Goal: Information Seeking & Learning: Learn about a topic

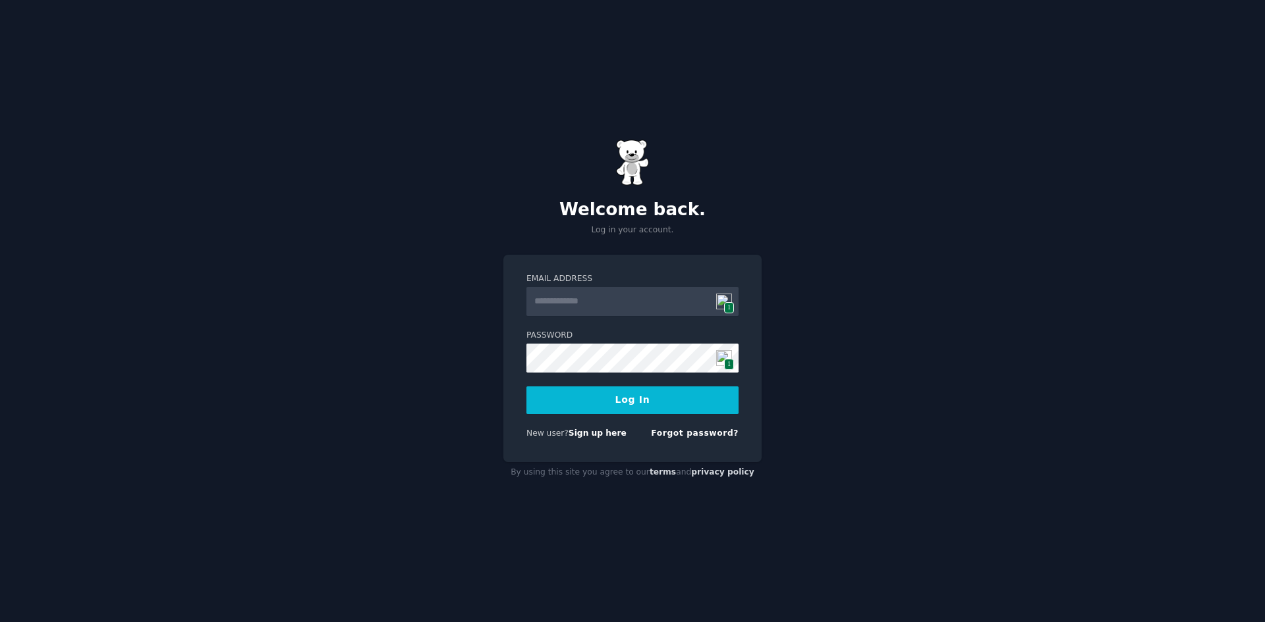
click at [611, 296] on input "Email Address" at bounding box center [632, 301] width 212 height 29
type input "**********"
click at [604, 406] on button "Log In" at bounding box center [632, 401] width 212 height 28
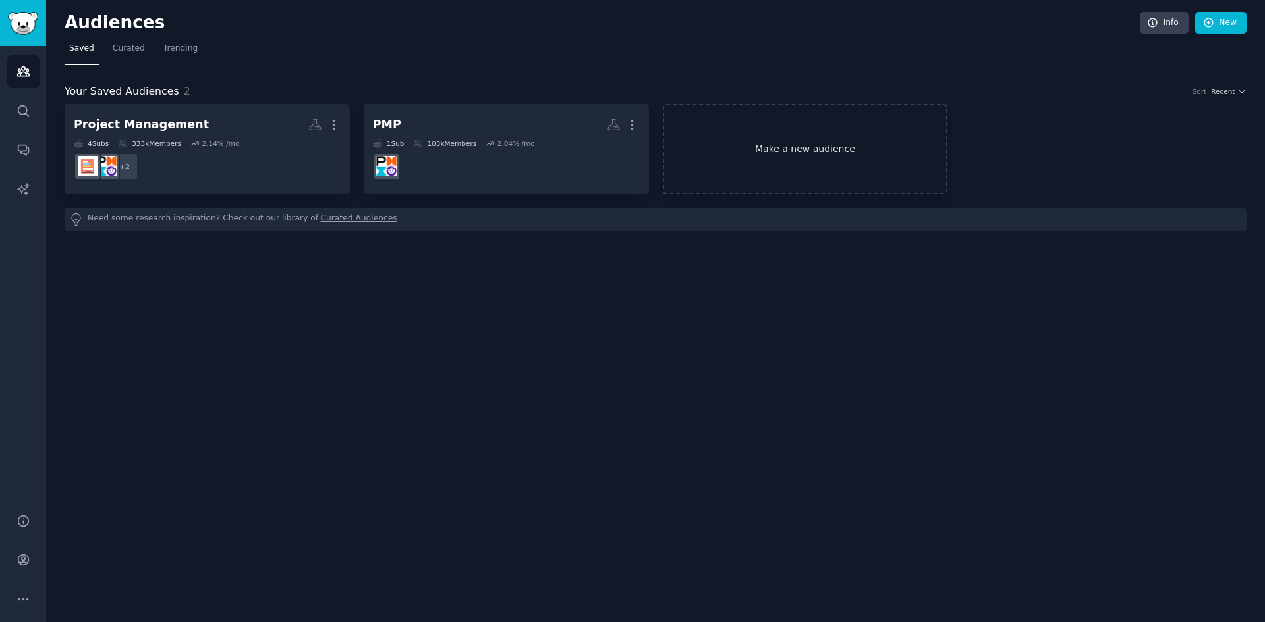
click at [788, 162] on link "Make a new audience" at bounding box center [805, 149] width 285 height 90
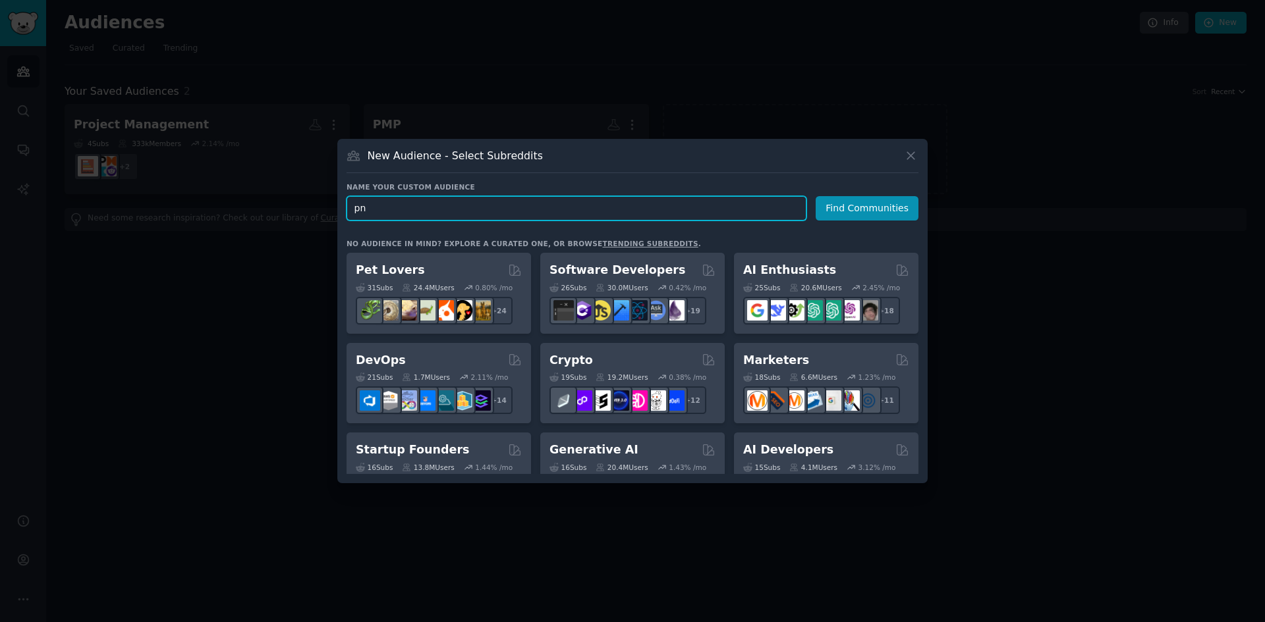
type input "p"
type input "PNPT"
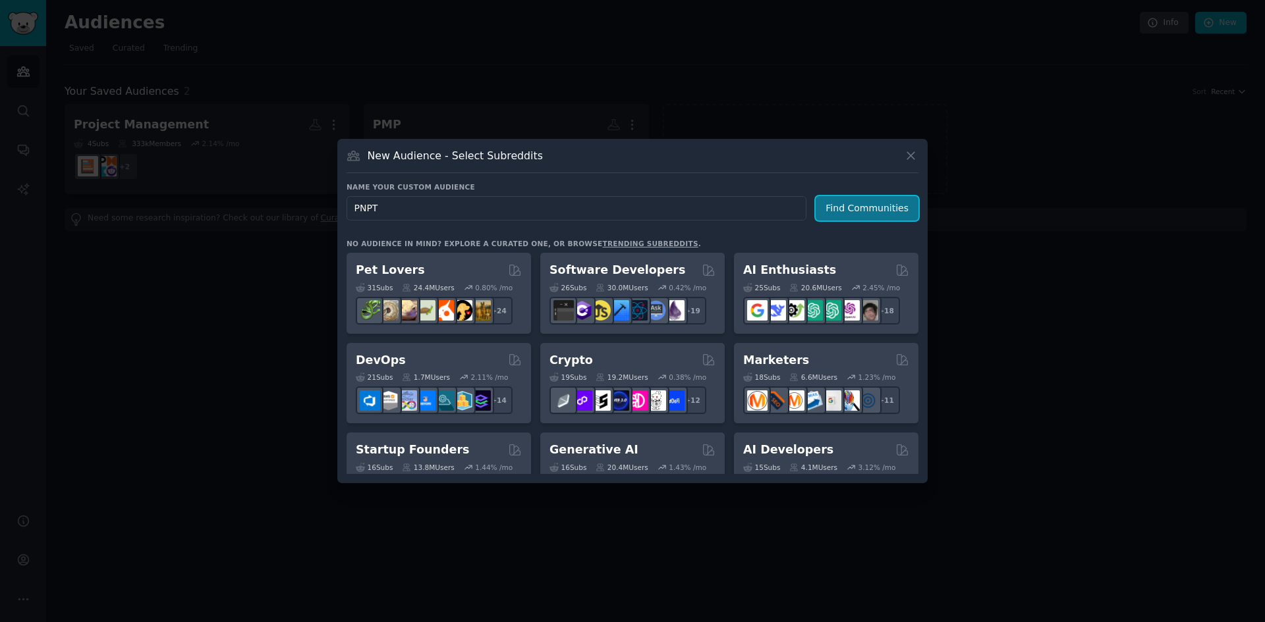
click at [862, 215] on button "Find Communities" at bounding box center [866, 208] width 103 height 24
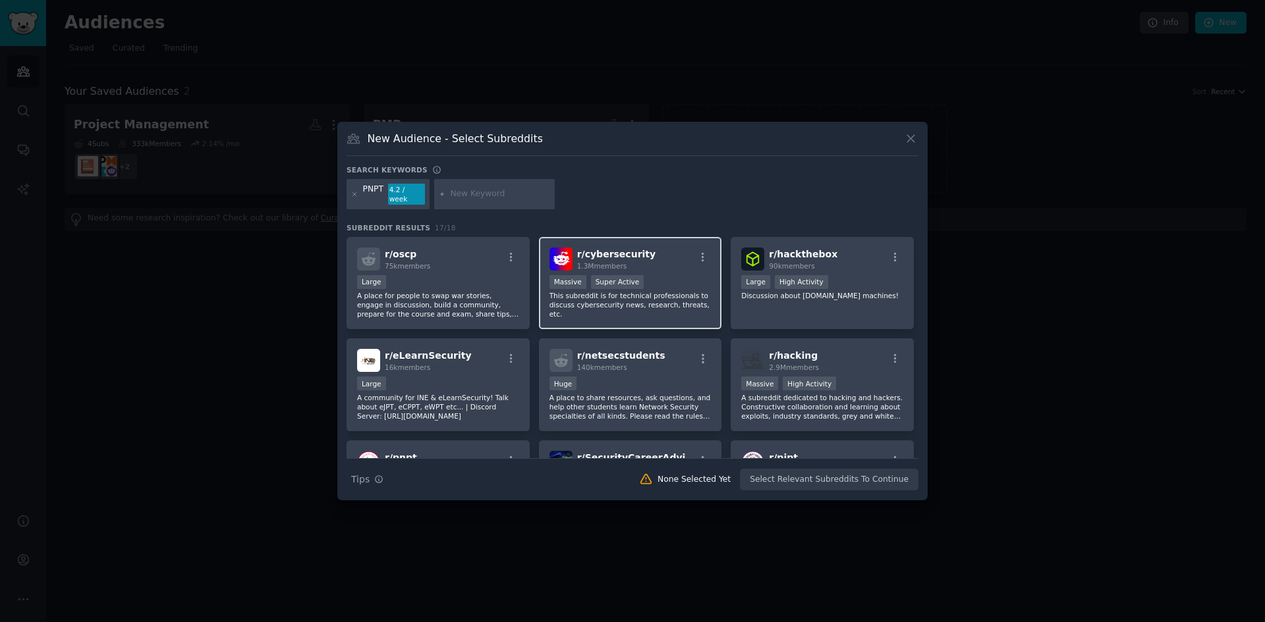
click at [675, 262] on div "r/ cybersecurity 1.3M members" at bounding box center [630, 259] width 162 height 23
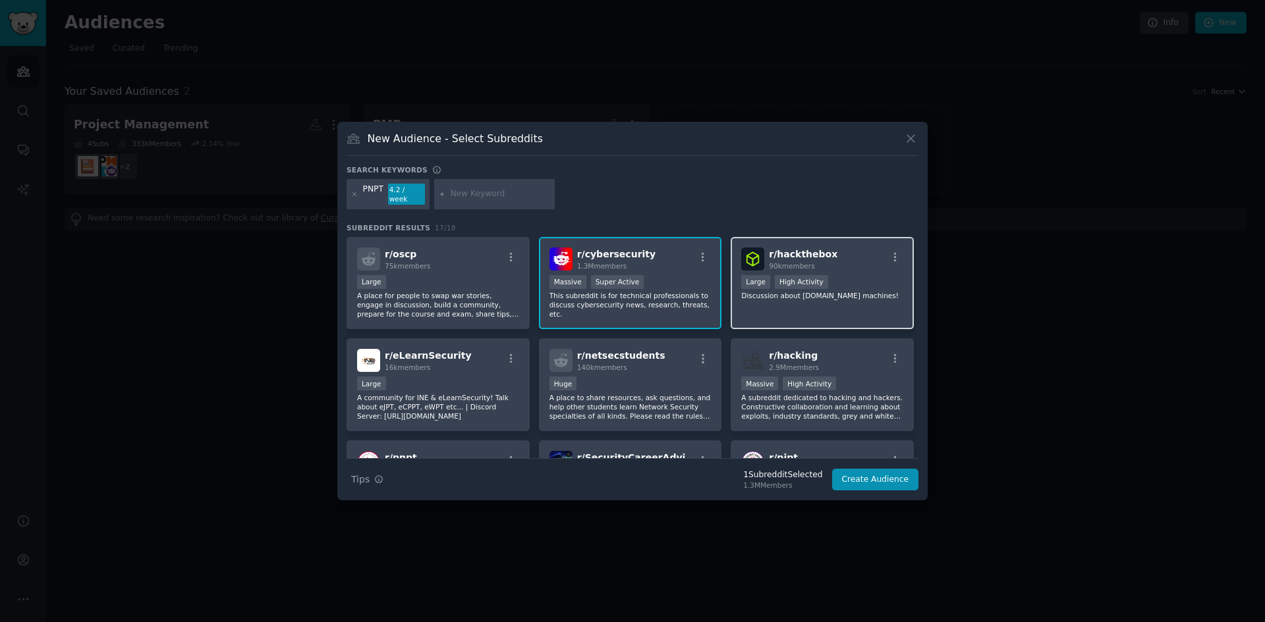
click at [827, 260] on div "r/ hackthebox 90k members" at bounding box center [822, 259] width 162 height 23
click at [866, 292] on p "Discussion about [DOMAIN_NAME] machines!" at bounding box center [822, 295] width 162 height 9
click at [834, 275] on div "10,000 - 100,000 members Large High Activity" at bounding box center [822, 283] width 162 height 16
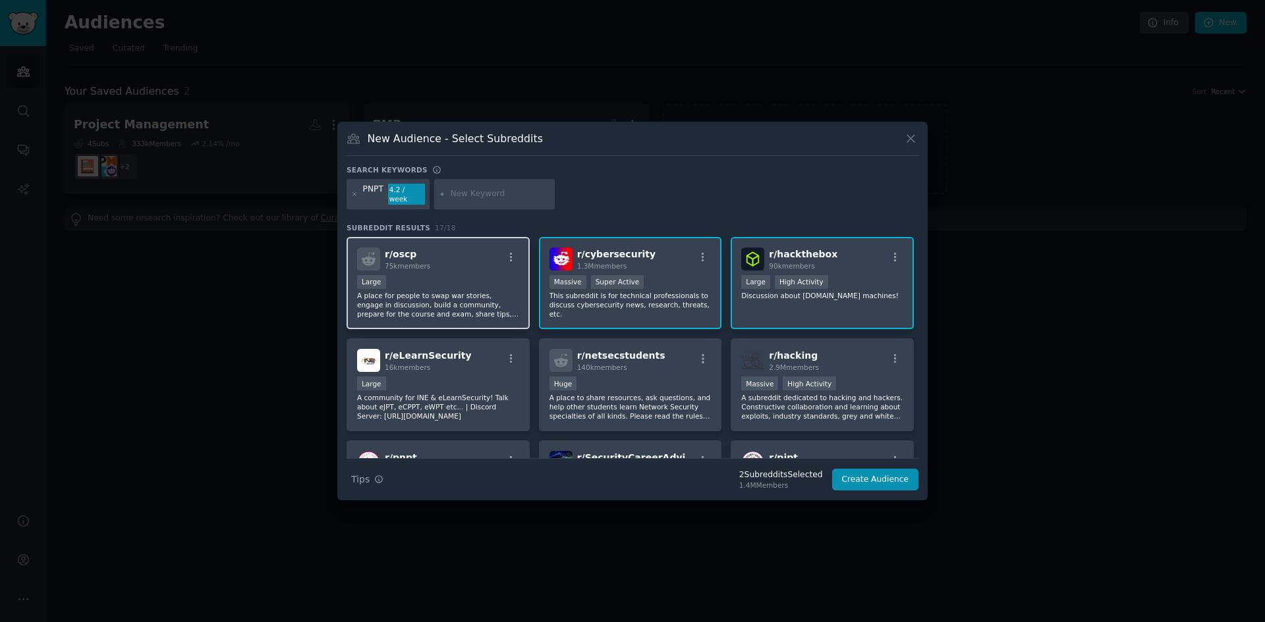
click at [505, 277] on div "Large" at bounding box center [438, 283] width 162 height 16
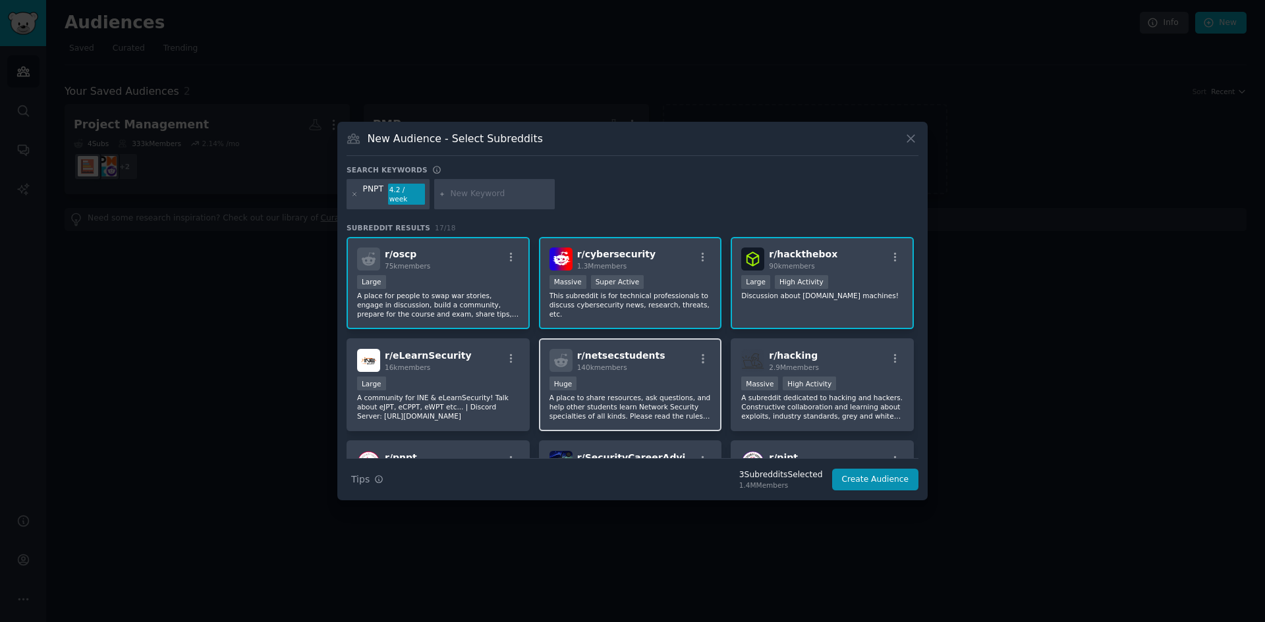
click at [619, 377] on div "100,000 - 1,000,000 members Huge" at bounding box center [630, 385] width 162 height 16
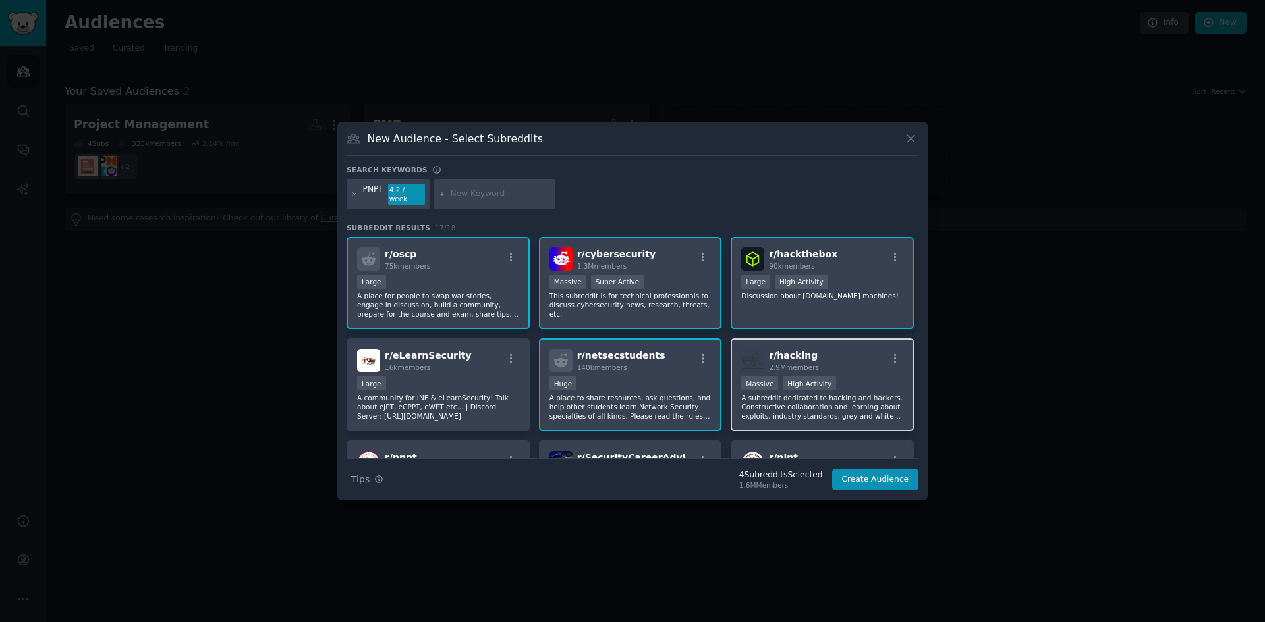
click at [869, 371] on div "r/ hacking 2.9M members >= 80th percentile for submissions / day Massive High A…" at bounding box center [821, 385] width 183 height 93
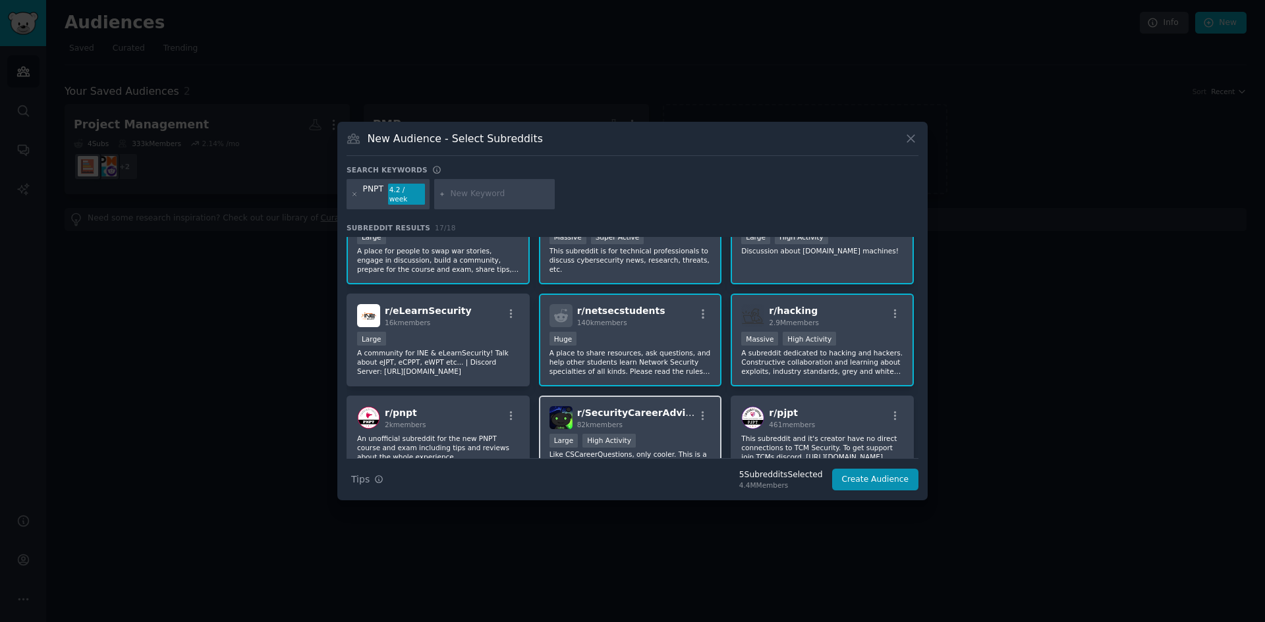
scroll to position [132, 0]
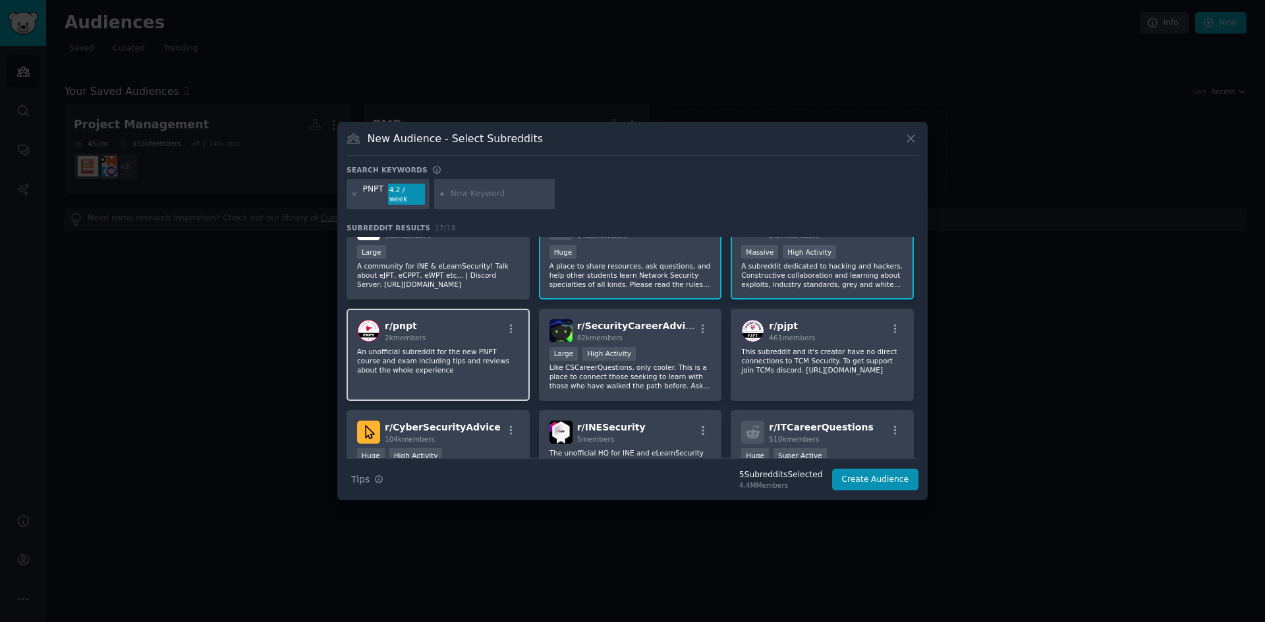
click at [473, 339] on div "r/ pnpt 2k members An unofficial subreddit for the new PNPT course and exam inc…" at bounding box center [437, 355] width 183 height 93
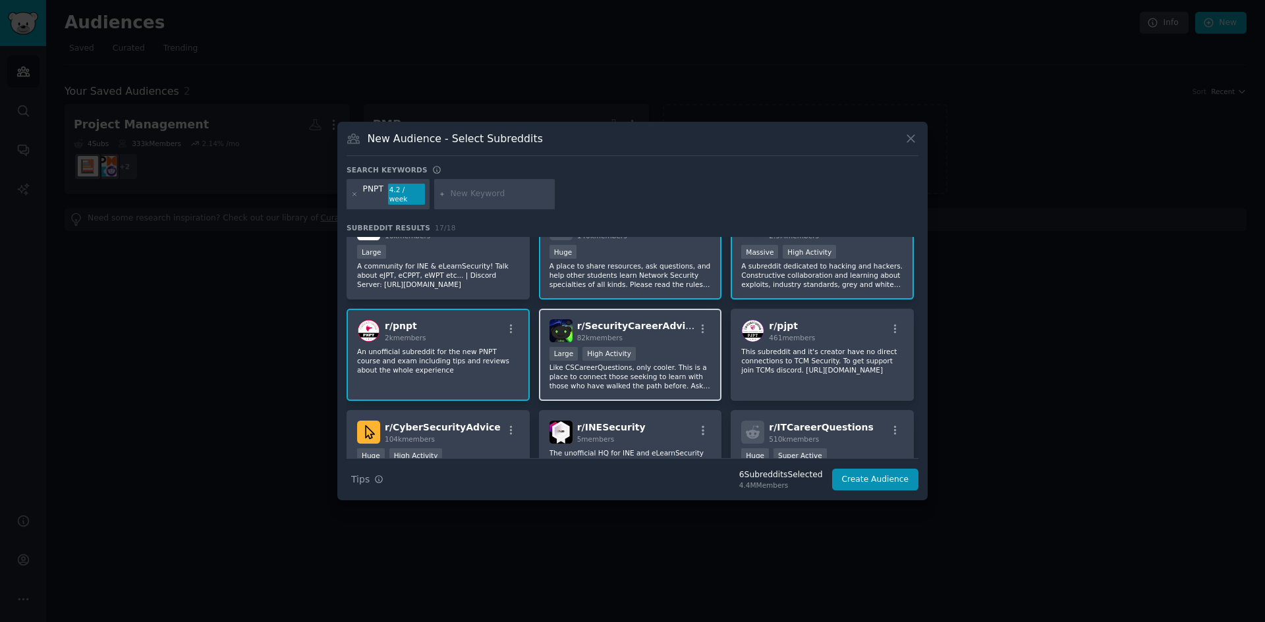
click at [667, 365] on p "Like CSCareerQuestions, only cooler. This is a place to connect those seeking t…" at bounding box center [630, 377] width 162 height 28
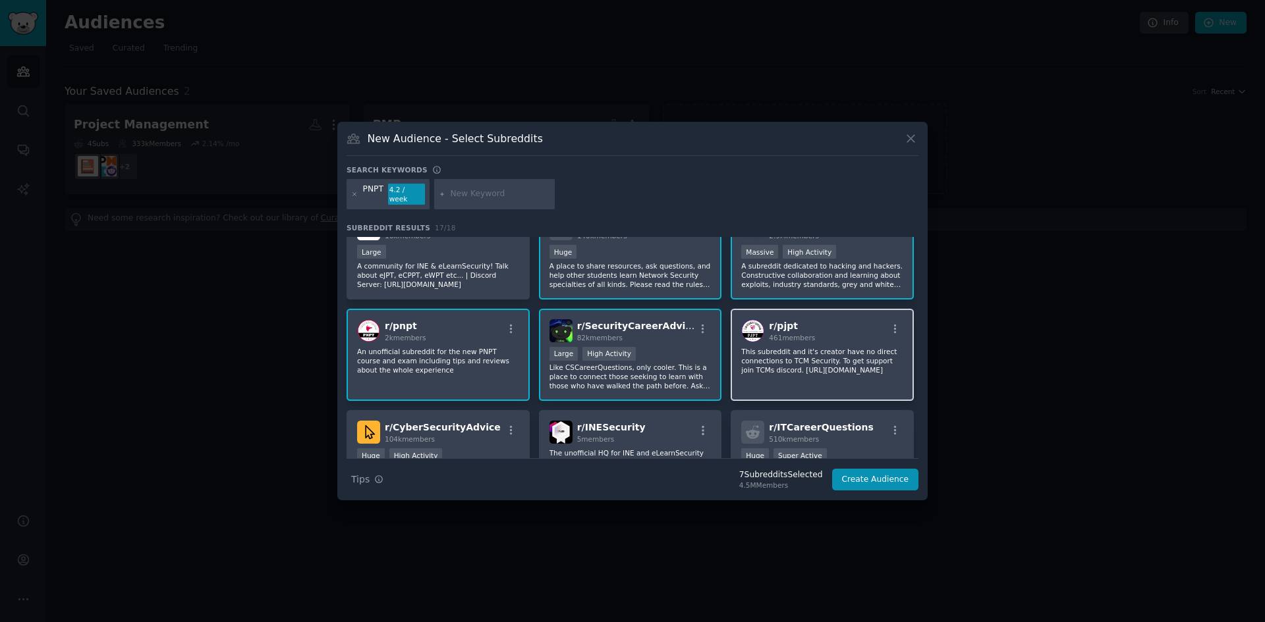
scroll to position [198, 0]
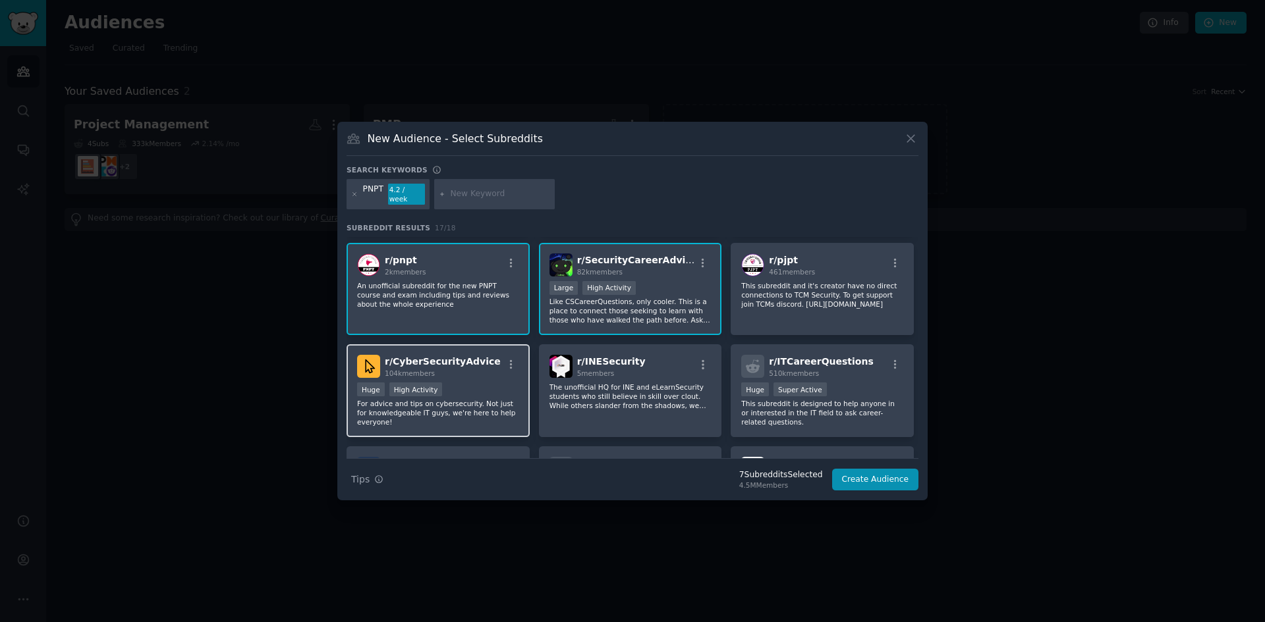
click at [477, 374] on div "r/ CyberSecurityAdvice 104k members Huge High Activity For advice and tips on c…" at bounding box center [437, 390] width 183 height 93
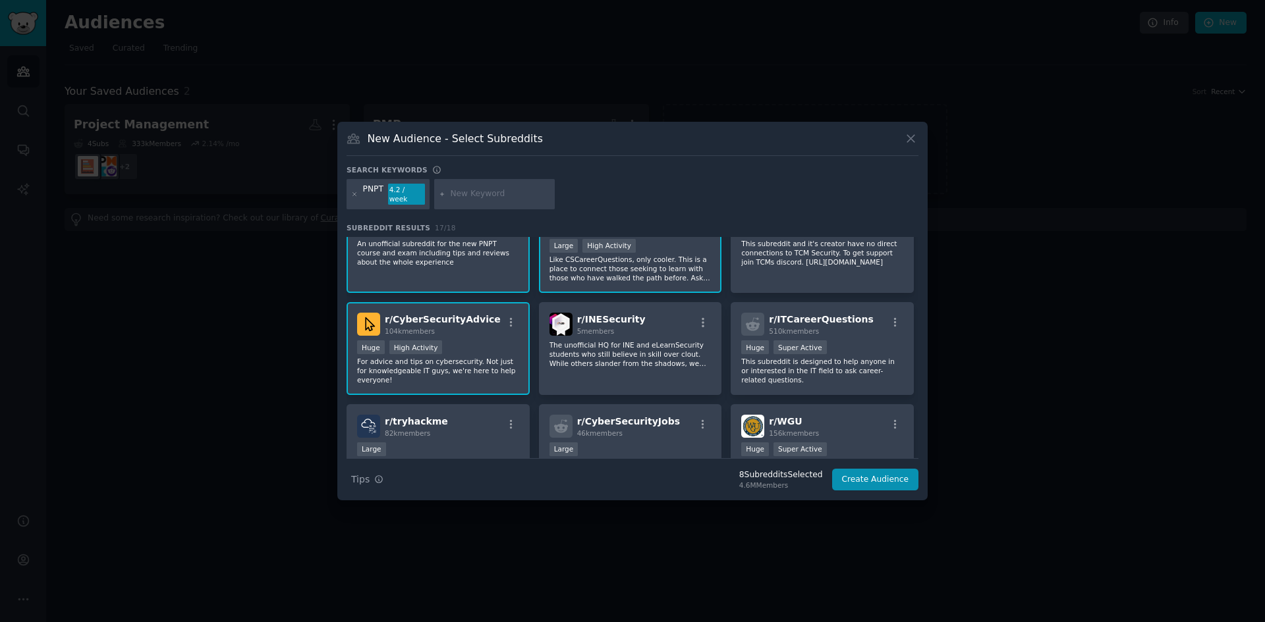
scroll to position [263, 0]
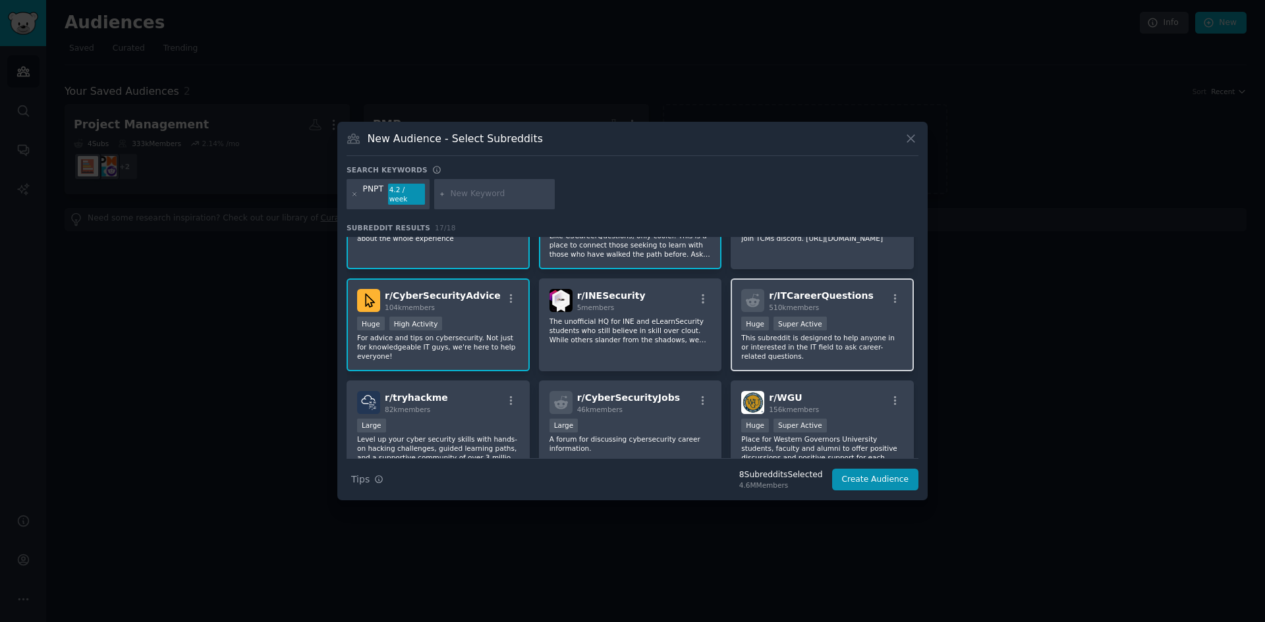
click at [782, 336] on p "This subreddit is designed to help anyone in or interested in the IT field to a…" at bounding box center [822, 347] width 162 height 28
click at [477, 383] on div "r/ tryhackme 82k members Large Level up your cyber security skills with hands-o…" at bounding box center [437, 427] width 183 height 93
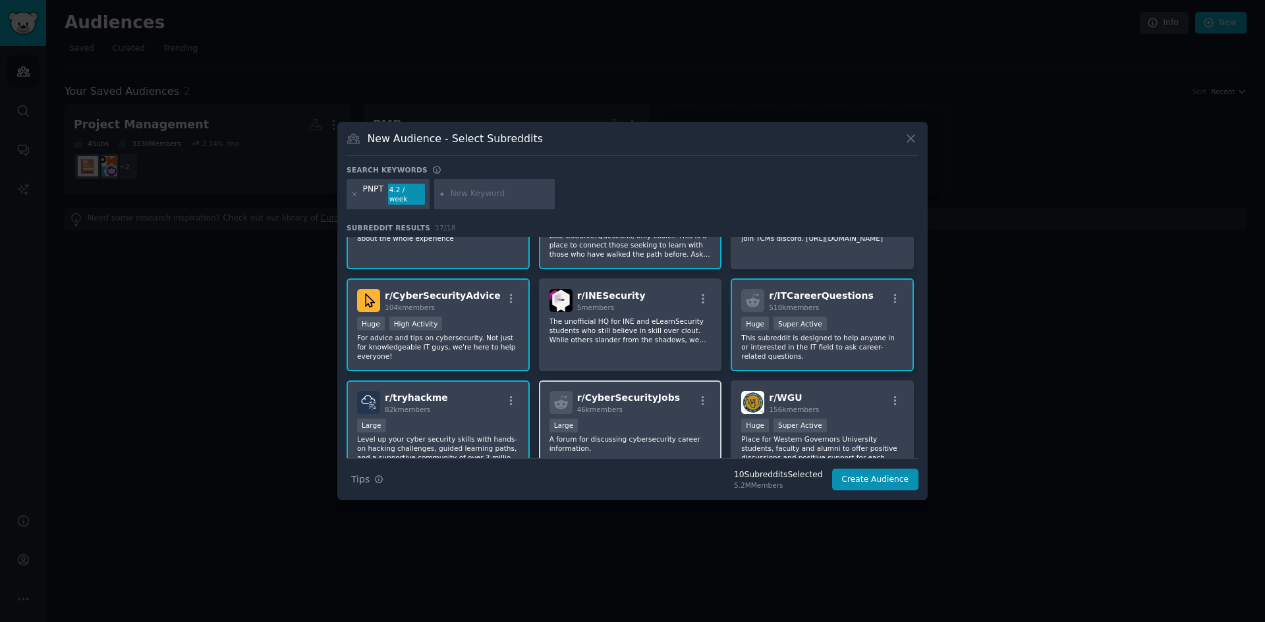
click at [644, 399] on span "r/ CyberSecurityJobs" at bounding box center [628, 398] width 103 height 11
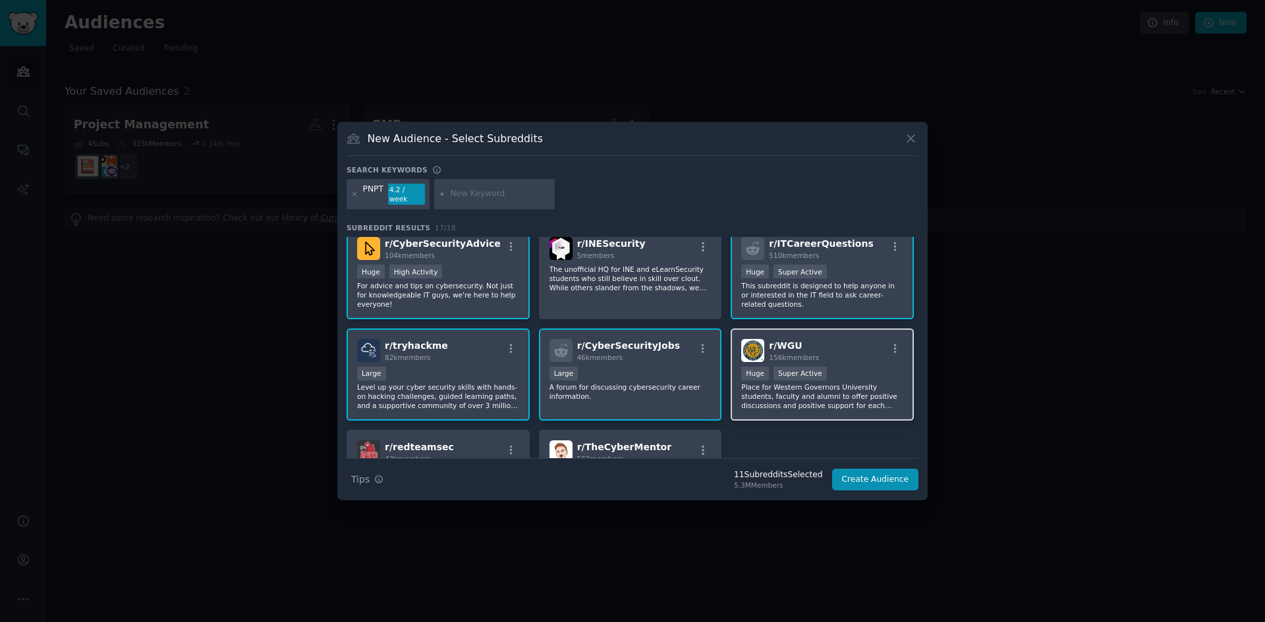
scroll to position [395, 0]
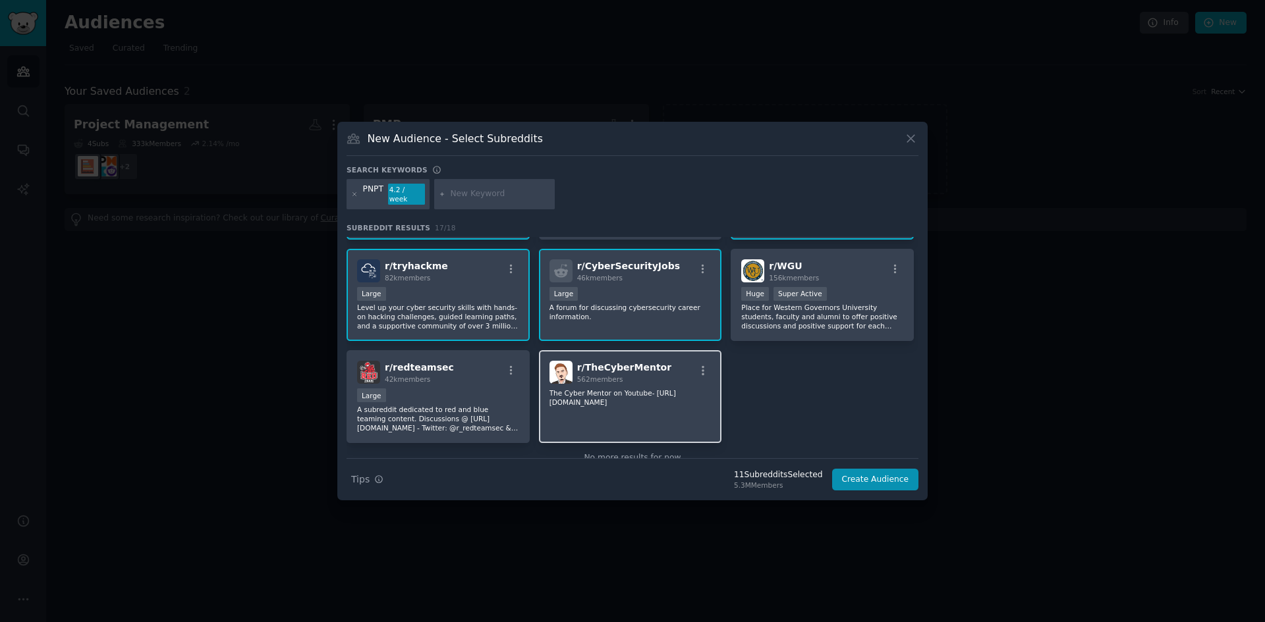
click at [658, 397] on p "The Cyber Mentor on Youtube- [URL][DOMAIN_NAME]" at bounding box center [630, 398] width 162 height 18
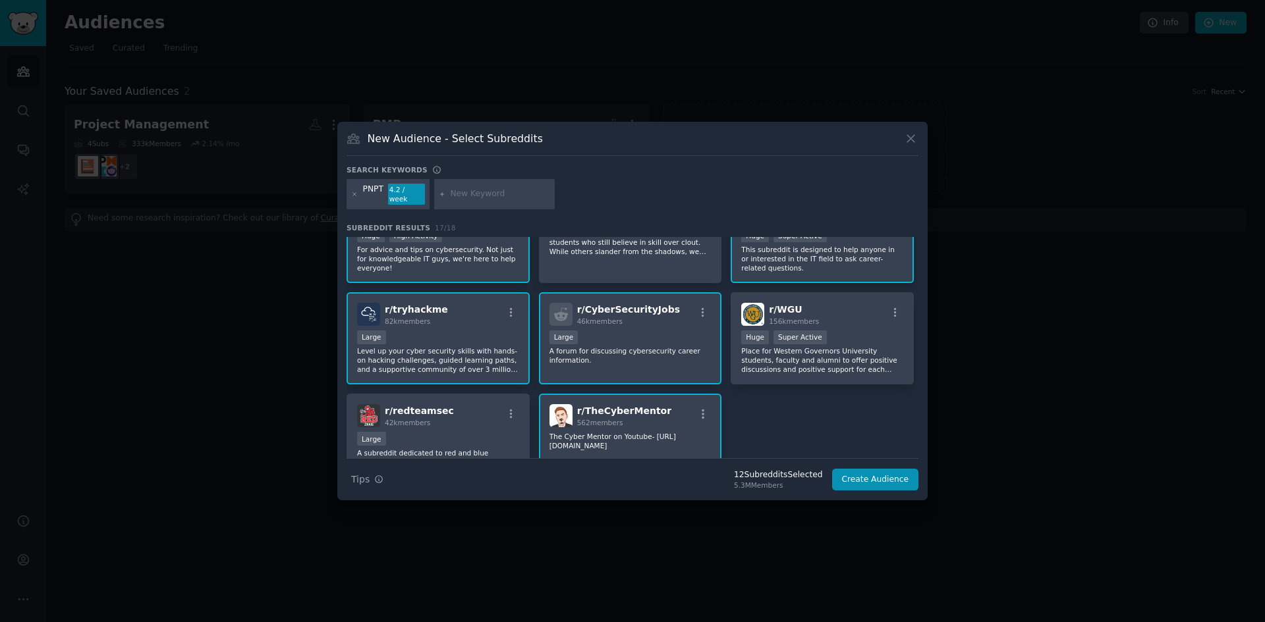
scroll to position [426, 0]
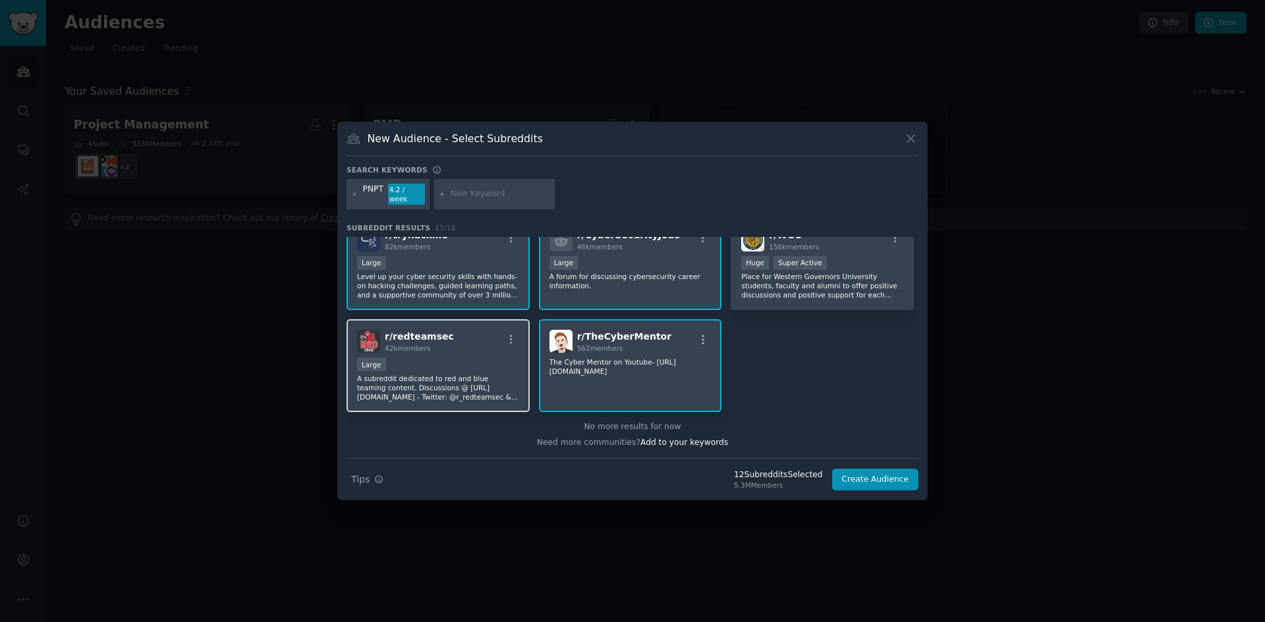
click at [481, 374] on p "A subreddit dedicated to red and blue teaming content. Discussions @ [URL][DOMA…" at bounding box center [438, 388] width 162 height 28
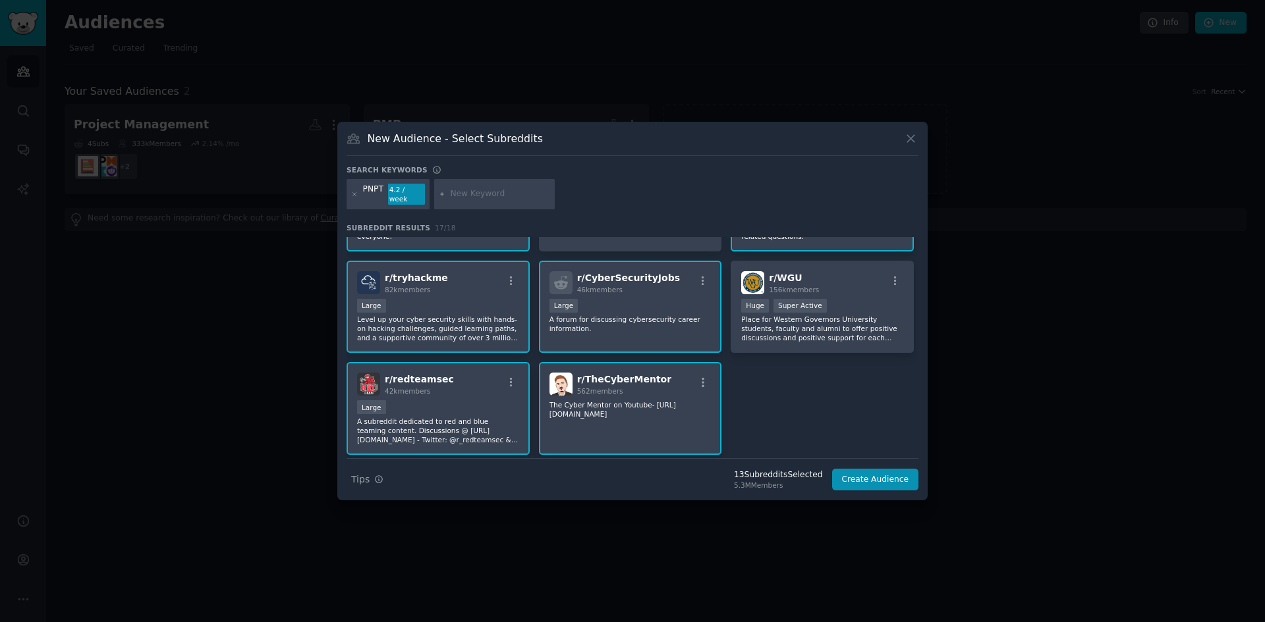
scroll to position [360, 0]
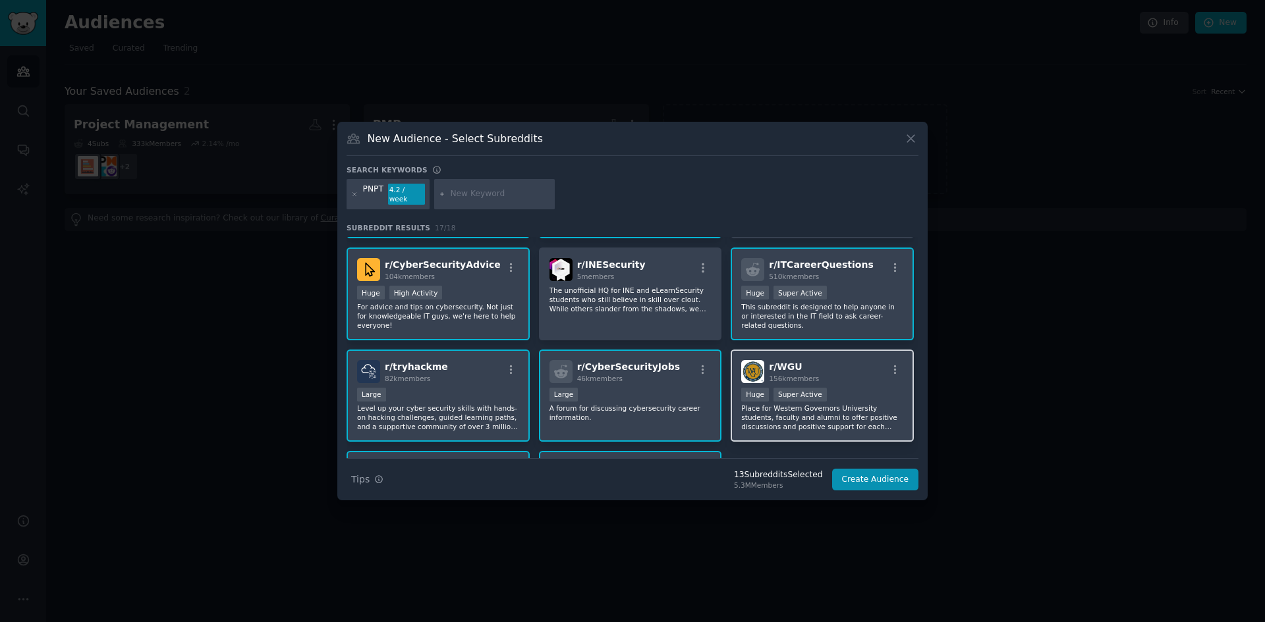
click at [842, 411] on p "Place for Western Governors University students, faculty and alumni to offer po…" at bounding box center [822, 418] width 162 height 28
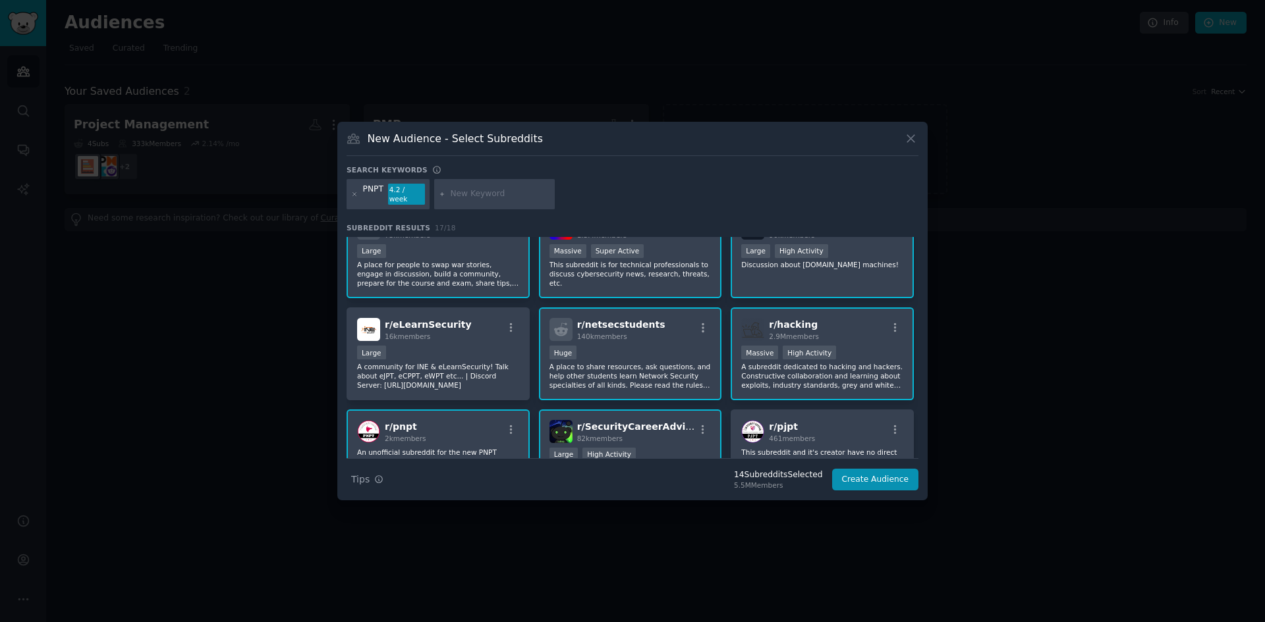
scroll to position [0, 0]
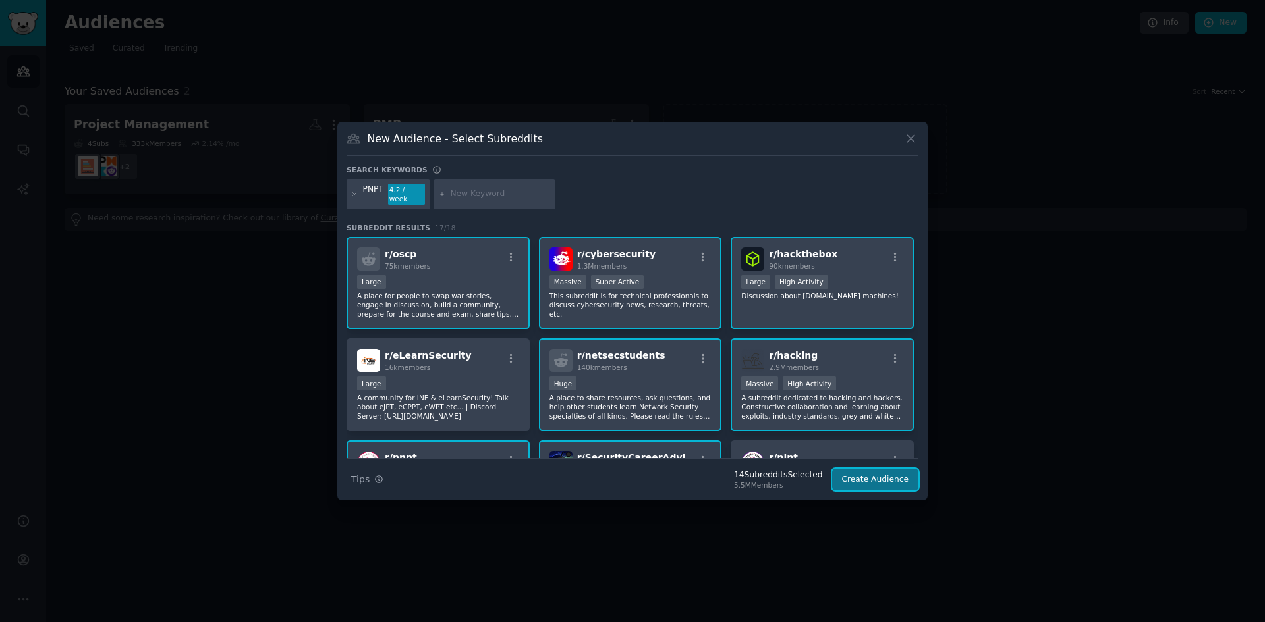
click at [875, 477] on button "Create Audience" at bounding box center [875, 480] width 87 height 22
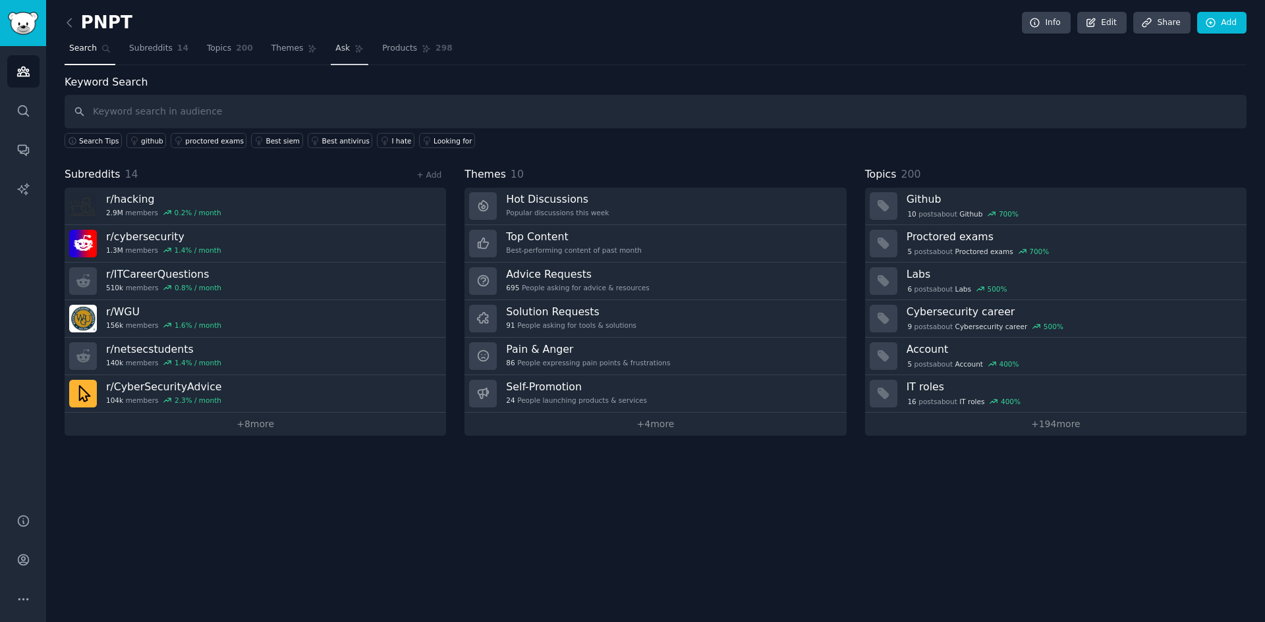
click at [331, 40] on link "Ask" at bounding box center [350, 51] width 38 height 27
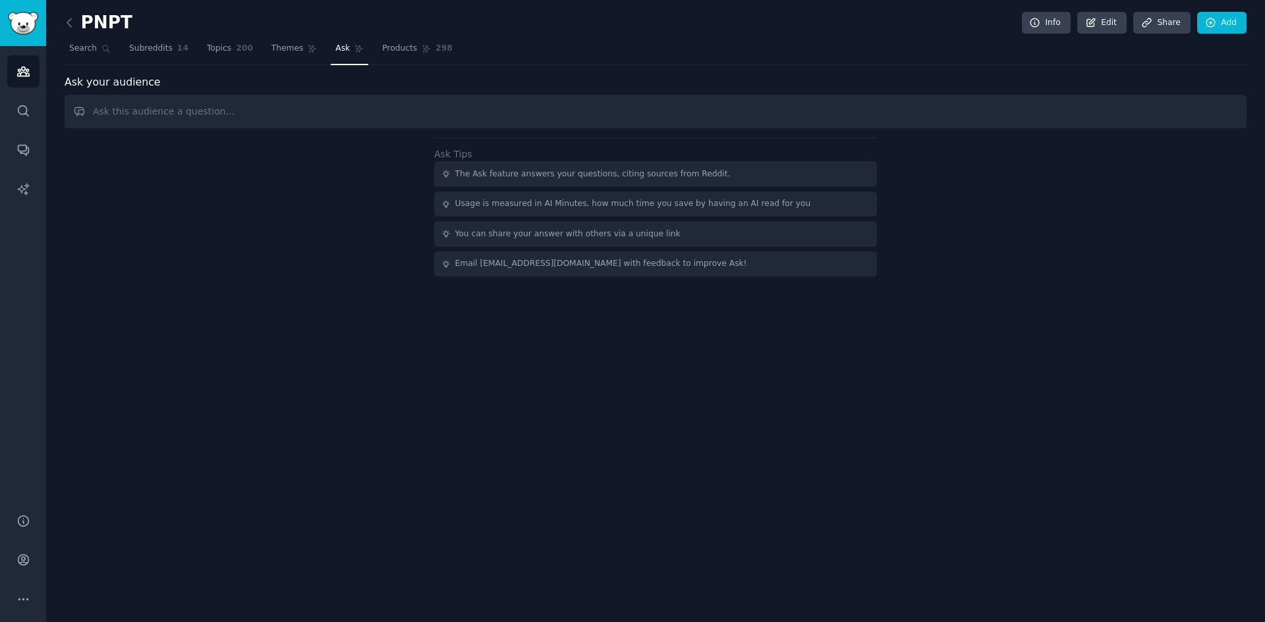
click at [343, 119] on input "text" at bounding box center [656, 112] width 1182 height 34
type input "w"
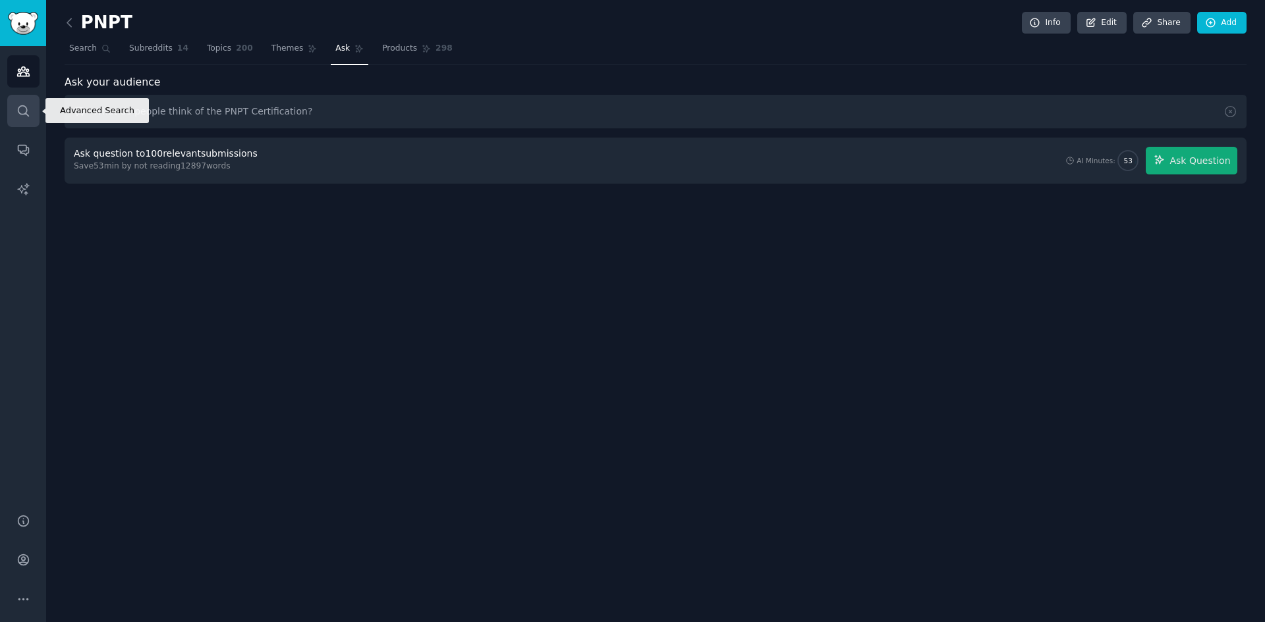
drag, startPoint x: 360, startPoint y: 108, endPoint x: 26, endPoint y: 109, distance: 333.9
click at [26, 109] on div "Advanced Search Audiences Search Conversations AI Reports Help Account More PNP…" at bounding box center [632, 311] width 1265 height 622
type input "How do people feel about the PNPT Certification?"
click at [689, 254] on div "PNPT Info Edit Share Add Search Subreddits 14 Topics 200 Themes Ask Products 29…" at bounding box center [655, 311] width 1219 height 622
click at [689, 132] on div "Ask your audience How do people feel about the PNPT Certification? Ask question…" at bounding box center [656, 129] width 1182 height 110
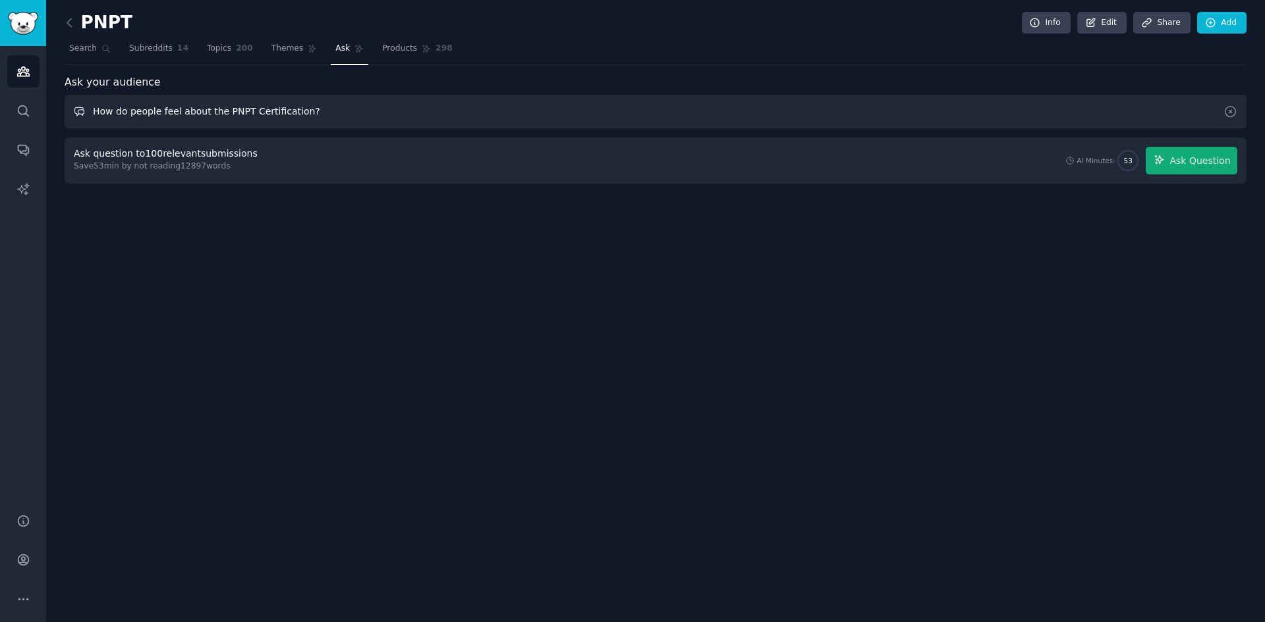
click at [685, 113] on input "How do people feel about the PNPT Certification?" at bounding box center [656, 112] width 1182 height 34
click at [1217, 169] on button "Ask Question" at bounding box center [1191, 161] width 92 height 28
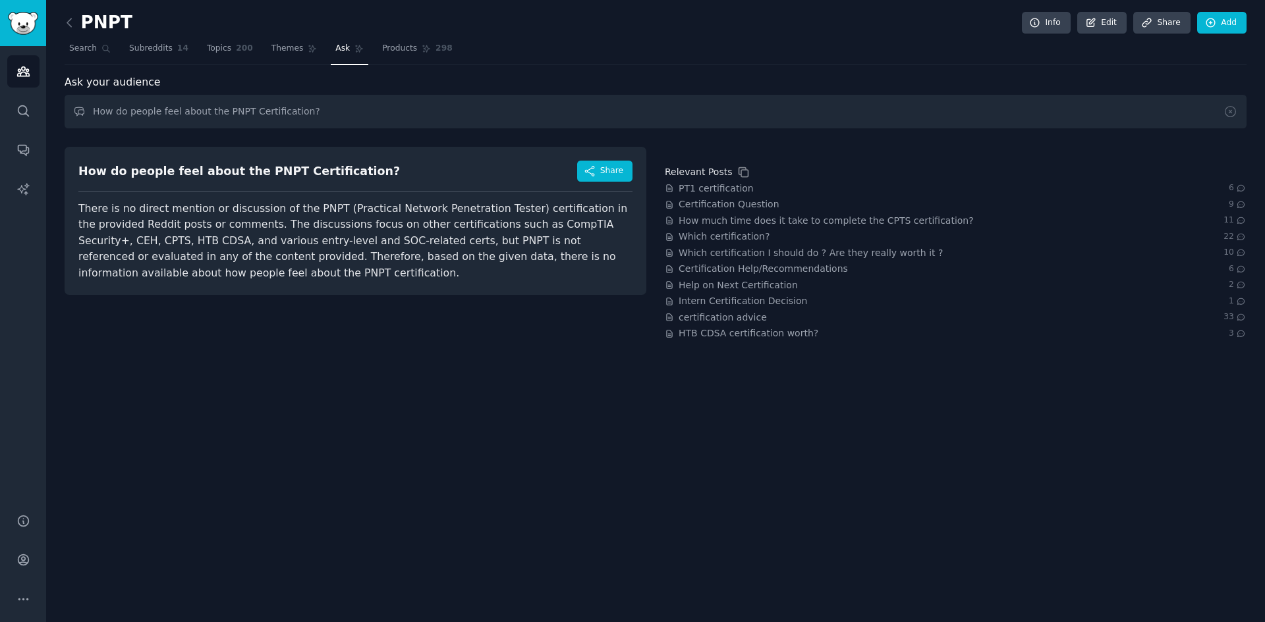
click at [474, 414] on div "PNPT Info Edit Share Add Search Subreddits 14 Topics 200 Themes Ask Products 29…" at bounding box center [655, 311] width 1219 height 622
click at [86, 51] on span "Search" at bounding box center [83, 49] width 28 height 12
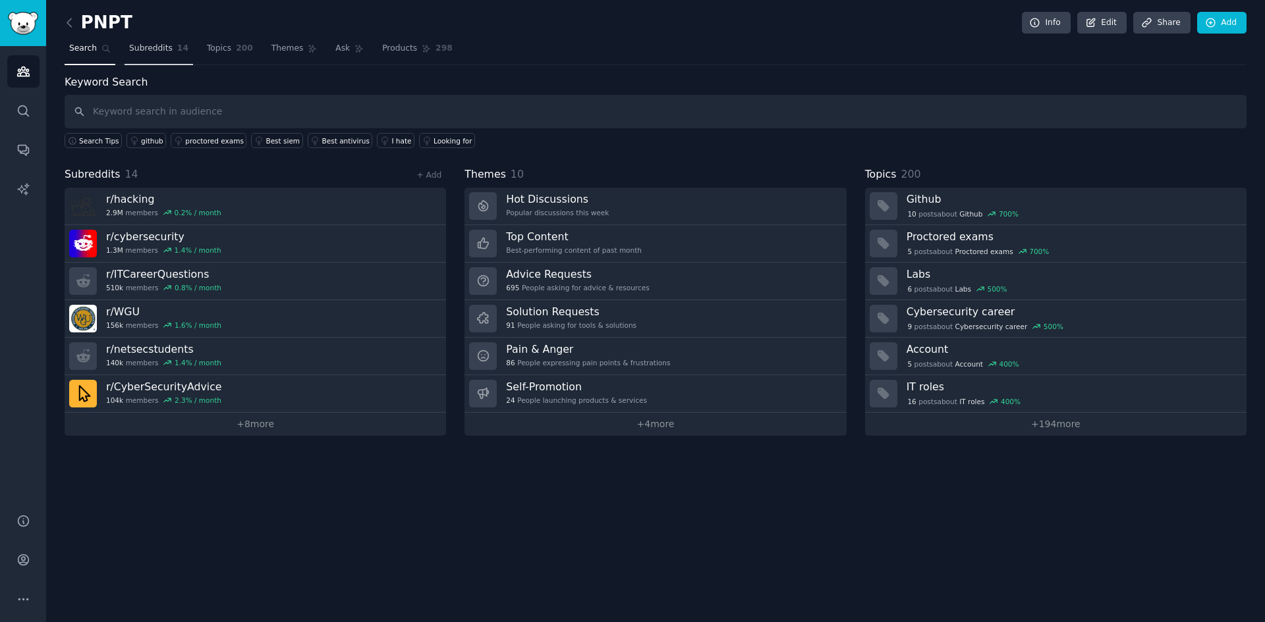
click at [142, 48] on span "Subreddits" at bounding box center [150, 49] width 43 height 12
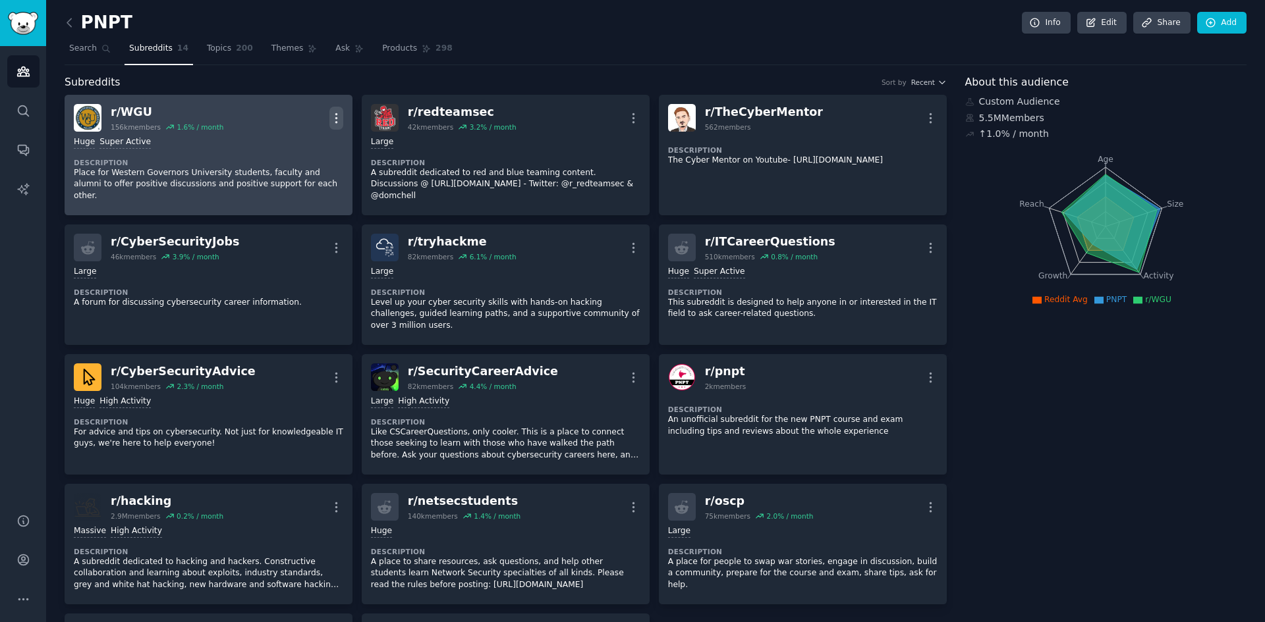
click at [335, 112] on icon "button" at bounding box center [336, 118] width 14 height 14
click at [294, 168] on p "Delete" at bounding box center [284, 169] width 30 height 14
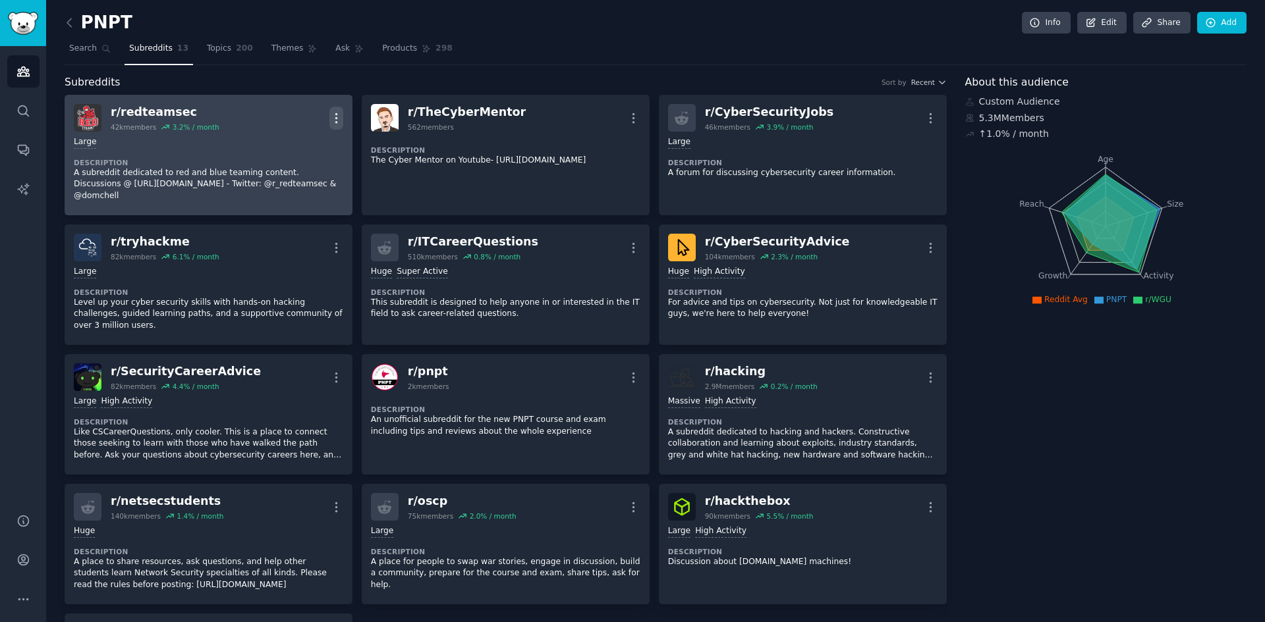
click at [337, 114] on icon "button" at bounding box center [336, 118] width 14 height 14
click at [294, 169] on p "Delete" at bounding box center [284, 169] width 30 height 14
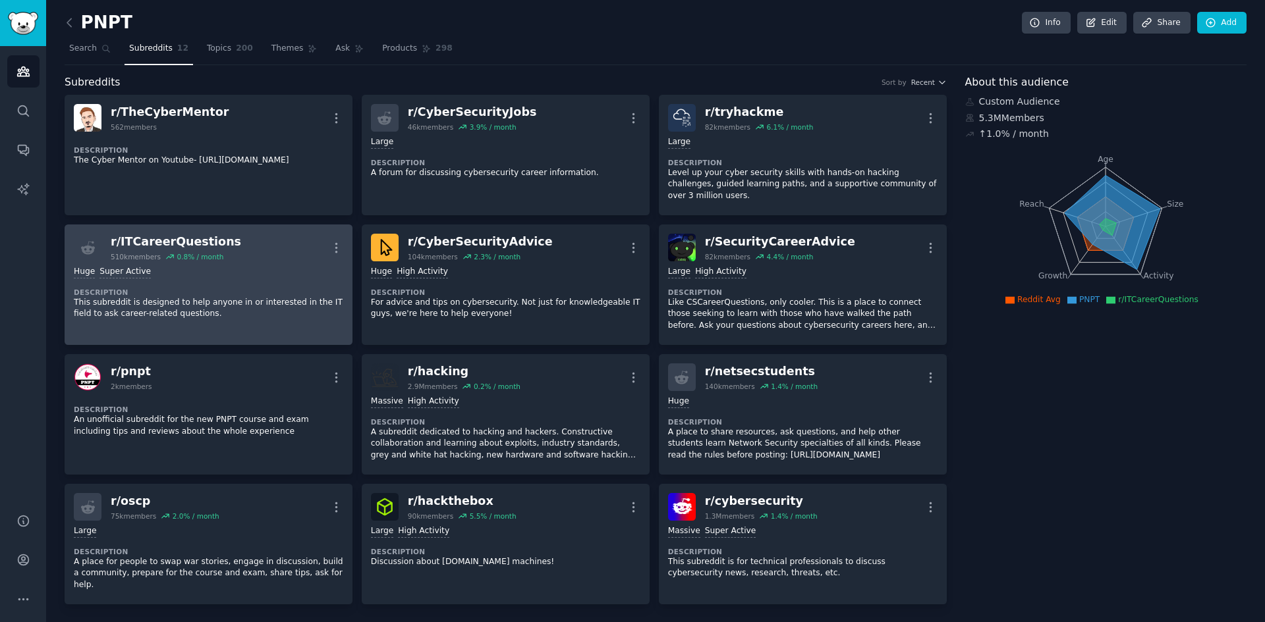
drag, startPoint x: 337, startPoint y: 363, endPoint x: 267, endPoint y: 151, distance: 222.7
click at [290, 217] on div "r/ TheCyberMentor 562 members More Description The Cyber Mentor on Youtube- [UR…" at bounding box center [506, 350] width 882 height 510
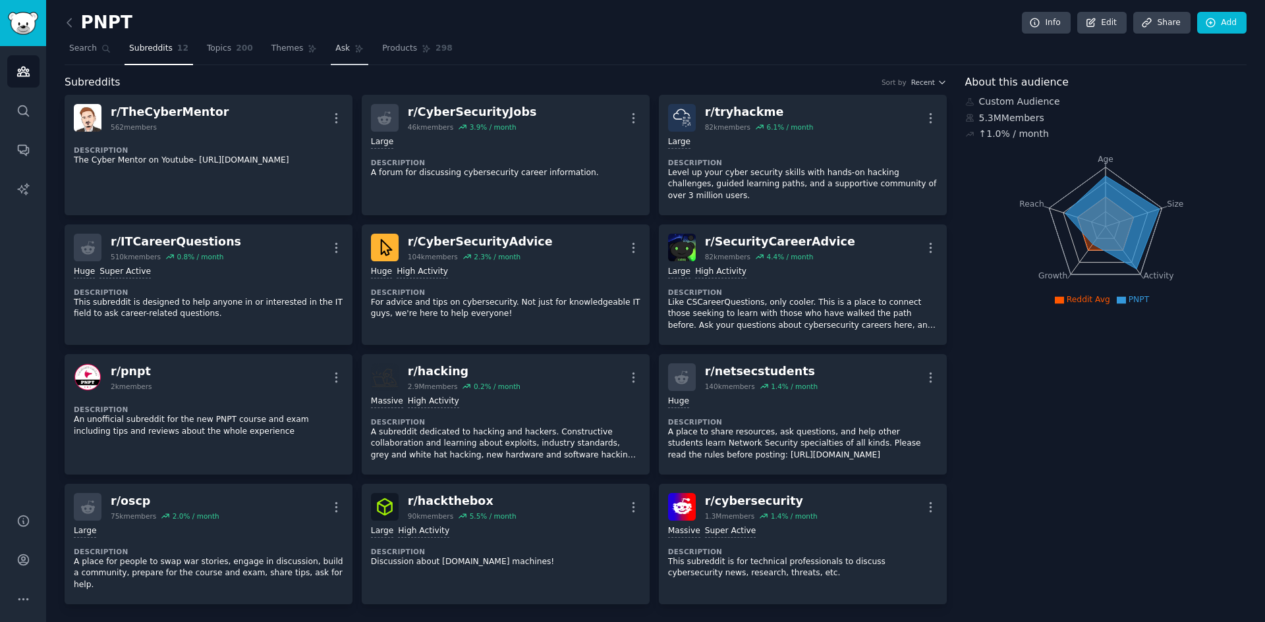
click at [335, 47] on span "Ask" at bounding box center [342, 49] width 14 height 12
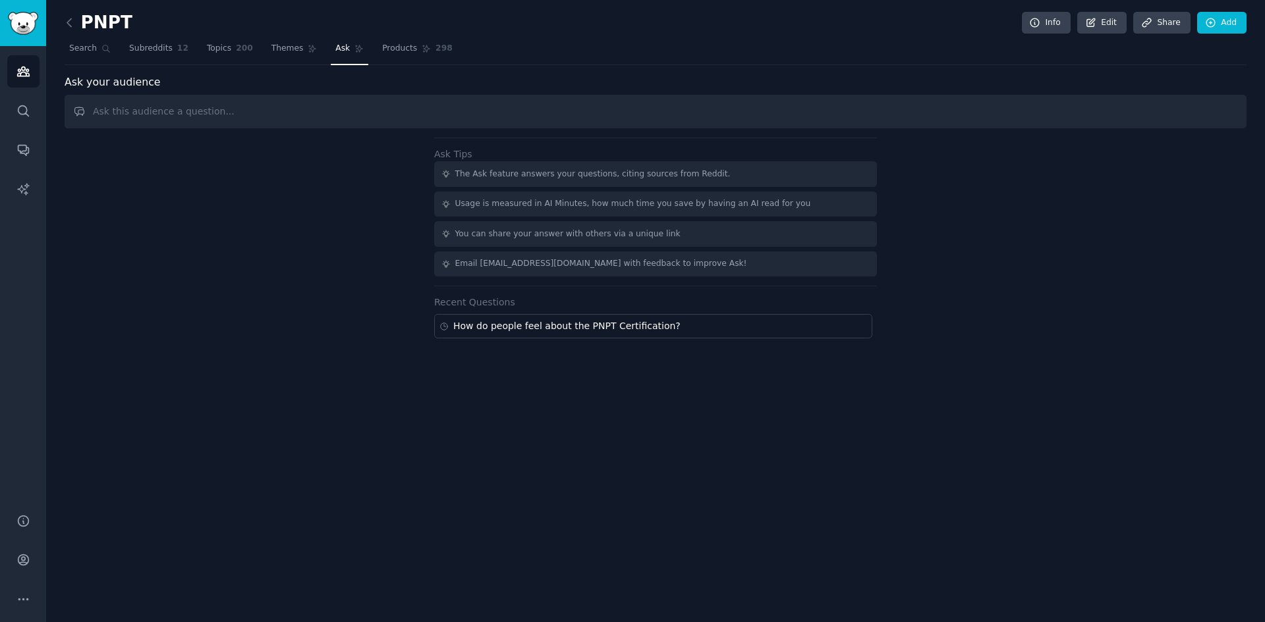
click at [316, 113] on input "text" at bounding box center [656, 112] width 1182 height 34
type input "W"
type input "How do people"
click at [530, 317] on div "How do people feel about the PNPT Certification?" at bounding box center [653, 326] width 438 height 24
type input "How do people feel about the PNPT Certification?"
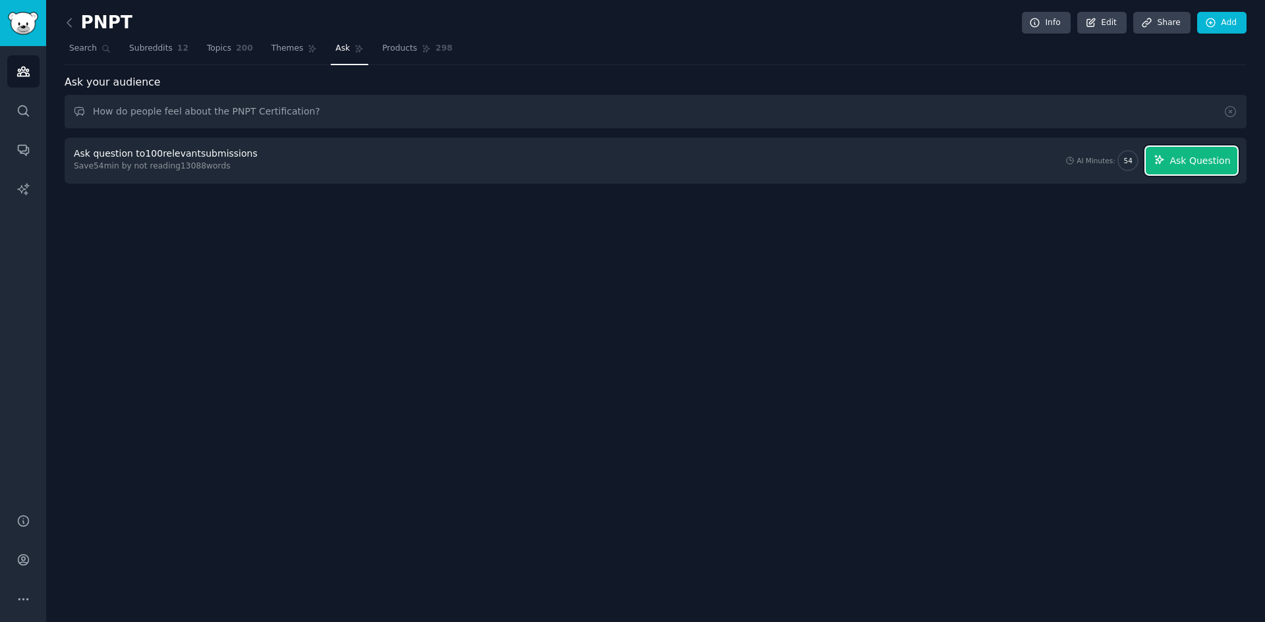
click at [1185, 166] on span "Ask Question" at bounding box center [1199, 161] width 61 height 14
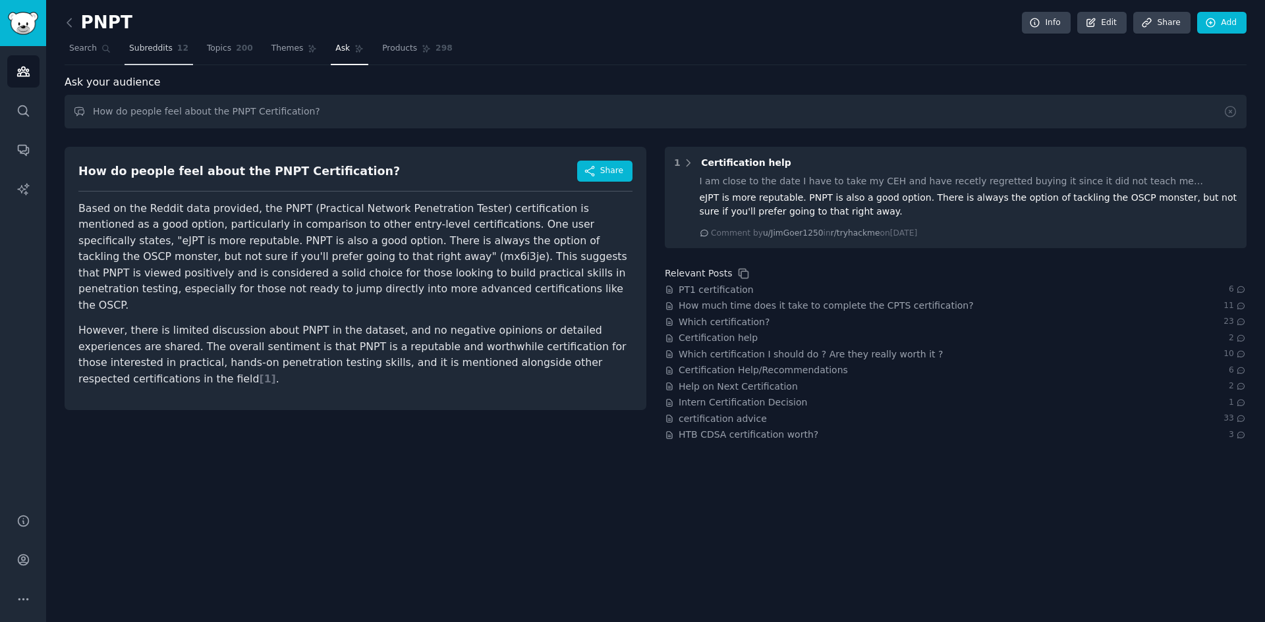
click at [129, 50] on span "Subreddits" at bounding box center [150, 49] width 43 height 12
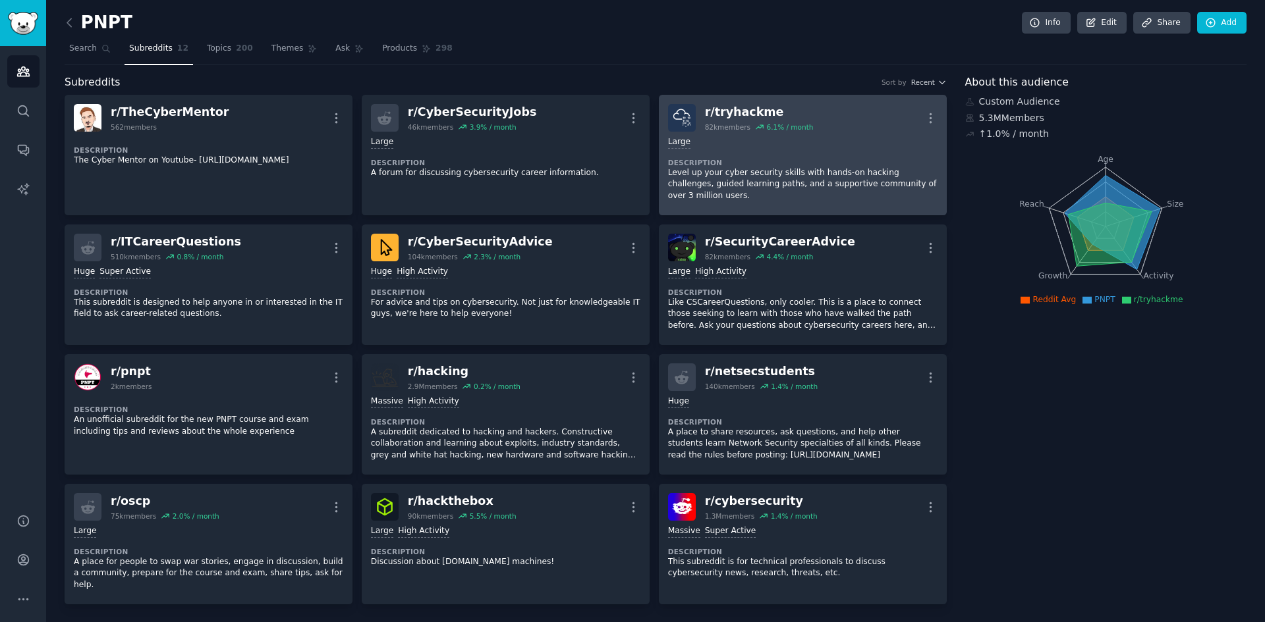
click at [935, 112] on link "r/ tryhackme 82k members 6.1 % / month More Large Description Level up your cyb…" at bounding box center [803, 155] width 288 height 121
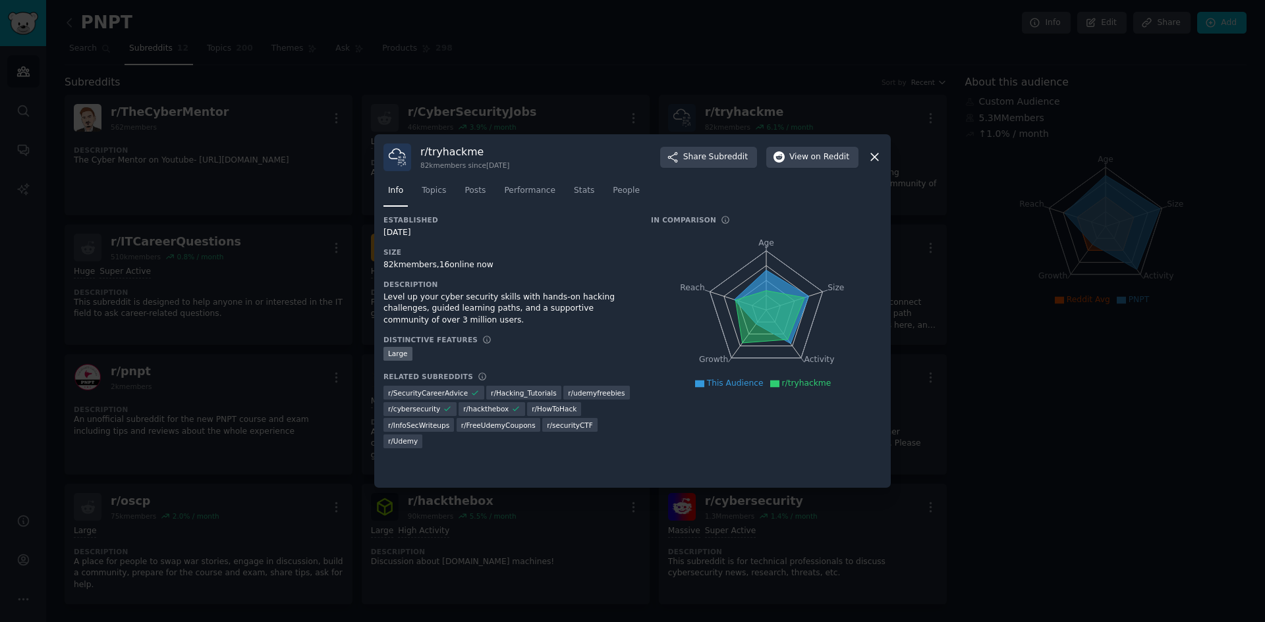
click at [827, 90] on div at bounding box center [632, 311] width 1265 height 622
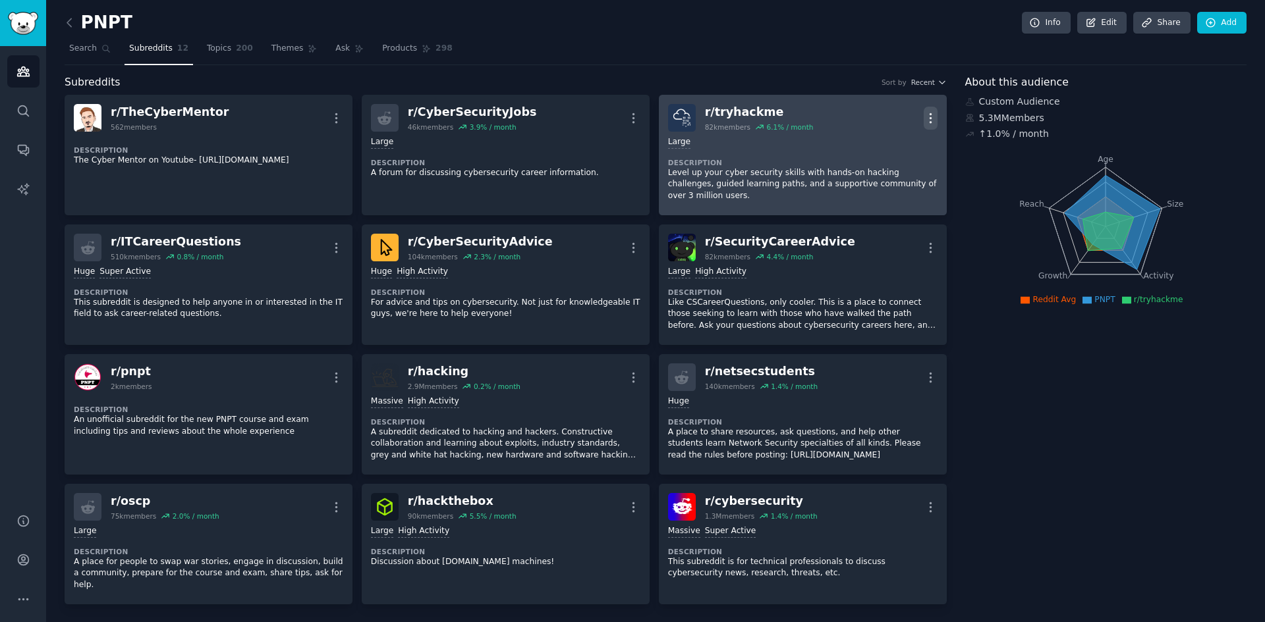
click at [925, 116] on icon "button" at bounding box center [930, 118] width 14 height 14
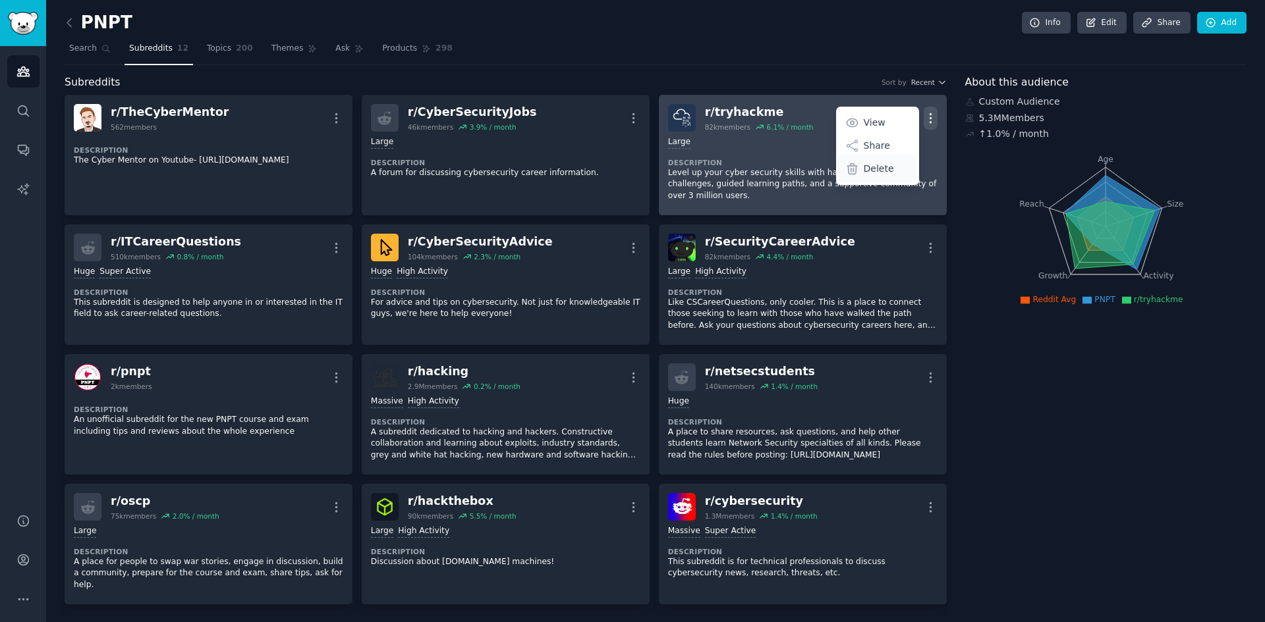
click at [892, 168] on div "Delete" at bounding box center [877, 169] width 78 height 28
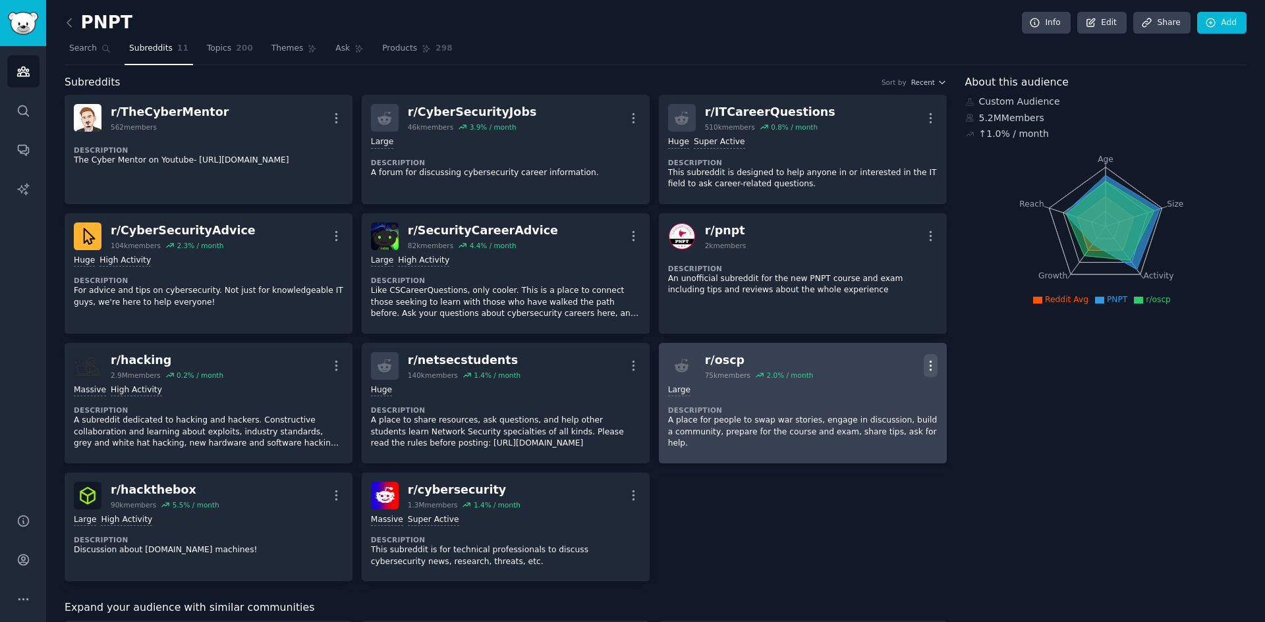
click at [928, 360] on icon "button" at bounding box center [930, 366] width 14 height 14
click at [881, 416] on p "Delete" at bounding box center [879, 417] width 30 height 14
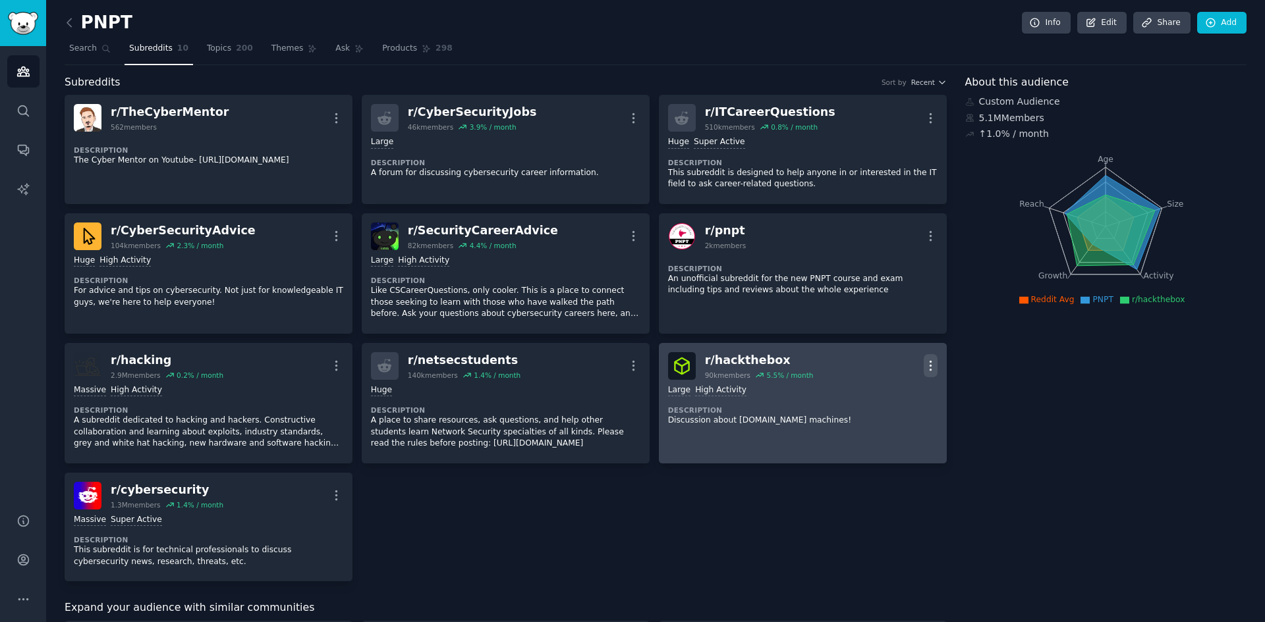
click at [925, 367] on icon "button" at bounding box center [930, 366] width 14 height 14
click at [855, 420] on icon at bounding box center [852, 417] width 14 height 14
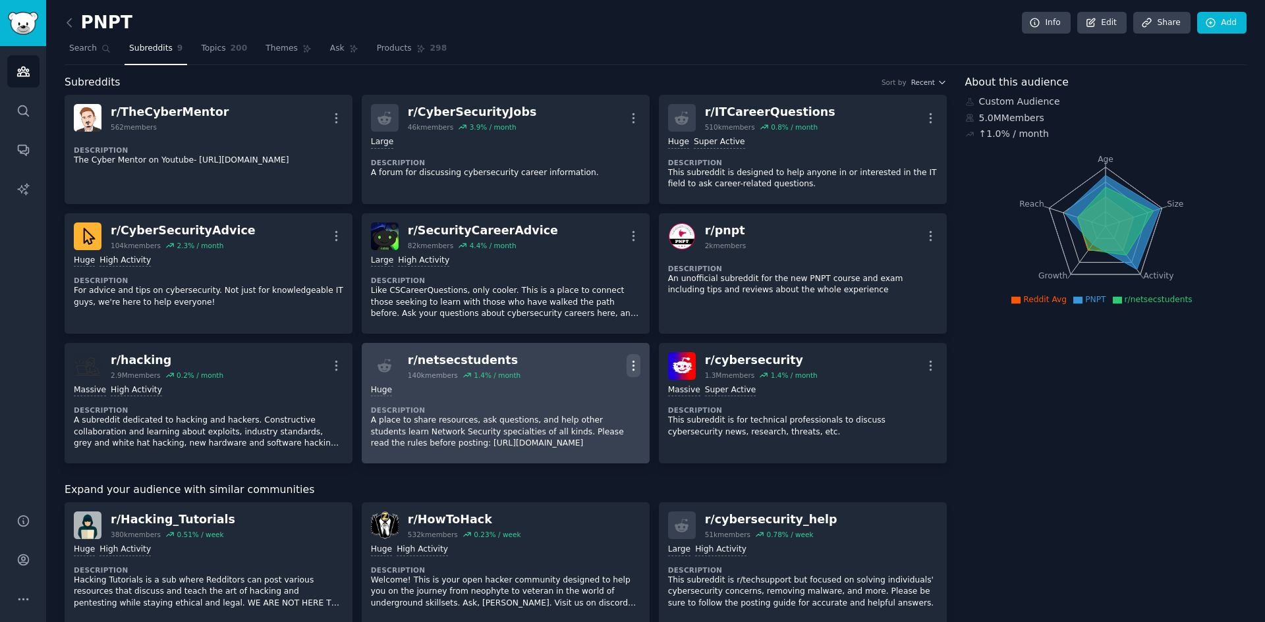
click at [632, 364] on icon "button" at bounding box center [633, 366] width 14 height 14
click at [578, 424] on div "Delete" at bounding box center [580, 417] width 78 height 28
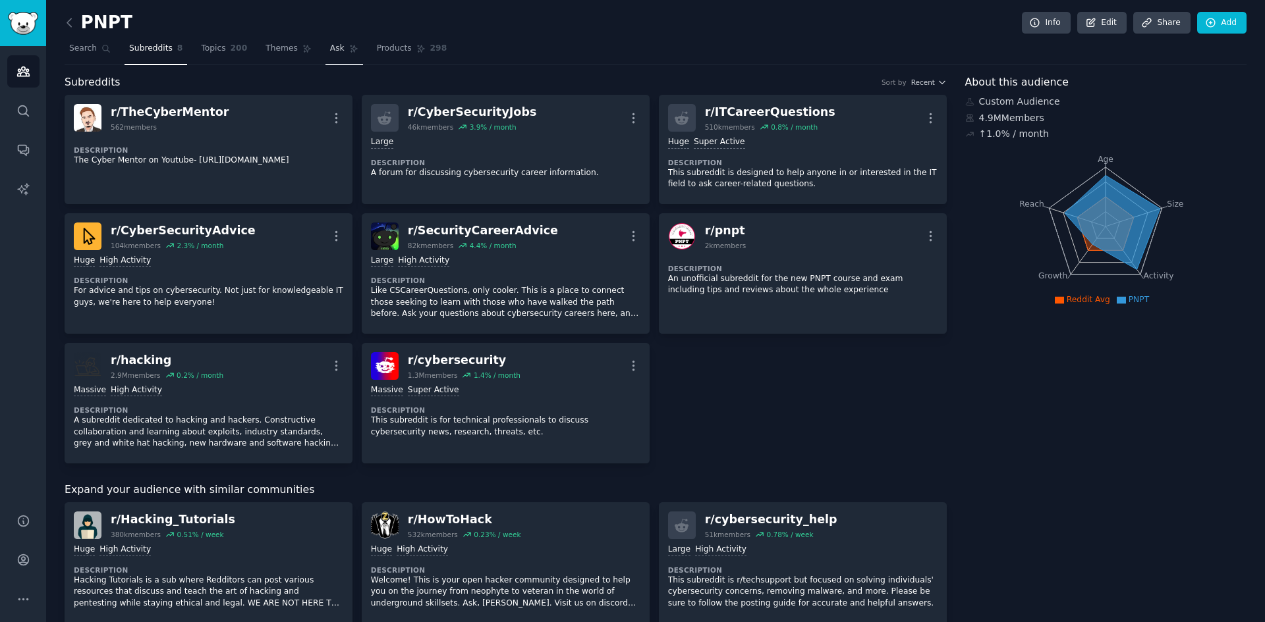
click at [330, 54] on span "Ask" at bounding box center [337, 49] width 14 height 12
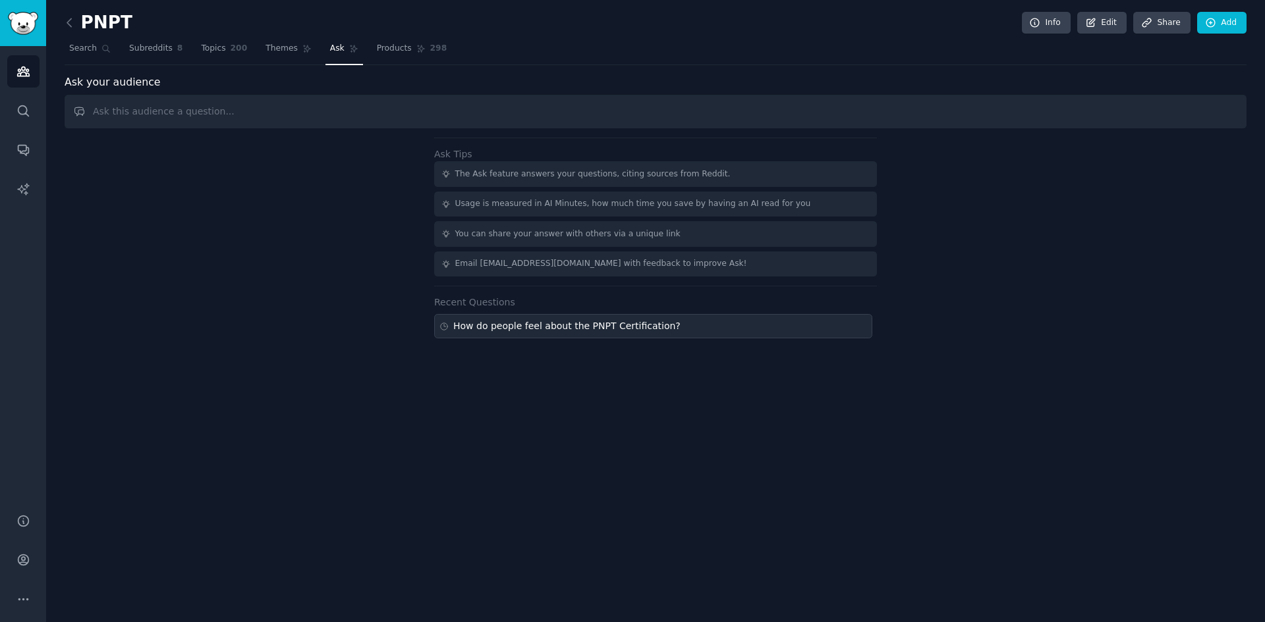
click at [533, 318] on div "How do people feel about the PNPT Certification?" at bounding box center [653, 326] width 438 height 24
type input "How do people feel about the PNPT Certification?"
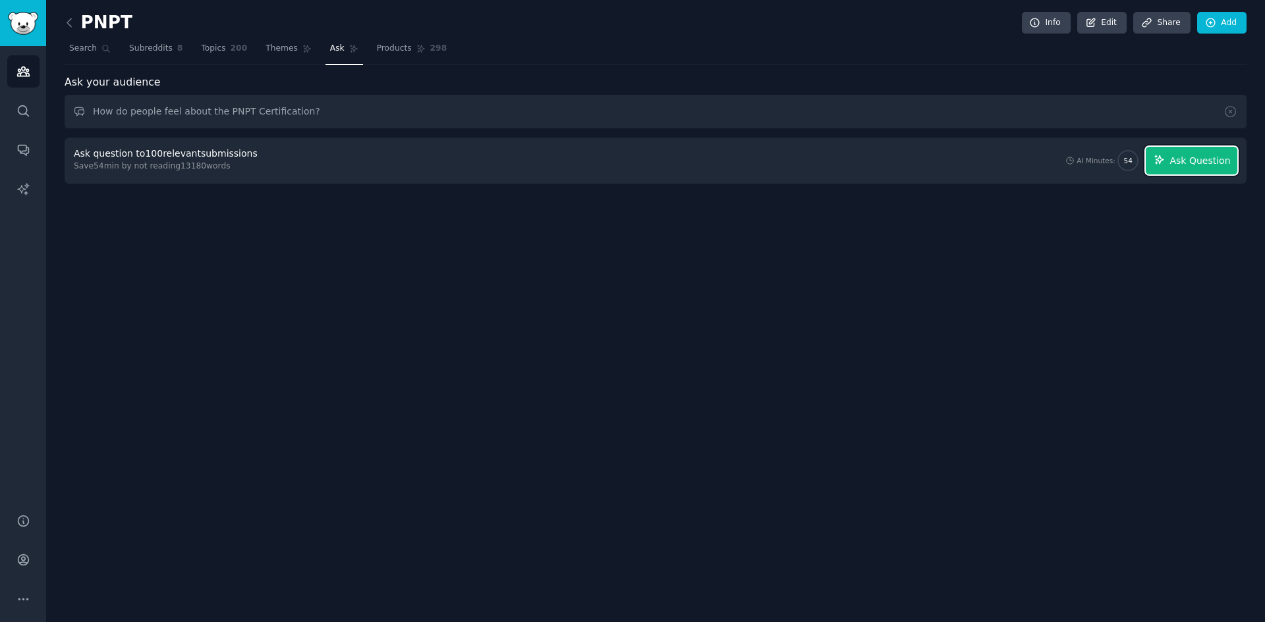
click at [1204, 167] on span "Ask Question" at bounding box center [1199, 161] width 61 height 14
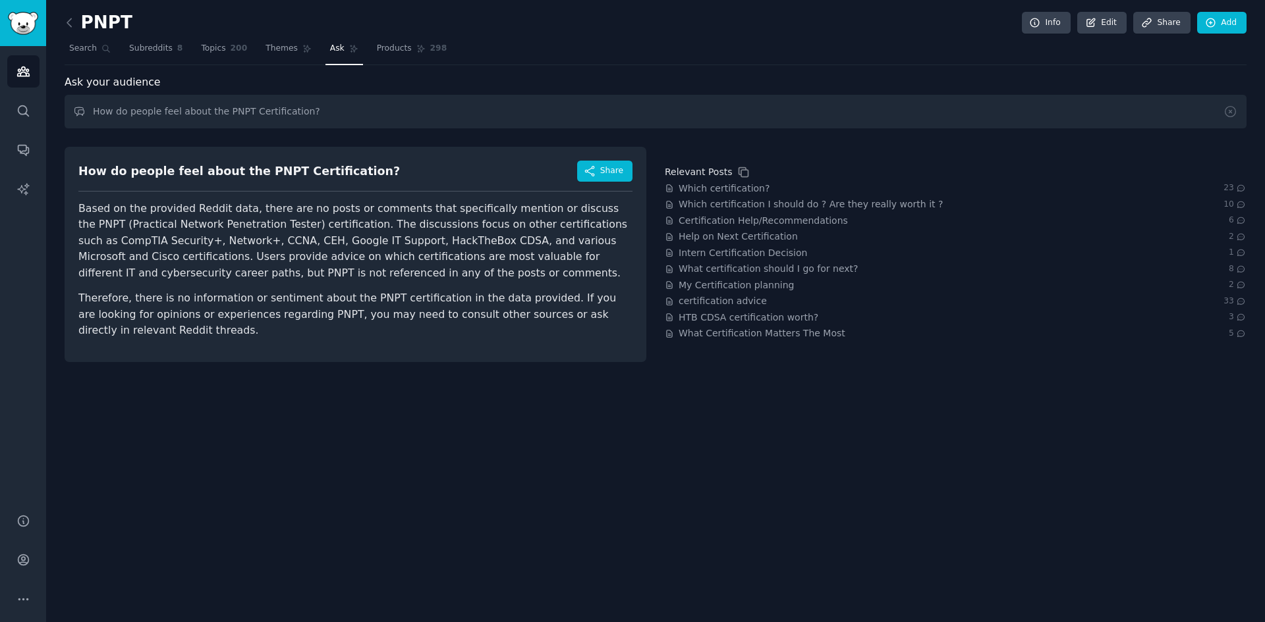
click at [686, 543] on div "PNPT Info Edit Share Add Search Subreddits 8 Topics 200 Themes Ask Products 298…" at bounding box center [655, 311] width 1219 height 622
click at [26, 103] on link "Search" at bounding box center [23, 111] width 32 height 32
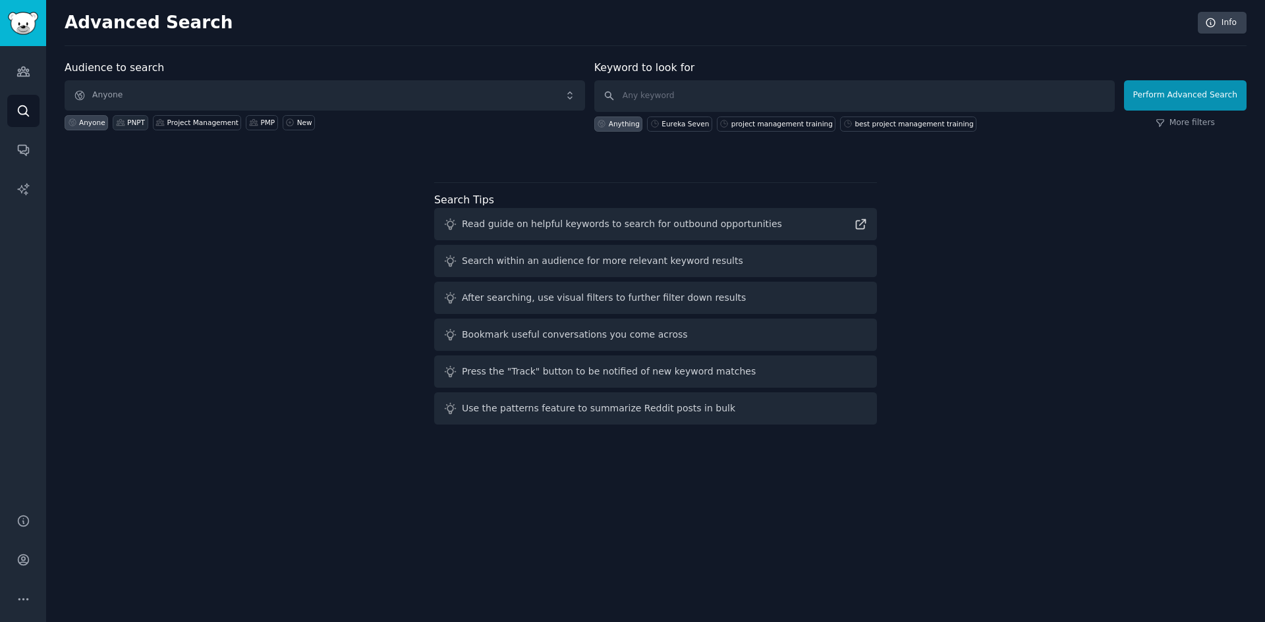
click at [130, 120] on div "PNPT" at bounding box center [136, 122] width 18 height 9
click at [650, 87] on input "text" at bounding box center [854, 96] width 520 height 32
type input "PNPT"
click at [1016, 206] on div "Audience to search PNPT Anyone PNPT Project Management PMP New Keyword to look …" at bounding box center [656, 245] width 1182 height 370
click at [1172, 100] on button "Perform Advanced Search" at bounding box center [1185, 95] width 123 height 30
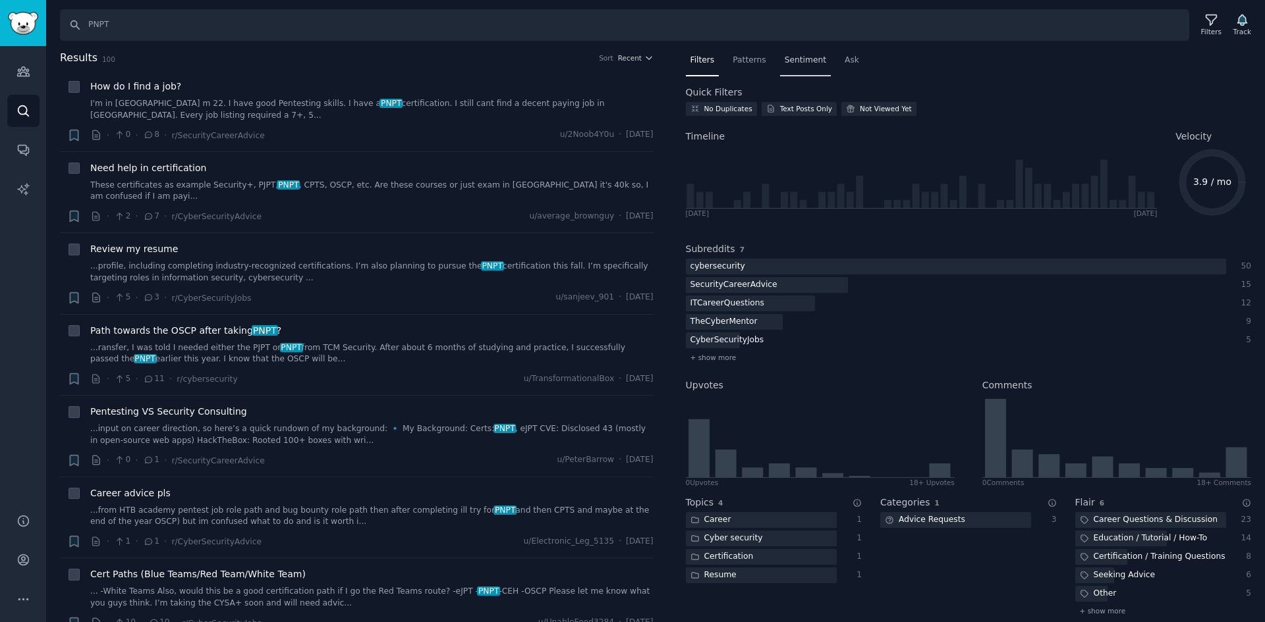
click at [784, 55] on span "Sentiment" at bounding box center [804, 61] width 41 height 12
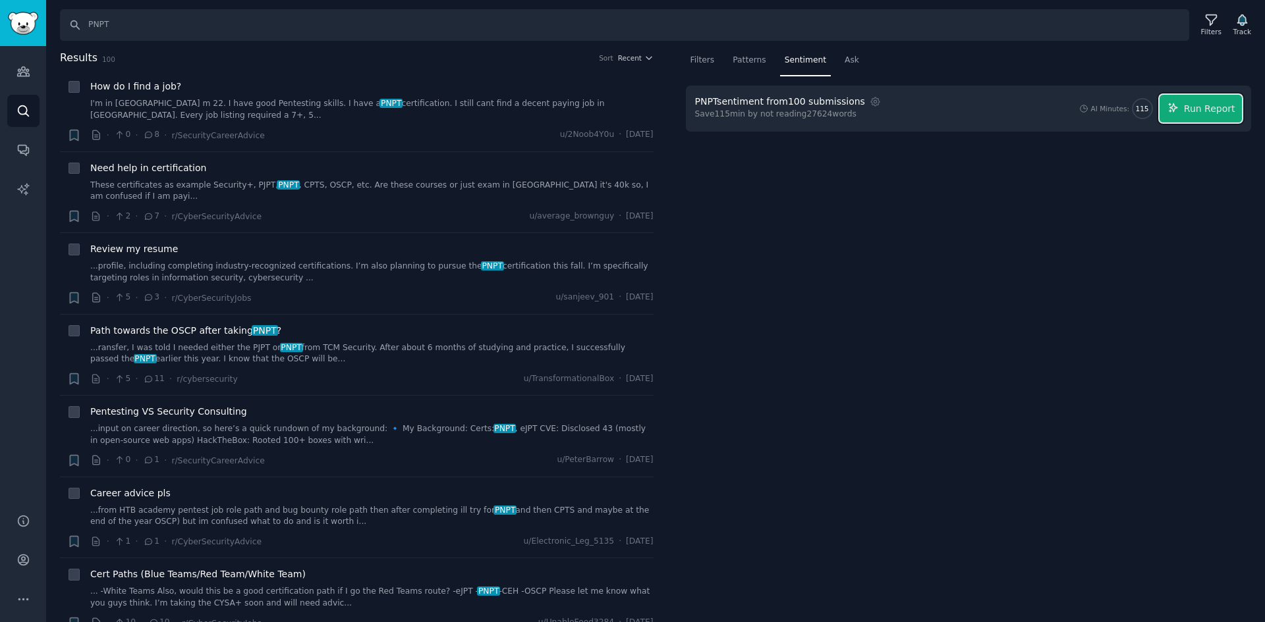
click at [1221, 115] on span "Run Report" at bounding box center [1209, 109] width 51 height 14
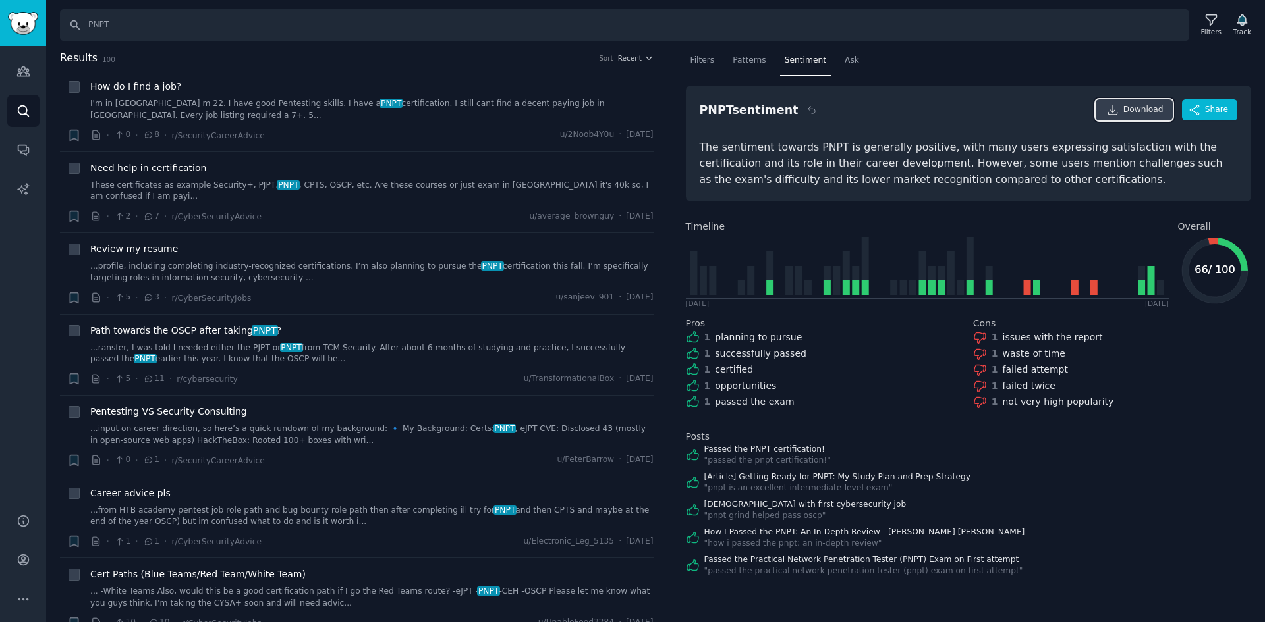
click at [1138, 109] on span "Download" at bounding box center [1143, 110] width 40 height 12
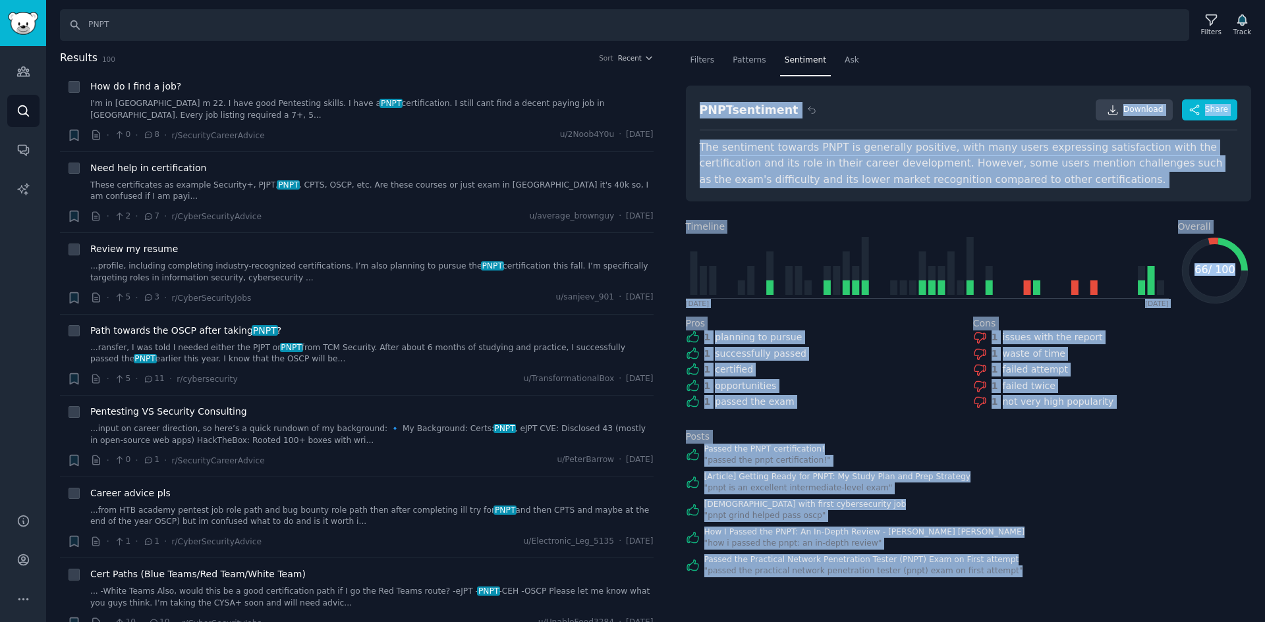
drag, startPoint x: 1113, startPoint y: 579, endPoint x: 679, endPoint y: 100, distance: 646.3
click at [679, 100] on div "Filters Patterns Sentiment Ask PNPT sentiment Download Share The sentiment towa…" at bounding box center [968, 336] width 593 height 573
copy div "PNPT sentiment Download Share The sentiment towards PNPT is generally positive,…"
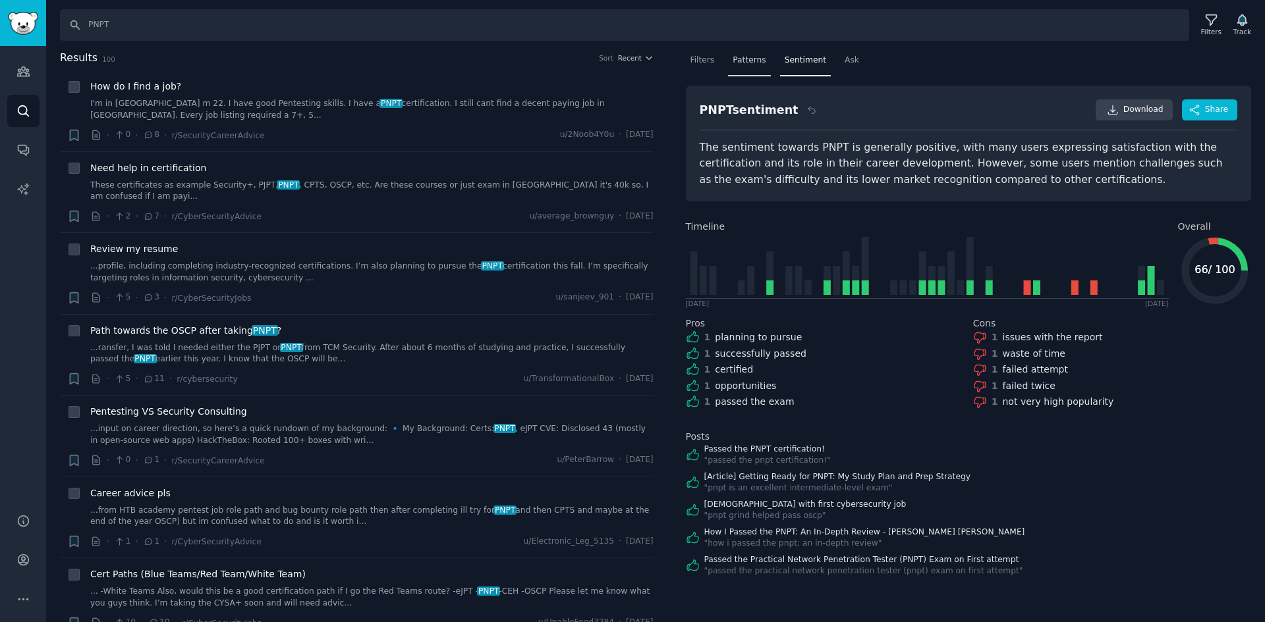
click at [749, 55] on span "Patterns" at bounding box center [748, 61] width 33 height 12
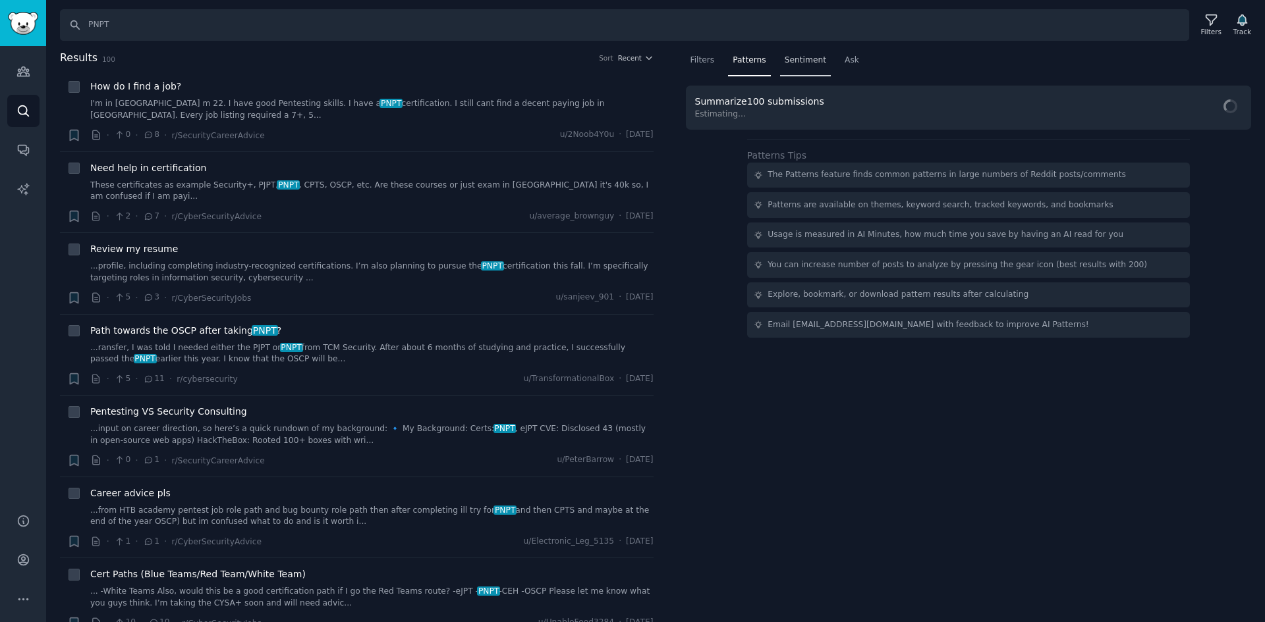
click at [794, 66] on div "Sentiment" at bounding box center [805, 63] width 51 height 27
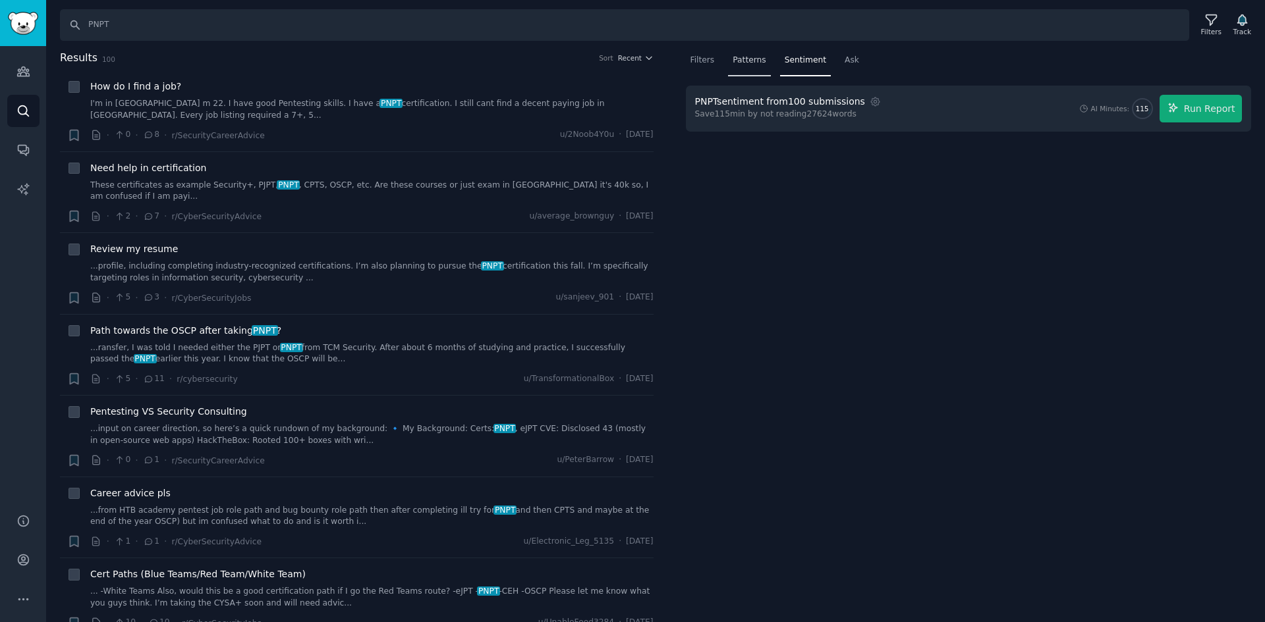
click at [748, 59] on span "Patterns" at bounding box center [748, 61] width 33 height 12
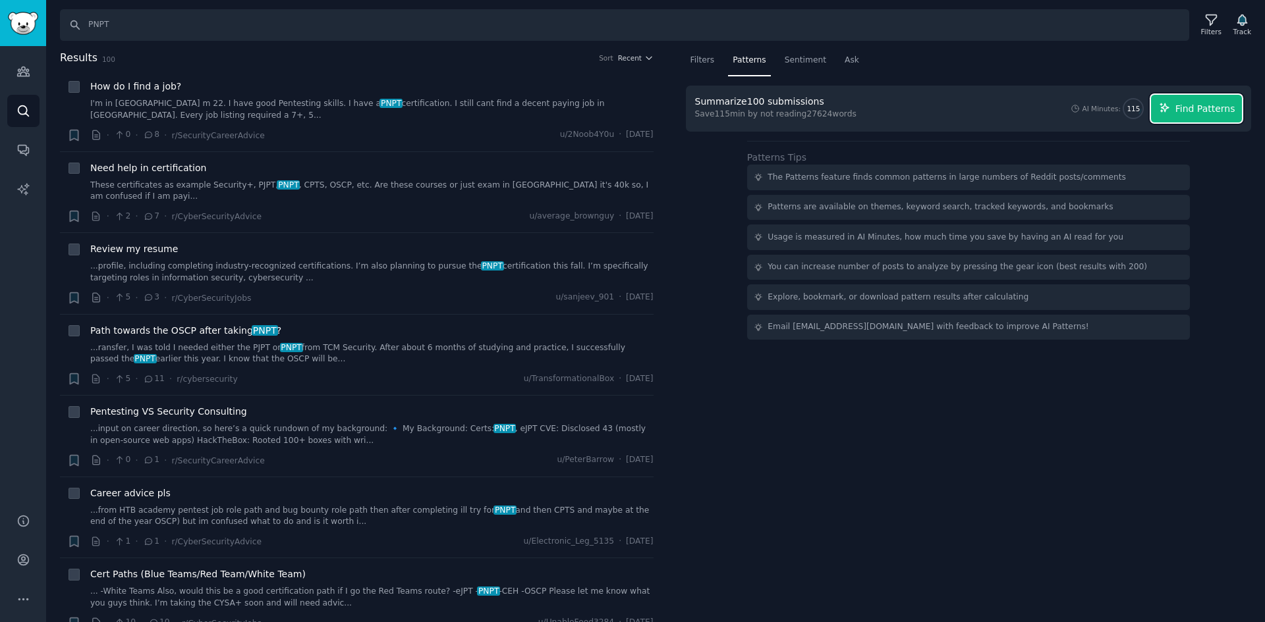
click at [1190, 111] on span "Find Patterns" at bounding box center [1205, 109] width 60 height 14
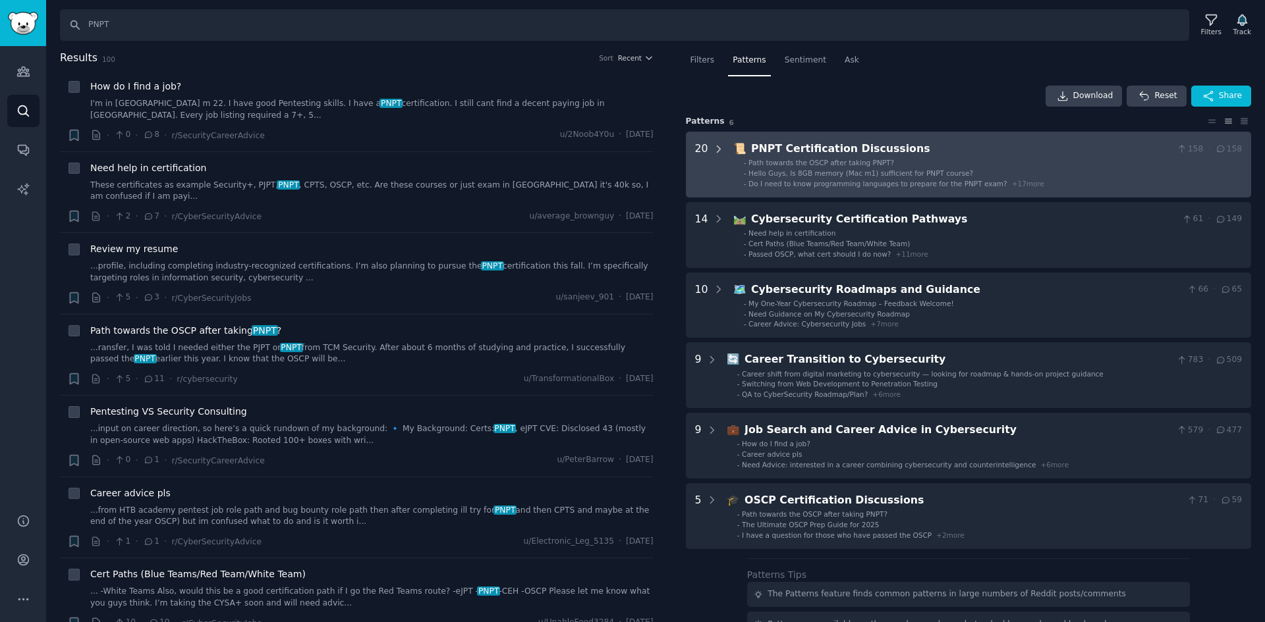
click at [717, 150] on icon at bounding box center [718, 149] width 3 height 7
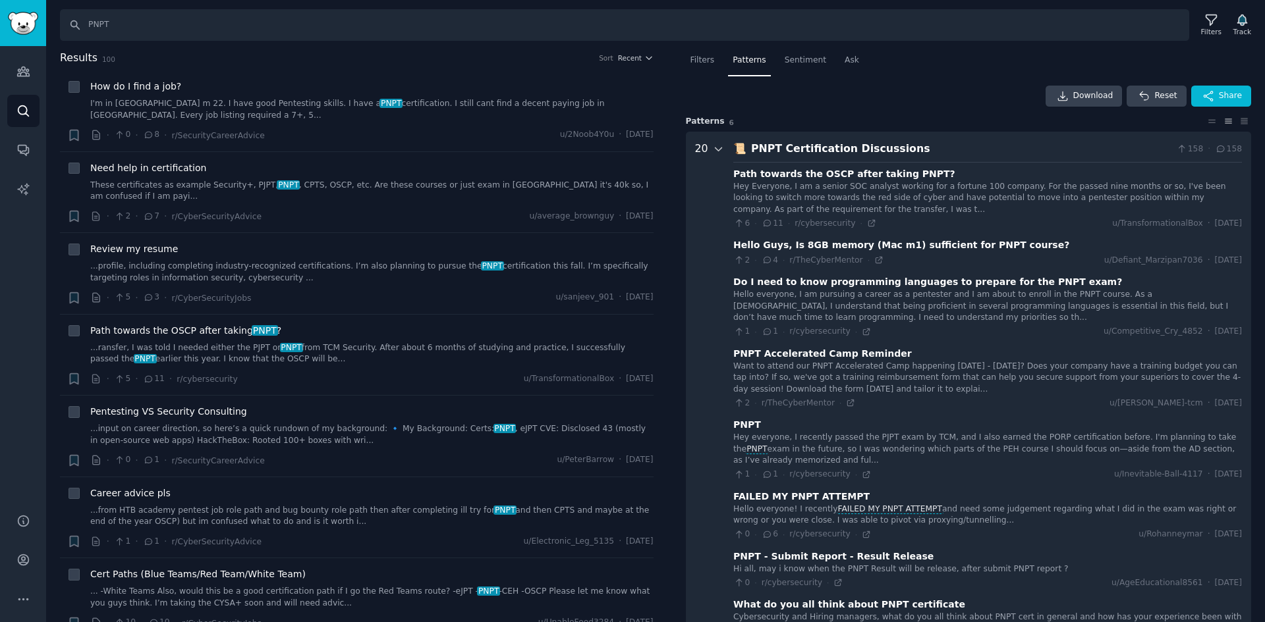
scroll to position [82, 0]
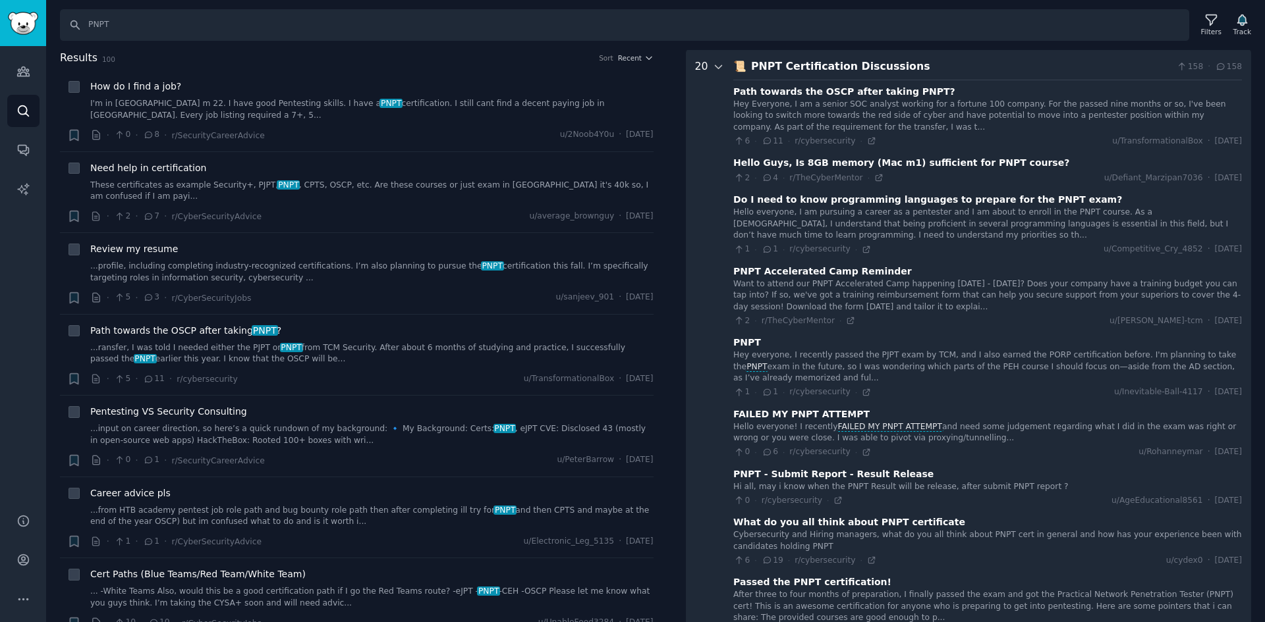
click at [718, 68] on icon at bounding box center [719, 67] width 12 height 12
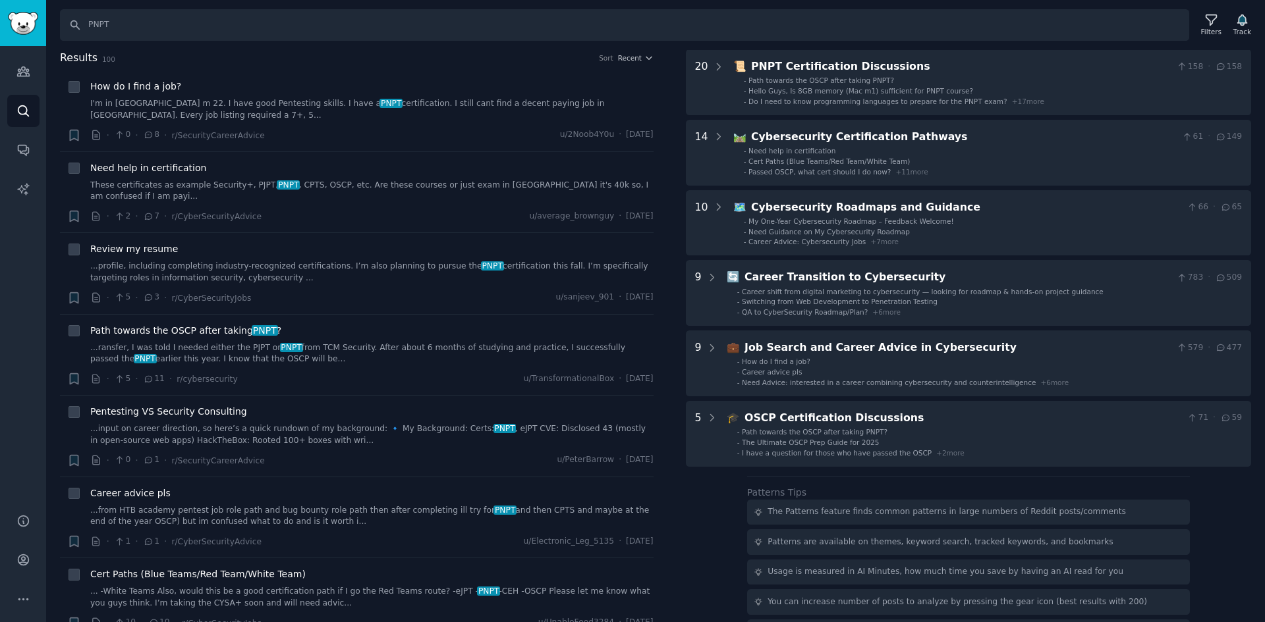
click at [703, 507] on div "Download Reset Share Pattern s 6 20 📜 PNPT Certification Discussions 158 · 158 …" at bounding box center [969, 339] width 566 height 672
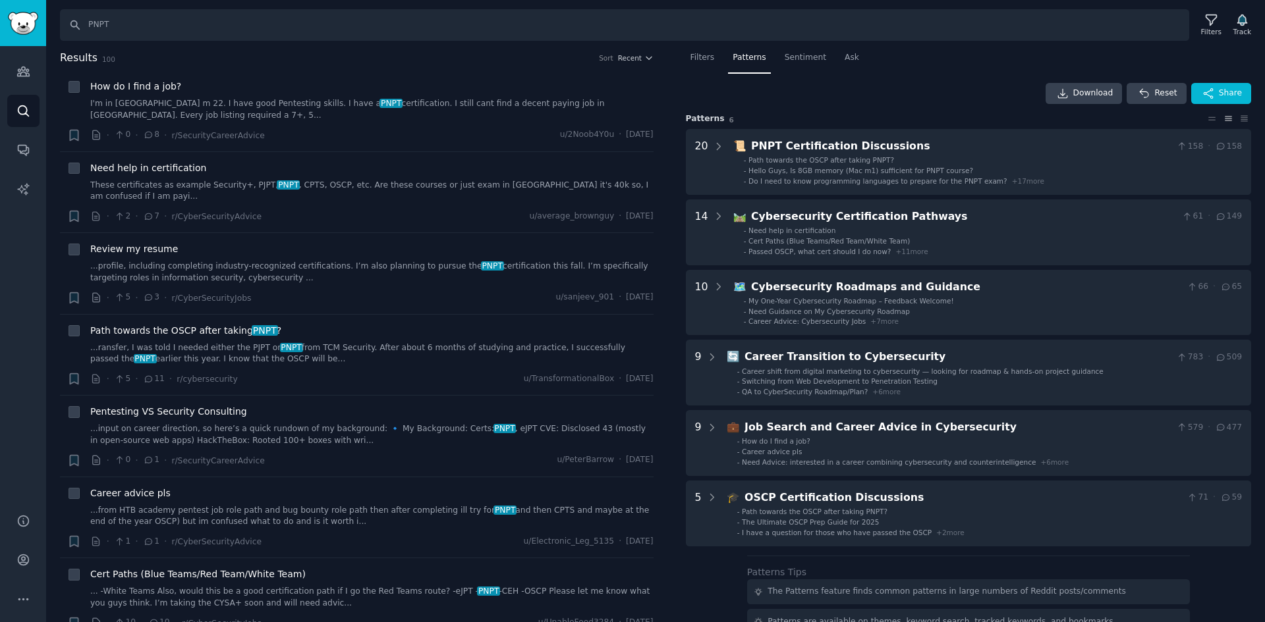
scroll to position [0, 0]
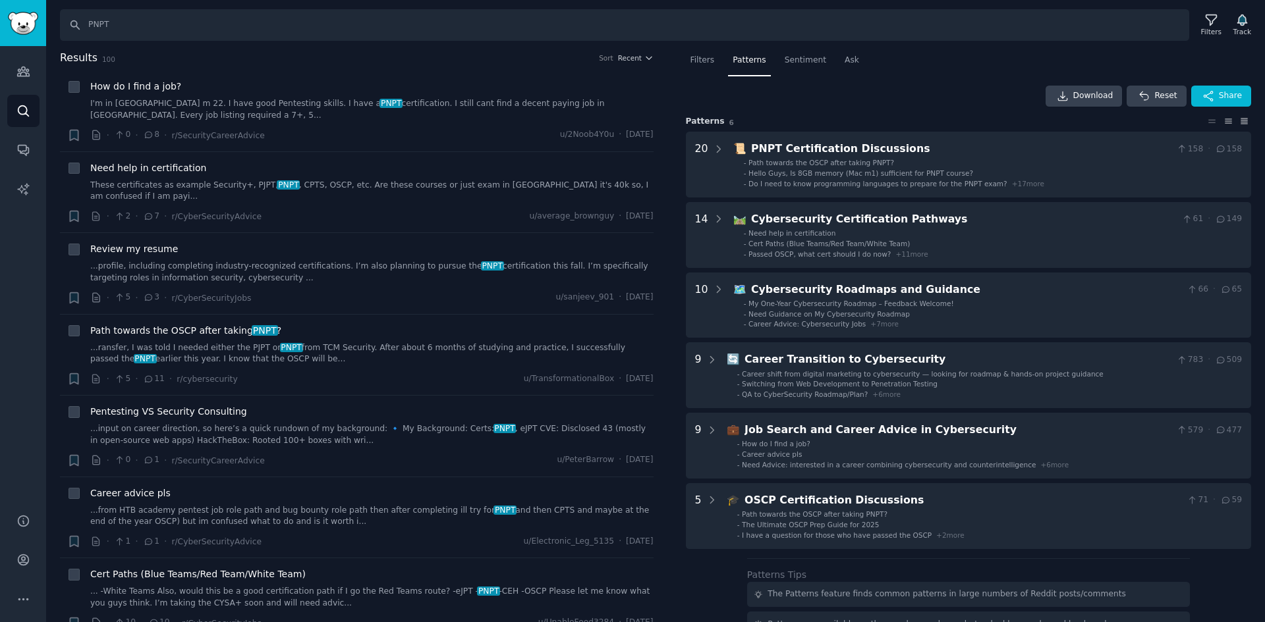
click at [1241, 123] on icon at bounding box center [1244, 121] width 7 height 5
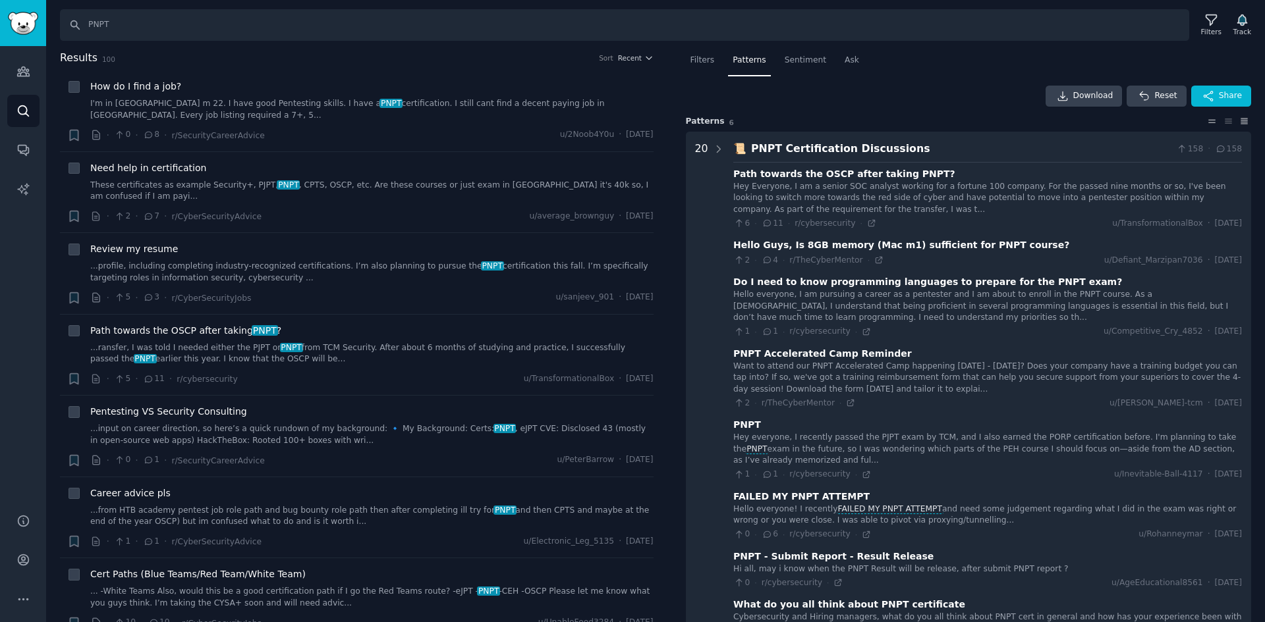
click at [1209, 121] on icon at bounding box center [1212, 121] width 14 height 9
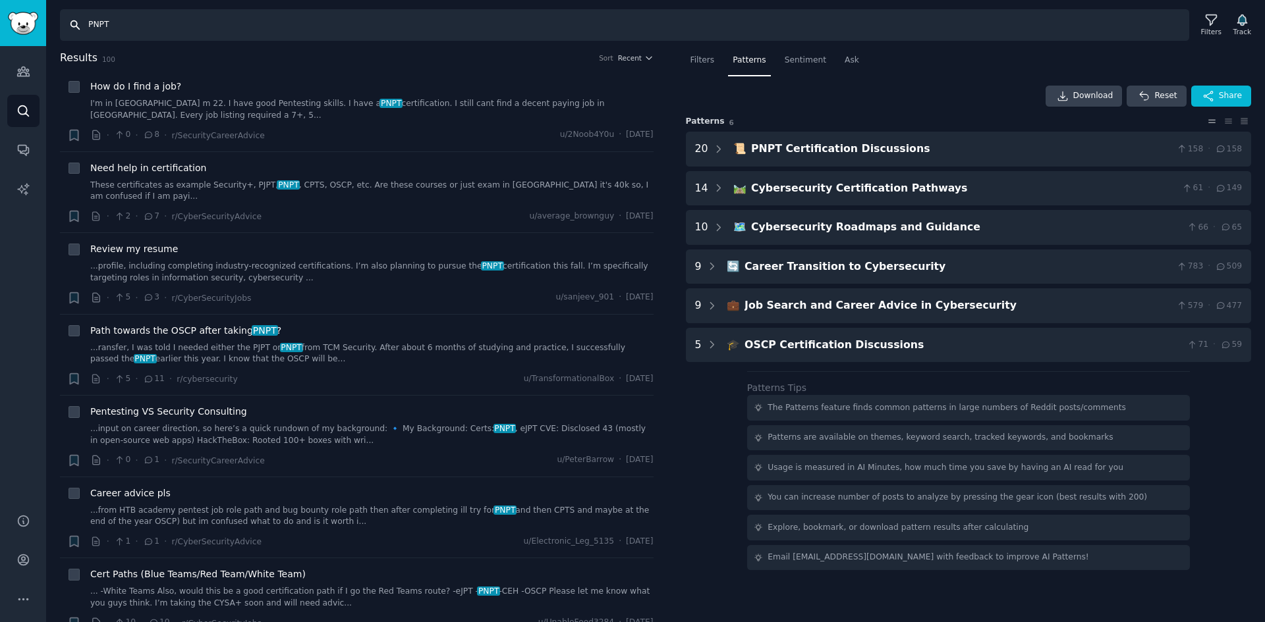
click at [241, 39] on input "PNPT" at bounding box center [624, 25] width 1129 height 32
click at [99, 26] on input "PNPT" at bounding box center [624, 25] width 1129 height 32
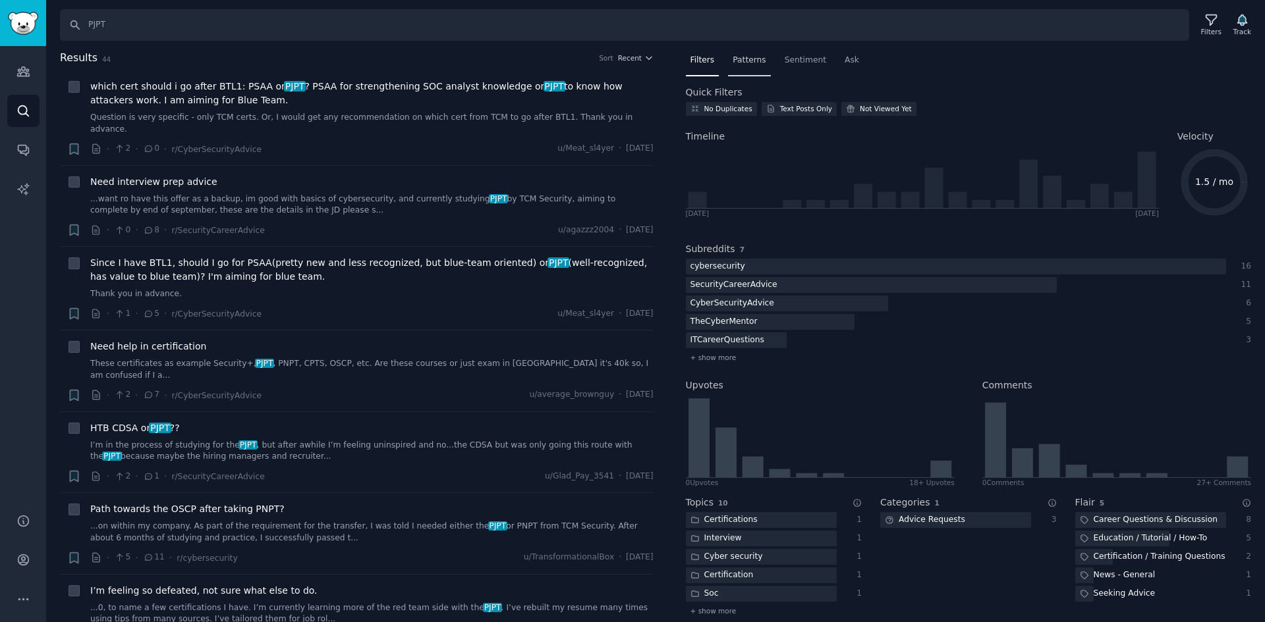
click at [747, 59] on span "Patterns" at bounding box center [748, 61] width 33 height 12
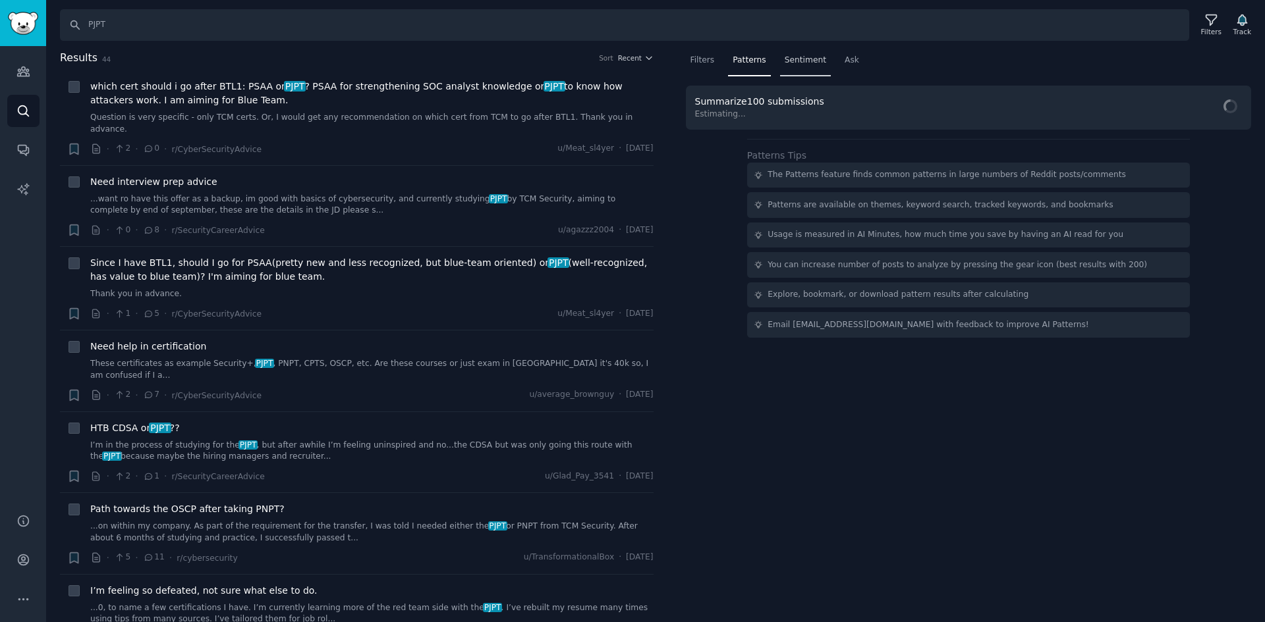
click at [808, 64] on span "Sentiment" at bounding box center [804, 61] width 41 height 12
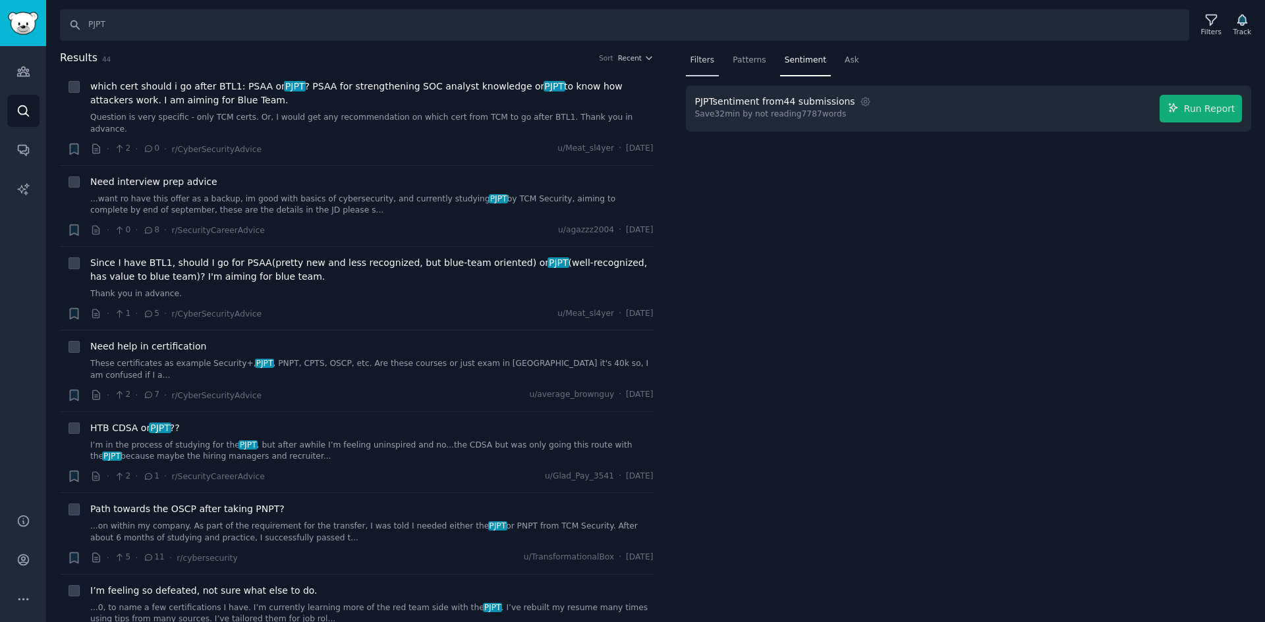
click at [701, 63] on span "Filters" at bounding box center [702, 61] width 24 height 12
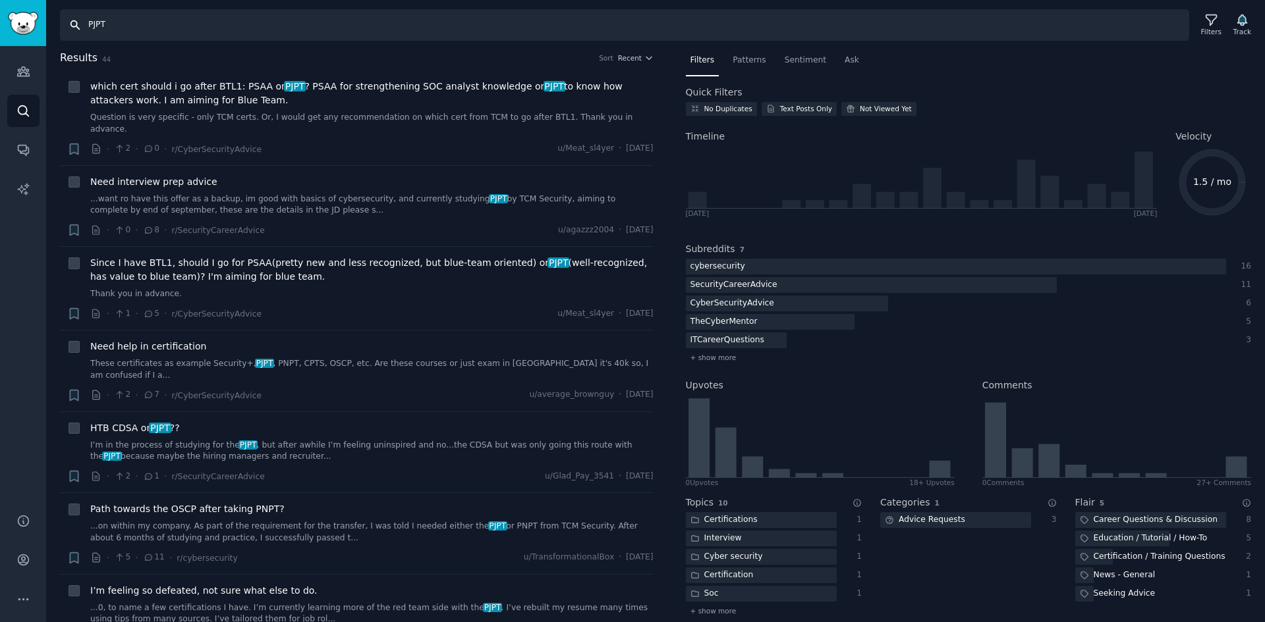
drag, startPoint x: 145, startPoint y: 26, endPoint x: 53, endPoint y: 19, distance: 92.4
click at [54, 20] on div "Search PJPT Filters Track" at bounding box center [655, 20] width 1219 height 41
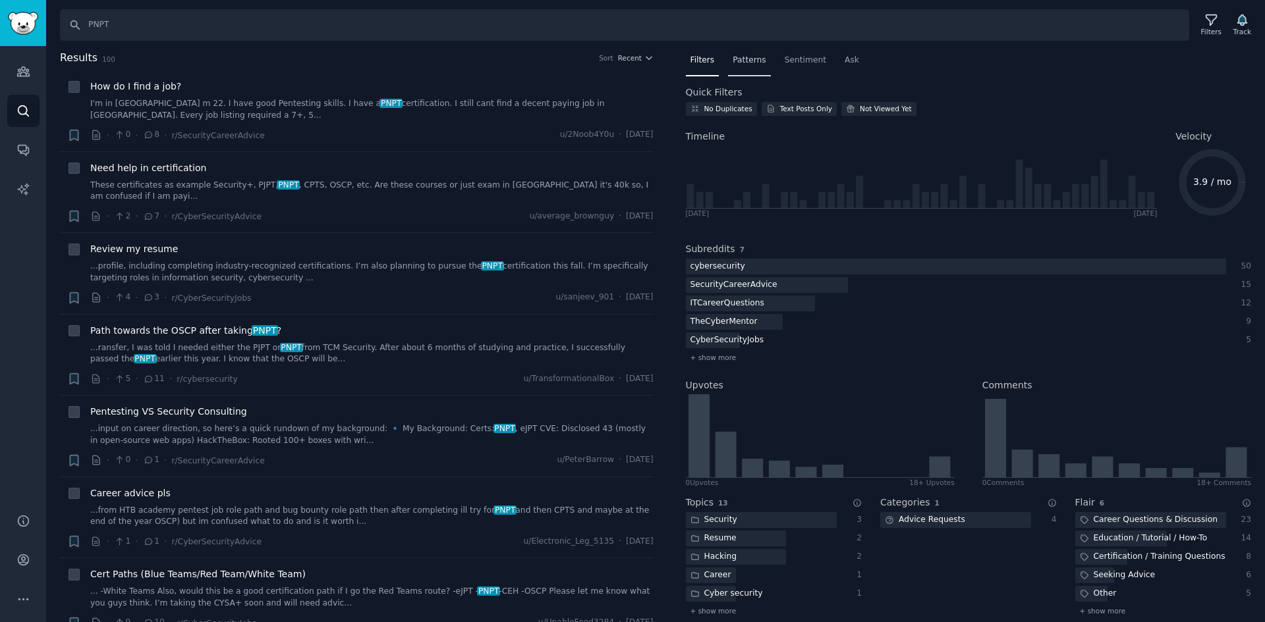
click at [743, 57] on span "Patterns" at bounding box center [748, 61] width 33 height 12
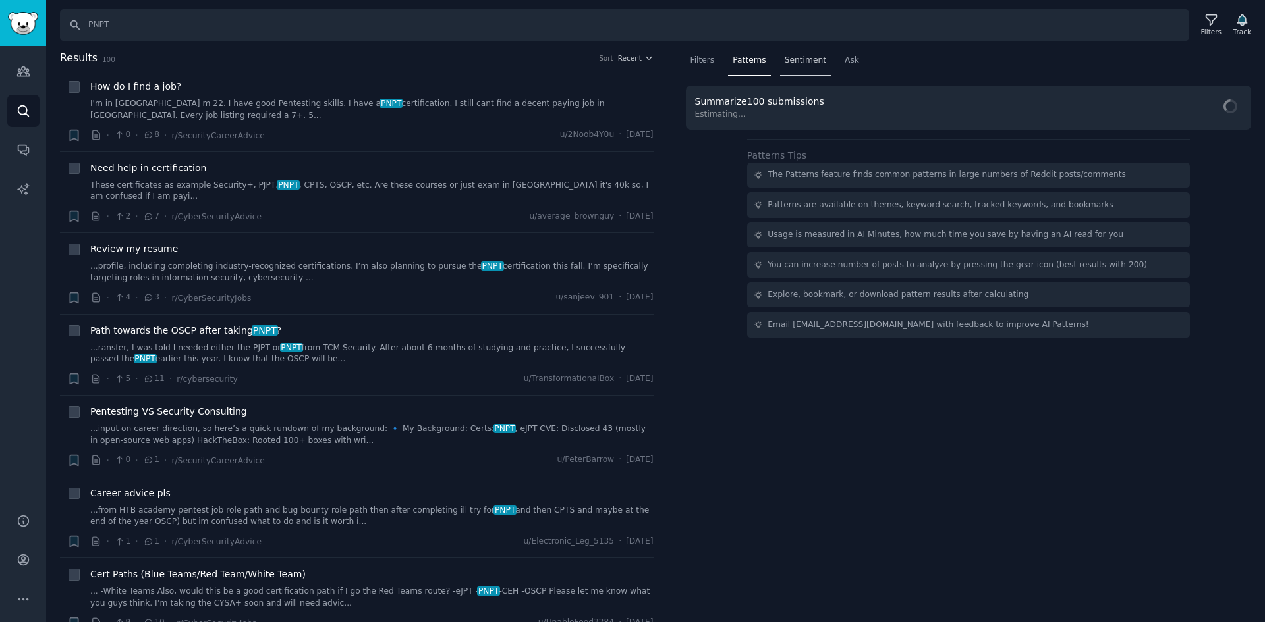
click at [791, 61] on span "Sentiment" at bounding box center [804, 61] width 41 height 12
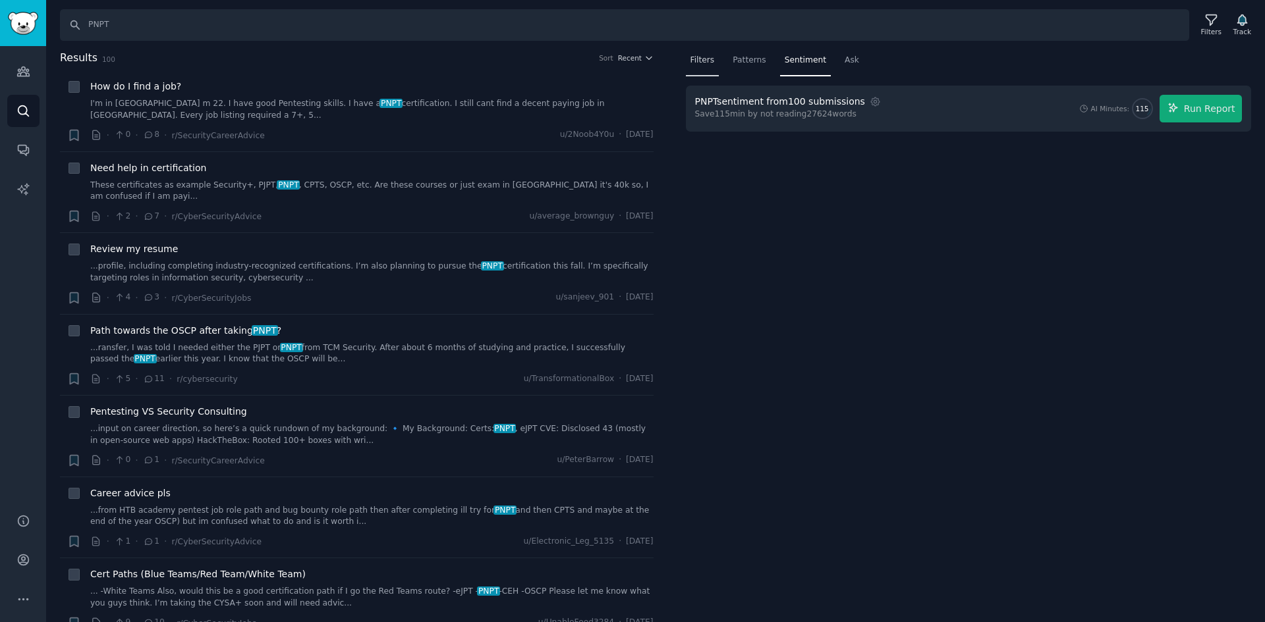
click at [710, 57] on span "Filters" at bounding box center [702, 61] width 24 height 12
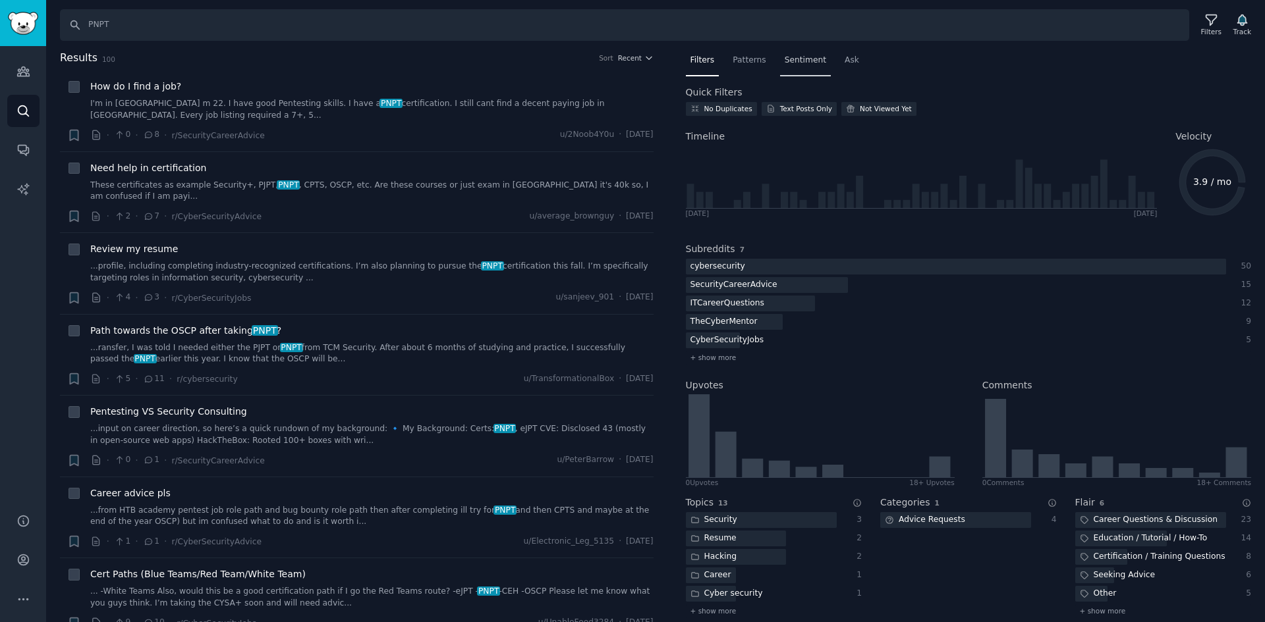
click at [795, 62] on span "Sentiment" at bounding box center [804, 61] width 41 height 12
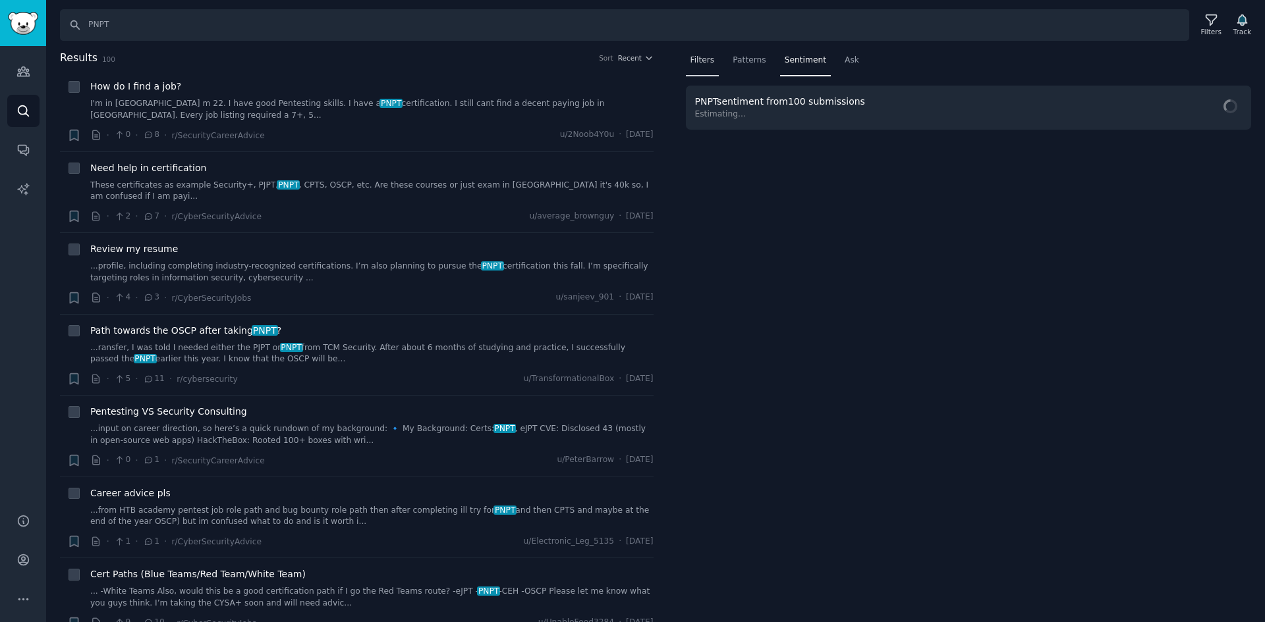
click at [711, 58] on span "Filters" at bounding box center [702, 61] width 24 height 12
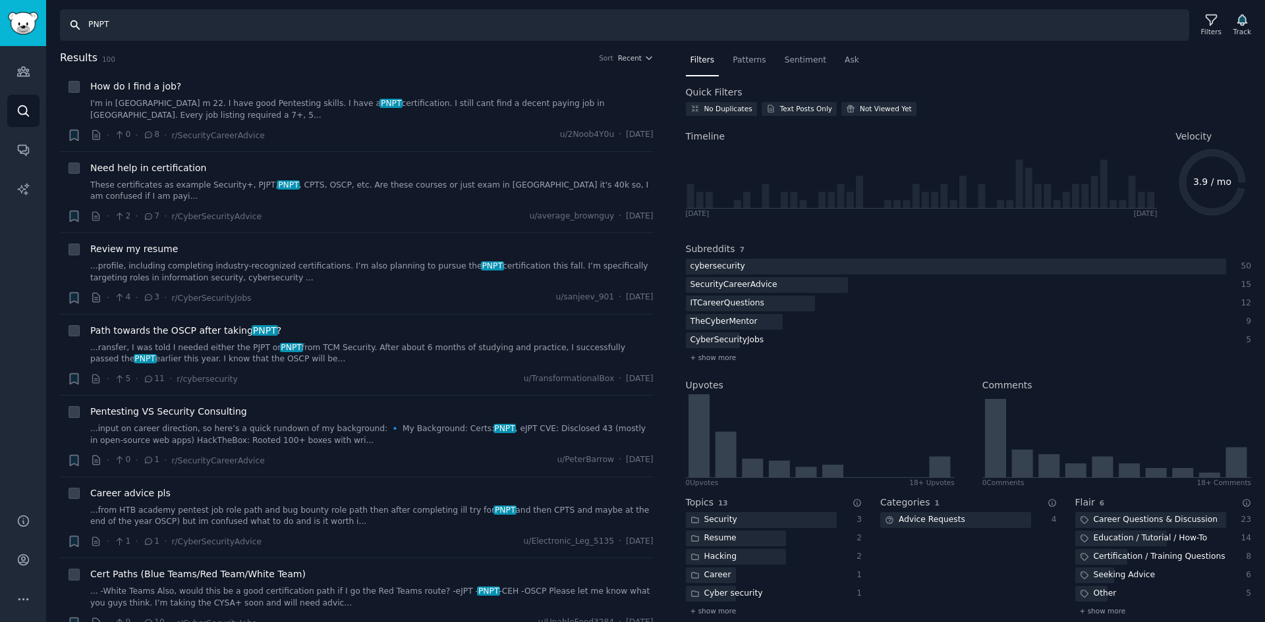
drag, startPoint x: 233, startPoint y: 18, endPoint x: 0, endPoint y: 0, distance: 233.8
click at [0, 0] on div "Audiences Search Conversations AI Reports Help Account More Search PNPT Filters…" at bounding box center [632, 311] width 1265 height 622
type input "PJPT"
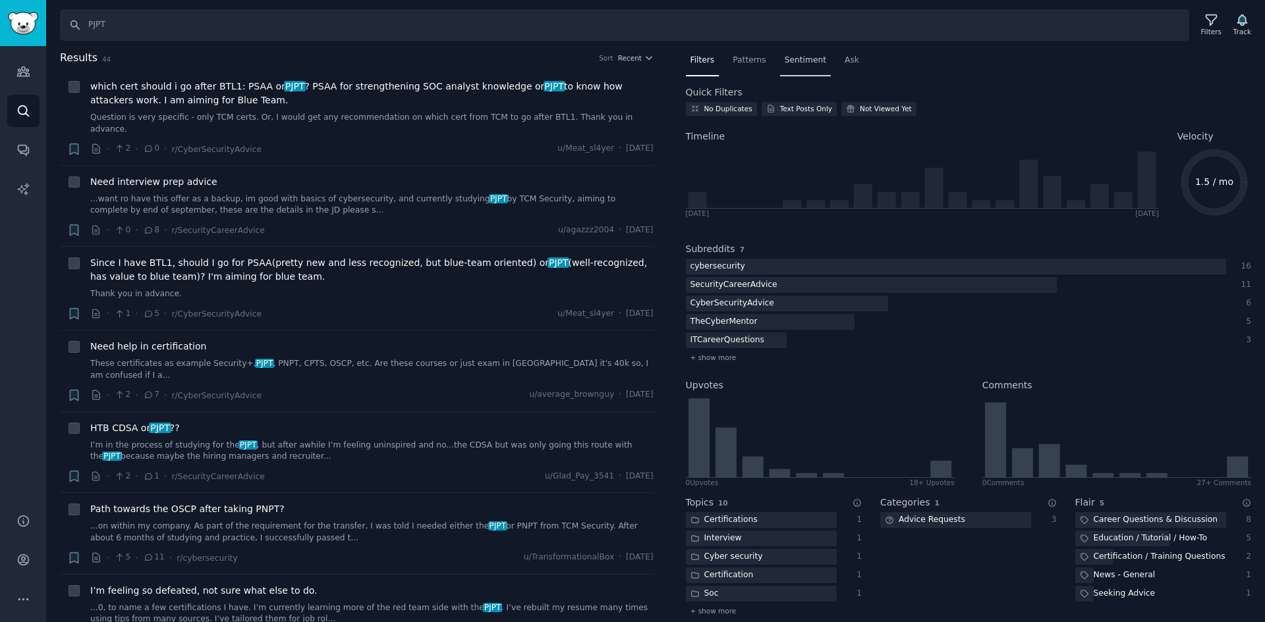
click at [793, 61] on span "Sentiment" at bounding box center [804, 61] width 41 height 12
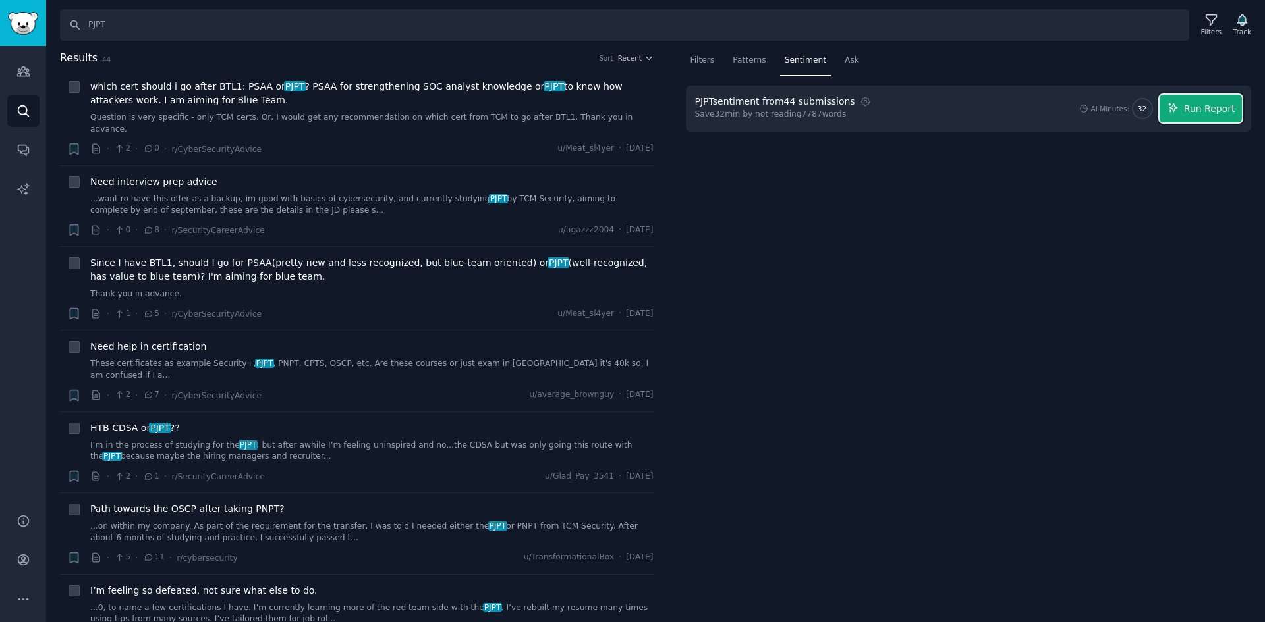
click at [1194, 111] on span "Run Report" at bounding box center [1209, 109] width 51 height 14
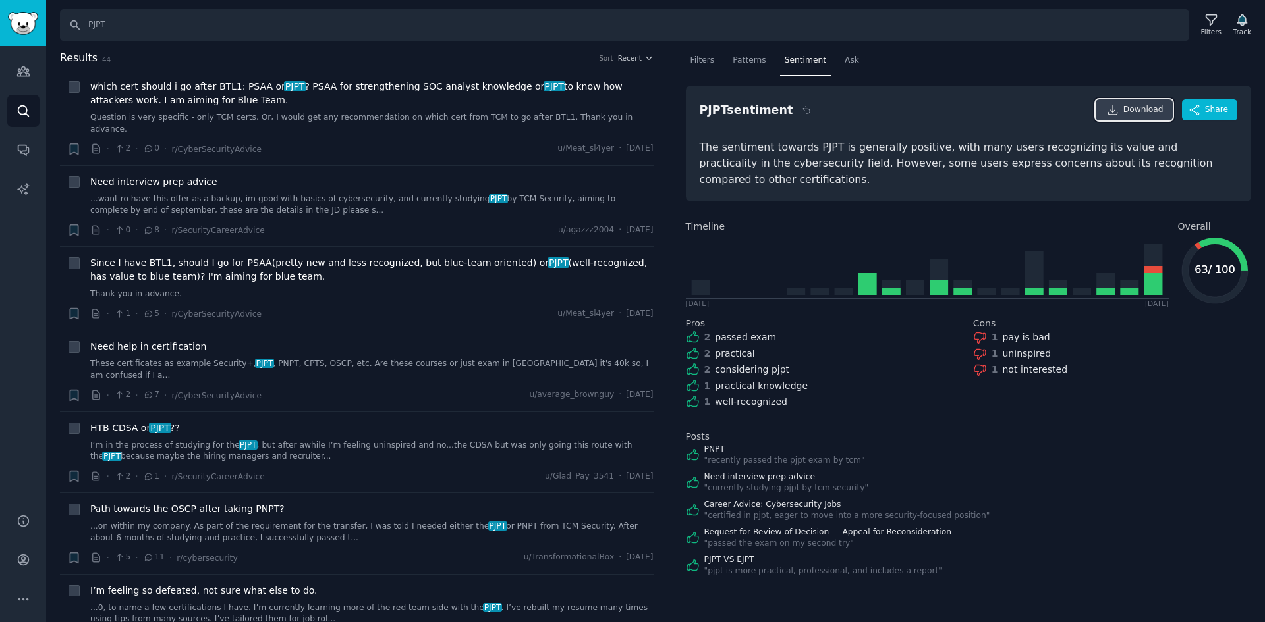
click at [1154, 116] on link "Download" at bounding box center [1133, 109] width 77 height 21
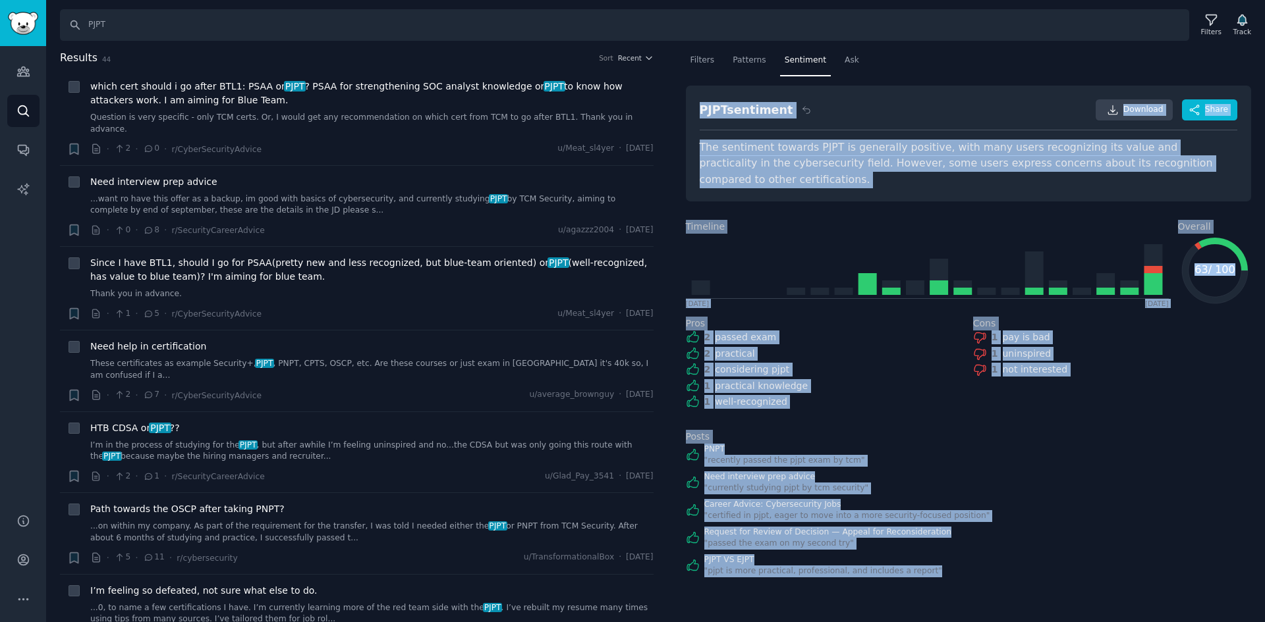
drag, startPoint x: 1166, startPoint y: 582, endPoint x: 690, endPoint y: 113, distance: 667.4
click at [690, 113] on div "Filters Patterns Sentiment Ask PJPT sentiment Download Share The sentiment towa…" at bounding box center [968, 336] width 593 height 573
copy div "PJPT sentiment Download Share The sentiment towards PJPT is generally positive,…"
click at [796, 211] on div "Timeline [DATE] [DATE]" at bounding box center [927, 243] width 483 height 65
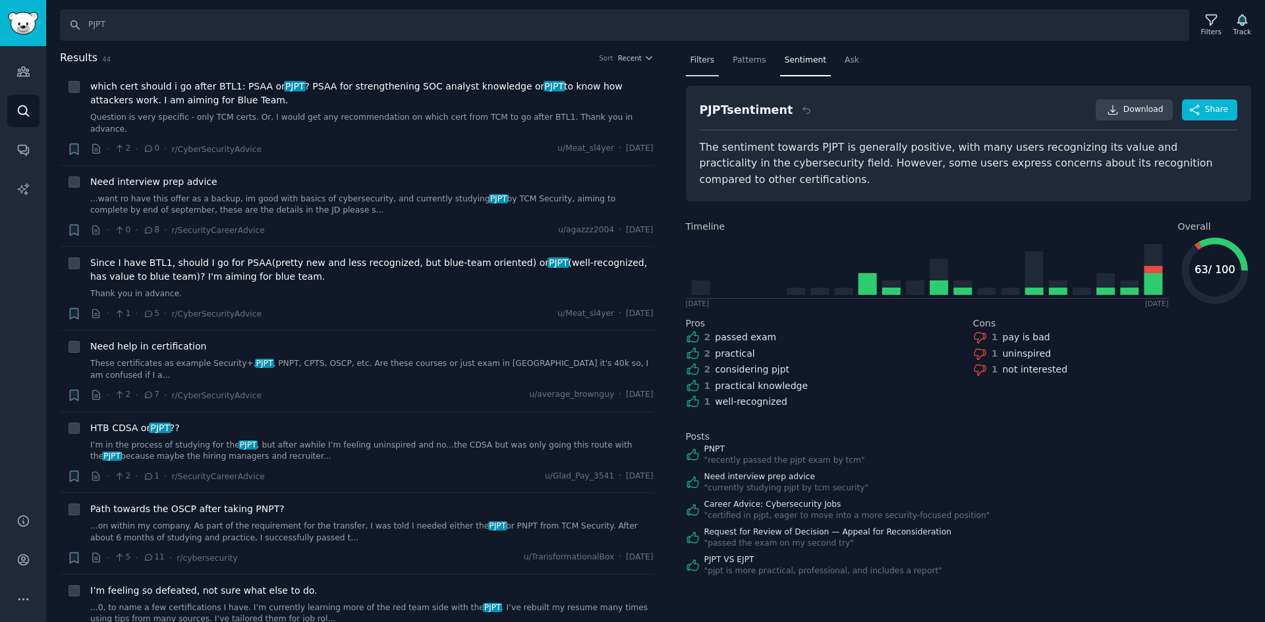
click at [702, 59] on span "Filters" at bounding box center [702, 61] width 24 height 12
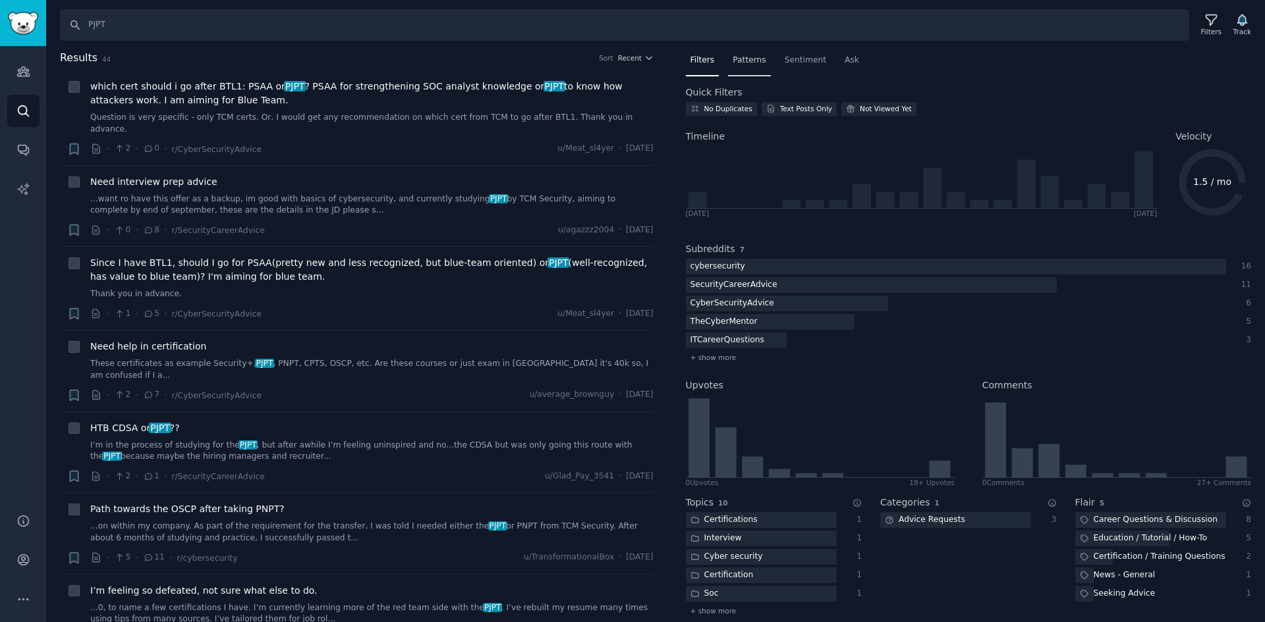
click at [734, 63] on span "Patterns" at bounding box center [748, 61] width 33 height 12
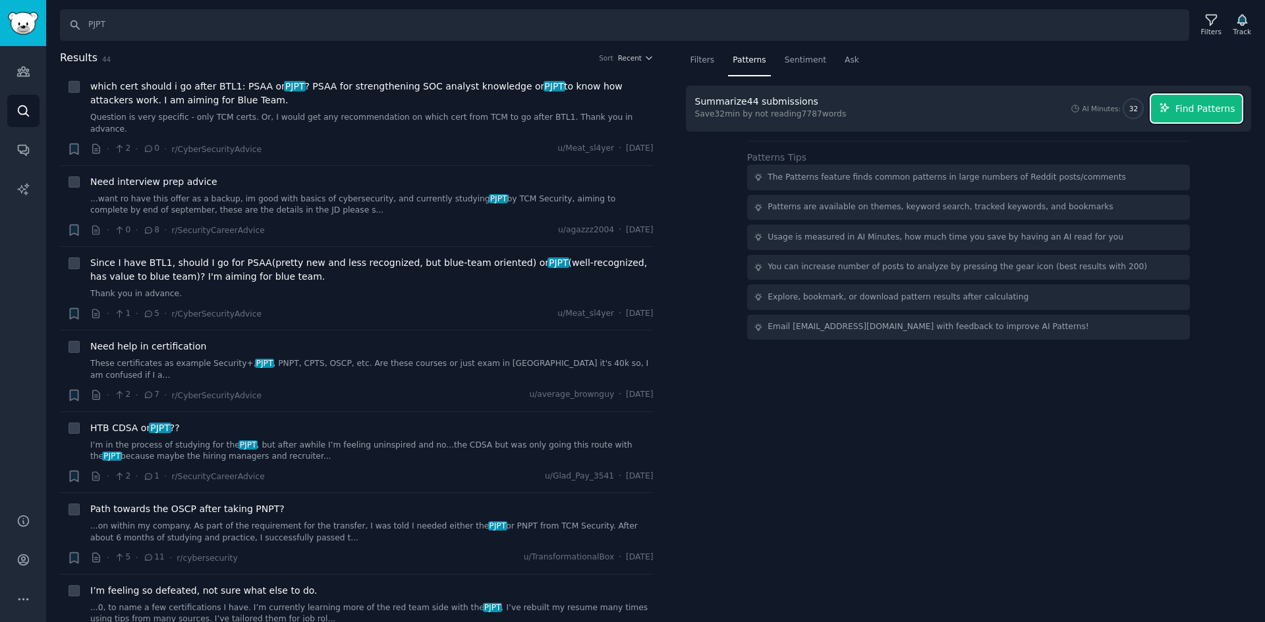
click at [1198, 105] on span "Find Patterns" at bounding box center [1205, 109] width 60 height 14
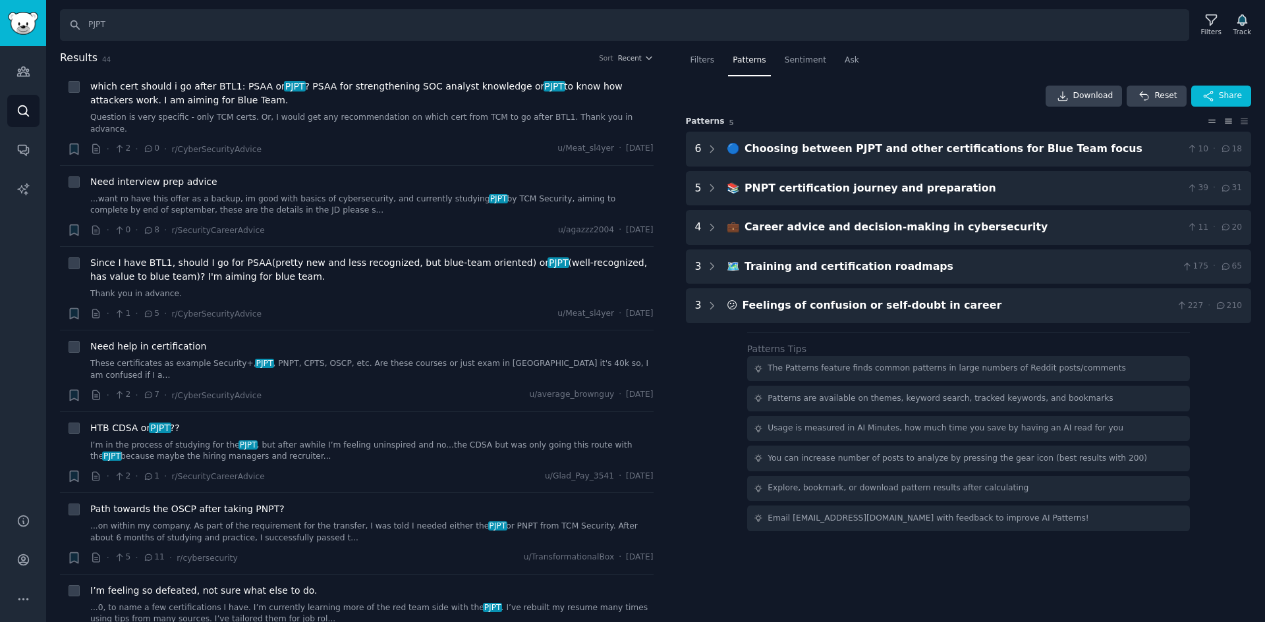
click at [1226, 117] on icon at bounding box center [1228, 121] width 14 height 9
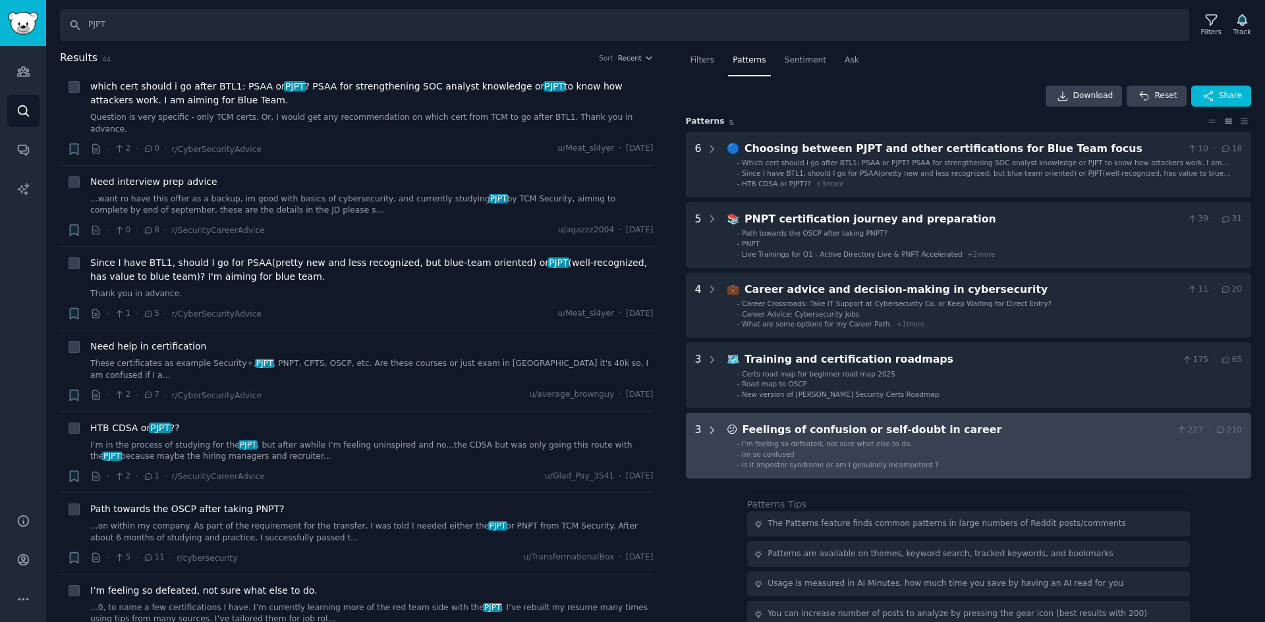
click at [711, 437] on div at bounding box center [712, 445] width 12 height 47
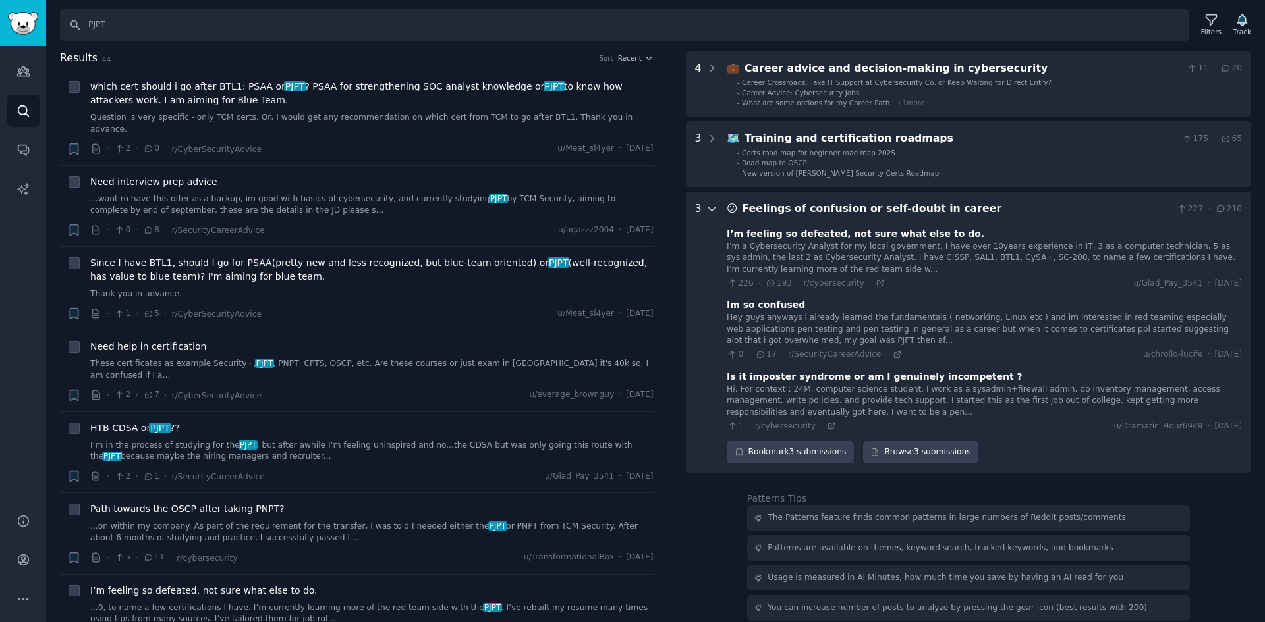
scroll to position [284, 0]
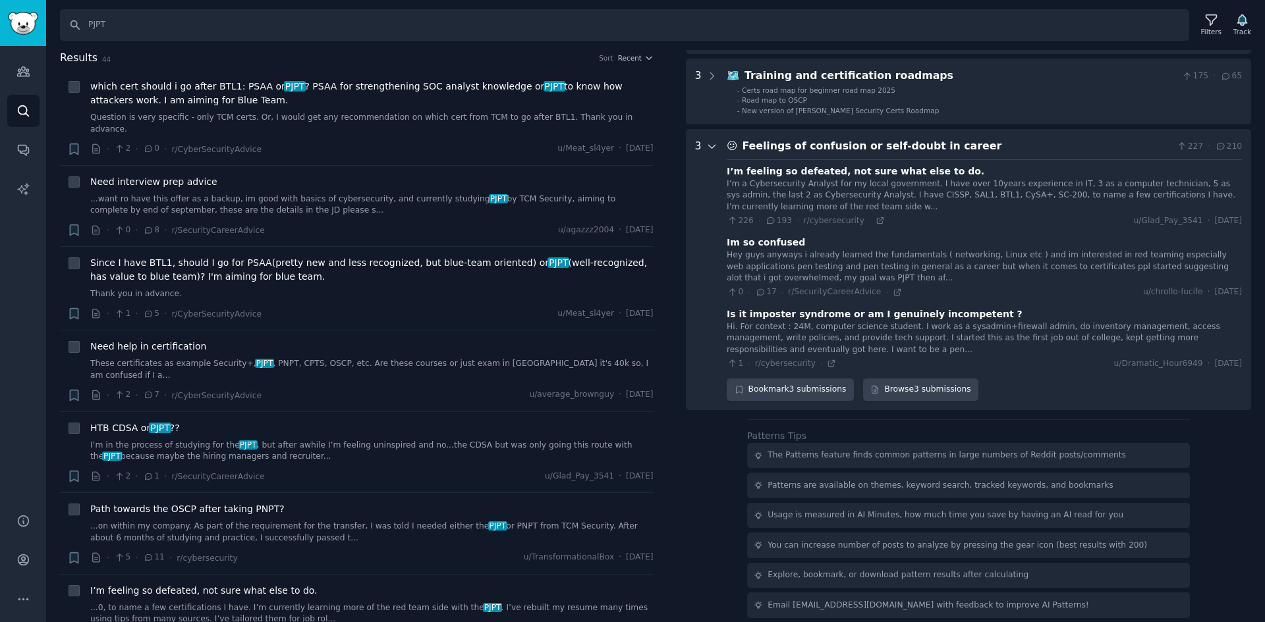
click at [711, 148] on icon at bounding box center [711, 146] width 7 height 3
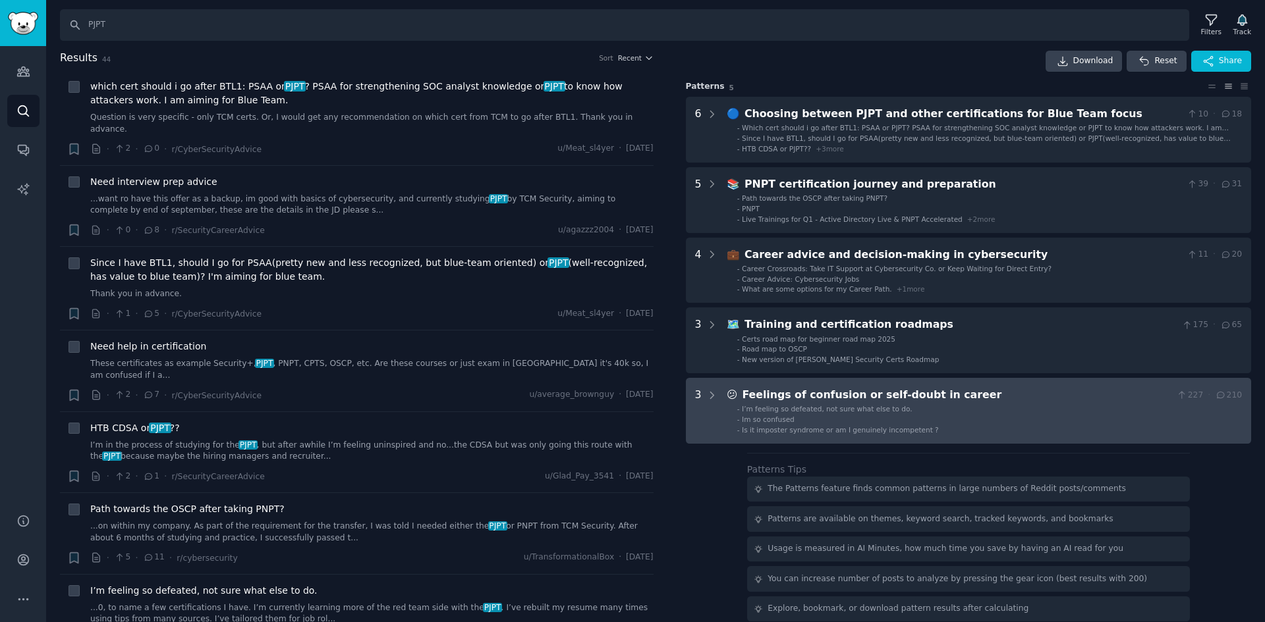
scroll to position [3, 0]
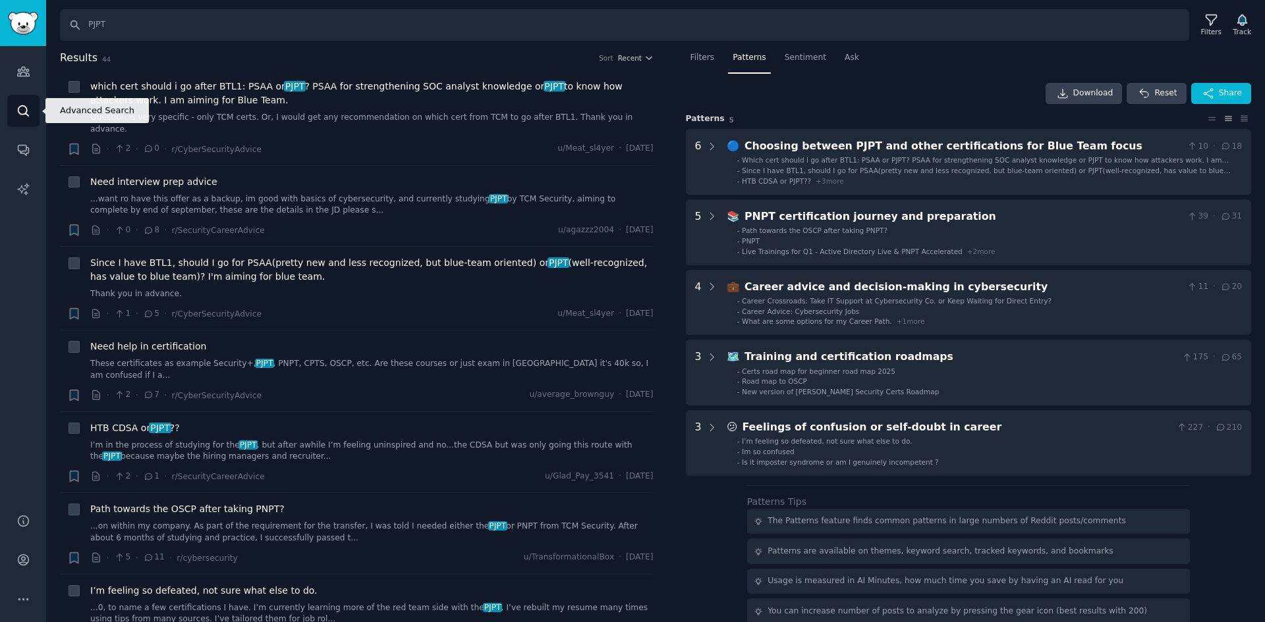
click at [18, 106] on icon "Sidebar" at bounding box center [23, 111] width 14 height 14
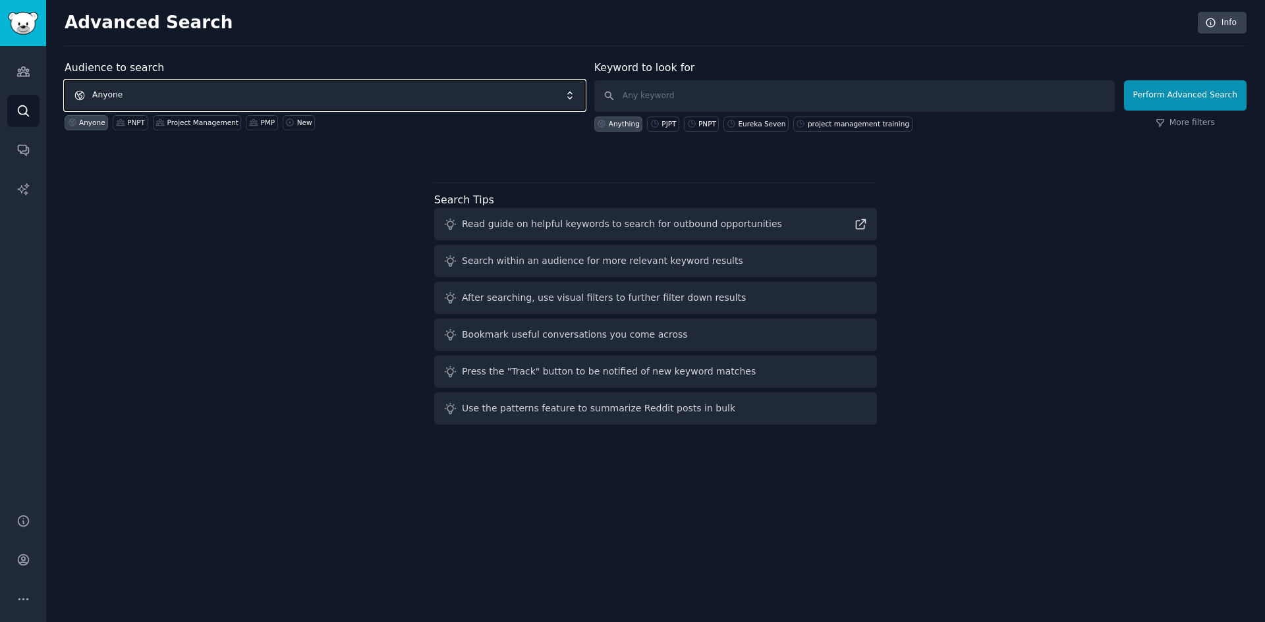
click at [183, 95] on span "Anyone" at bounding box center [325, 95] width 520 height 30
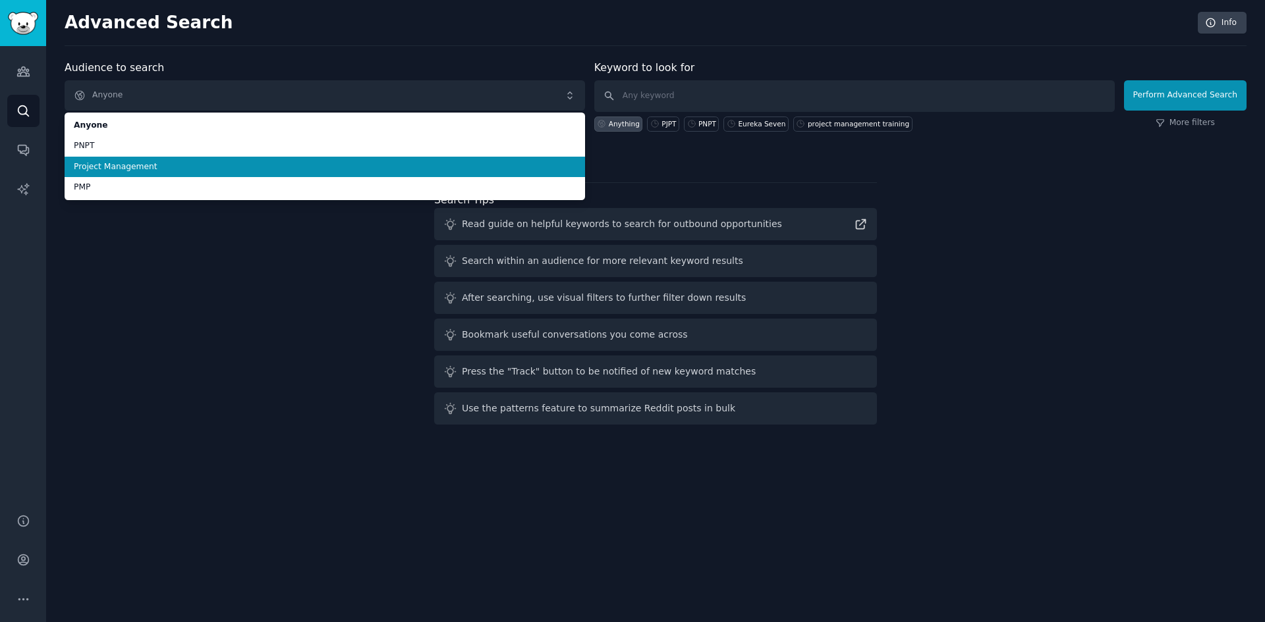
click at [144, 165] on span "Project Management" at bounding box center [325, 167] width 502 height 12
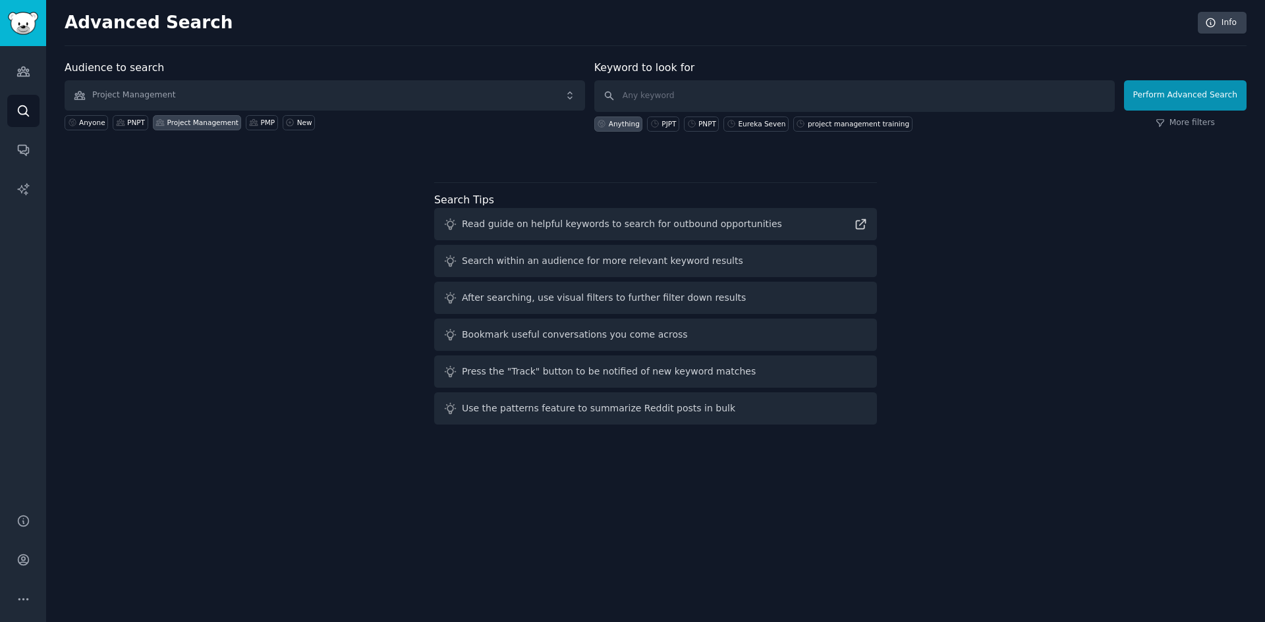
click at [638, 77] on div "Keyword to look for Anything PJPT PNPT Eureka Seven project management training" at bounding box center [854, 96] width 520 height 72
click at [647, 92] on input "text" at bounding box center [854, 96] width 520 height 32
type input "project management academy"
click button "Perform Advanced Search" at bounding box center [1185, 95] width 123 height 30
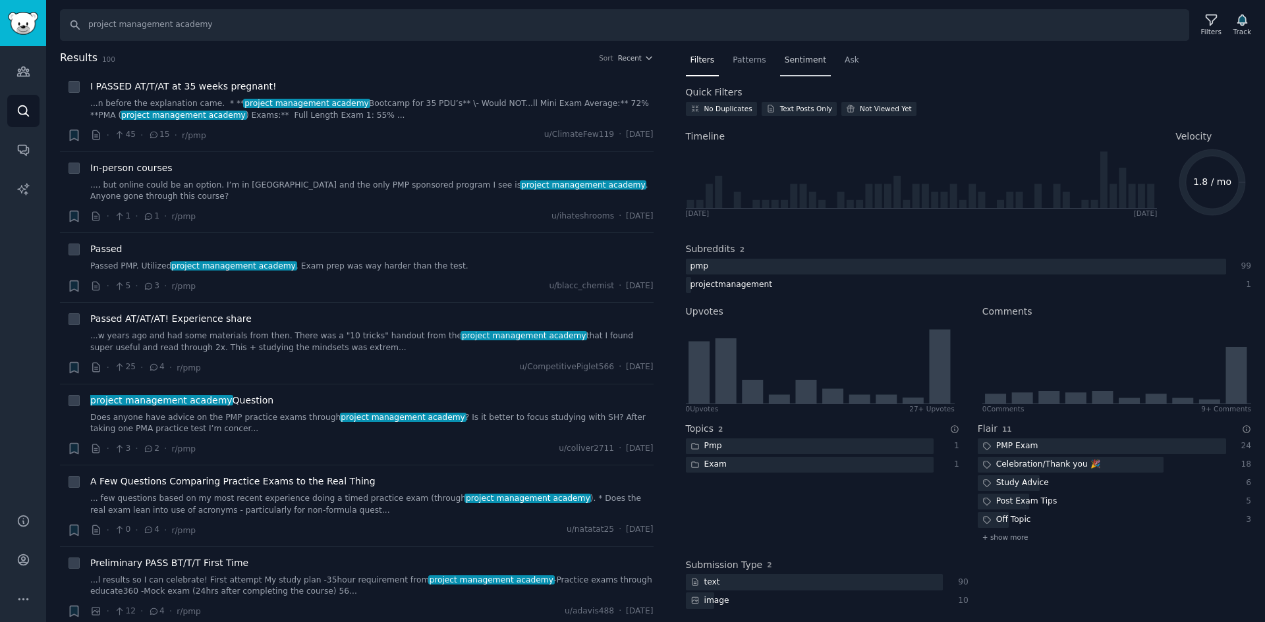
click at [807, 60] on span "Sentiment" at bounding box center [804, 61] width 41 height 12
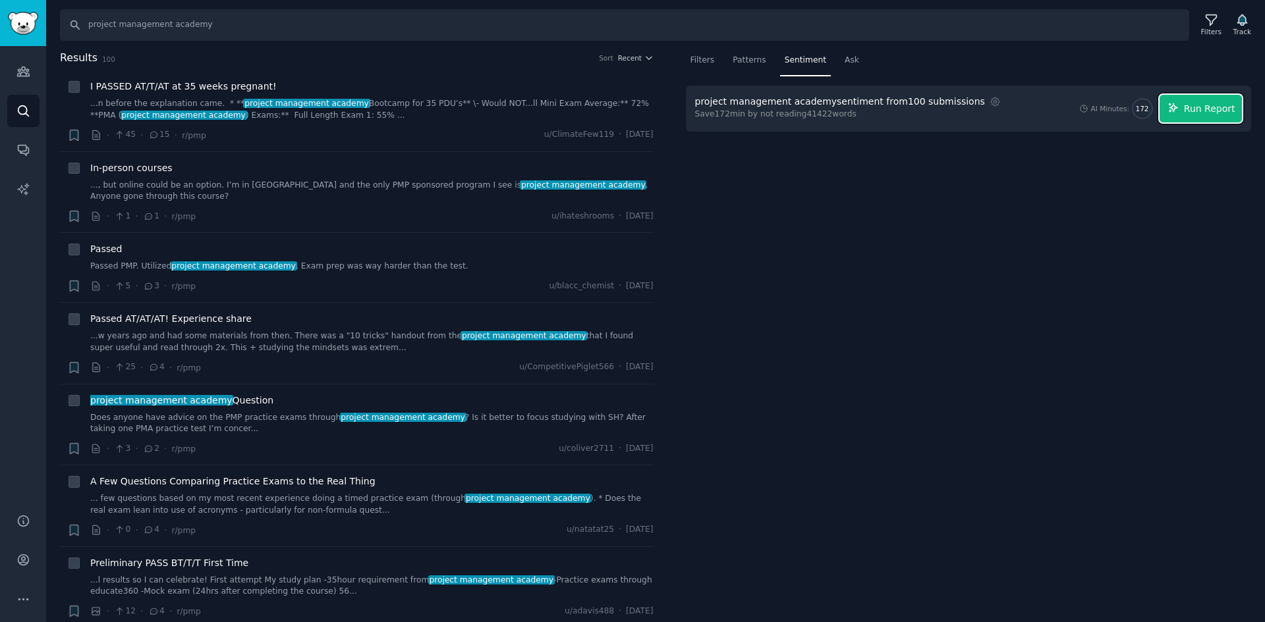
click at [1226, 109] on span "Run Report" at bounding box center [1209, 109] width 51 height 14
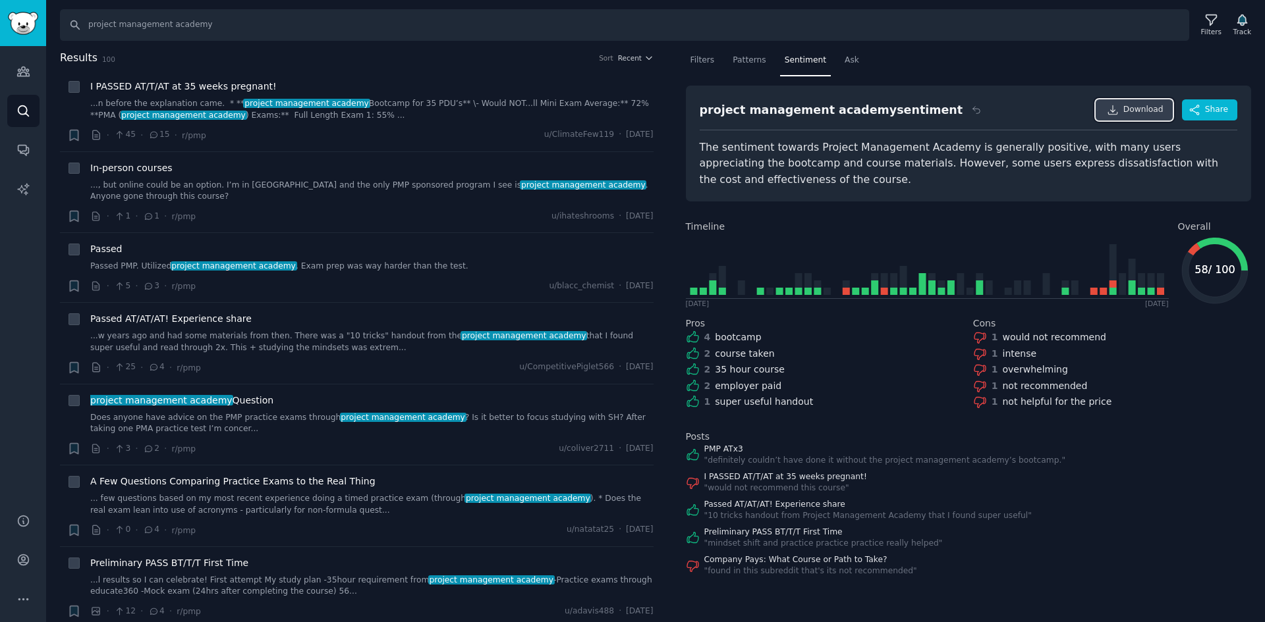
click at [1140, 112] on span "Download" at bounding box center [1143, 110] width 40 height 12
click at [1209, 483] on div "I PASSED AT/T/AT at 35 weeks pregnant! " would not recommend this course "" at bounding box center [969, 483] width 566 height 23
